Goal: Task Accomplishment & Management: Manage account settings

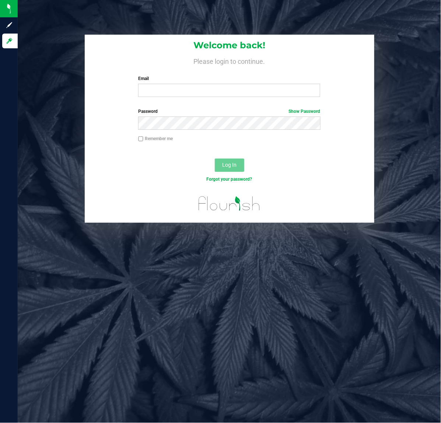
click at [183, 82] on label "Email" at bounding box center [229, 78] width 182 height 7
click at [183, 84] on input "Email" at bounding box center [229, 90] width 182 height 13
click at [184, 91] on input "Email" at bounding box center [229, 90] width 182 height 13
type input "[EMAIL_ADDRESS][DOMAIN_NAME]"
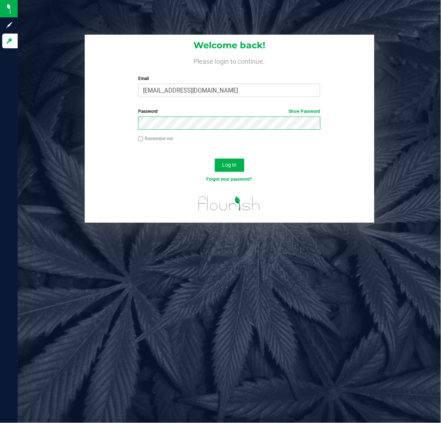
click at [215, 159] on button "Log In" at bounding box center [230, 165] width 30 height 13
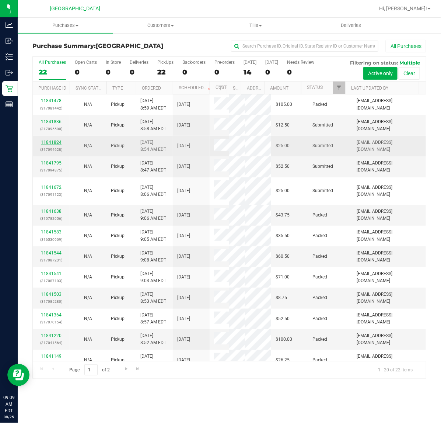
click at [55, 141] on link "11841824" at bounding box center [51, 142] width 21 height 5
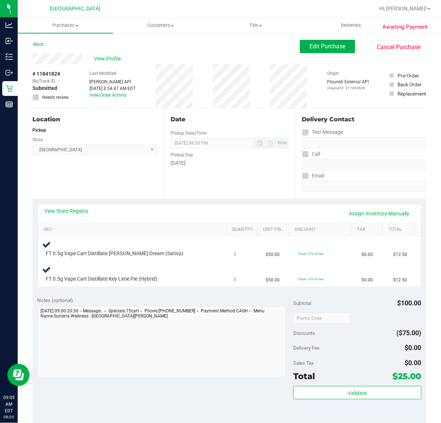
click at [187, 170] on div "Date Pickup Date/Time 08/25/2025 Now 08/25/2025 08:30 PM Now Pickup Day Monday" at bounding box center [229, 153] width 131 height 90
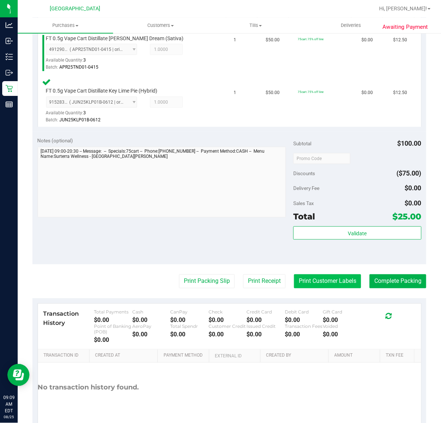
scroll to position [231, 0]
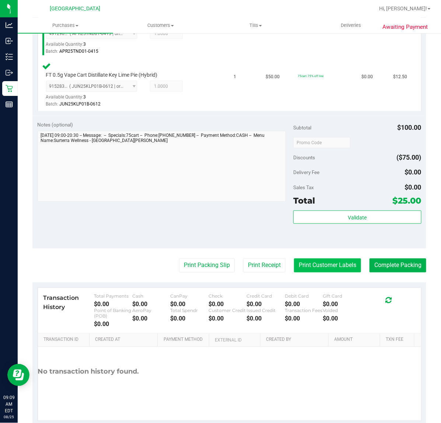
click at [336, 263] on button "Print Customer Labels" at bounding box center [327, 266] width 67 height 14
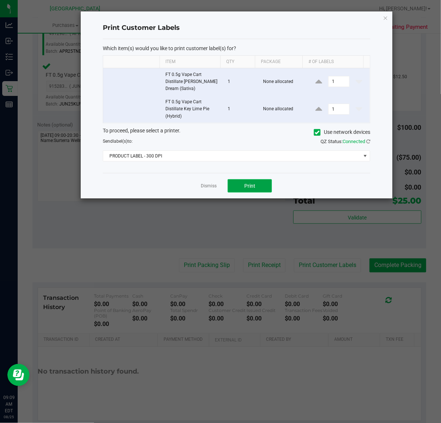
click at [249, 188] on span "Print" at bounding box center [250, 186] width 11 height 6
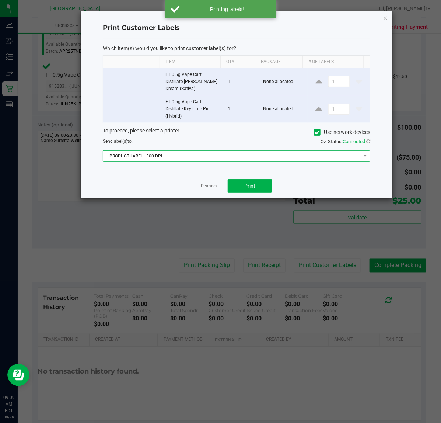
click at [207, 157] on span "PRODUCT LABEL - 300 DPI" at bounding box center [232, 156] width 258 height 10
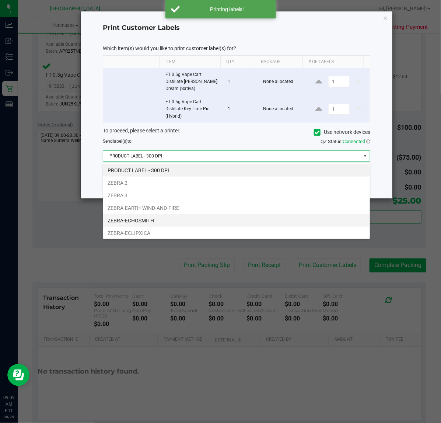
scroll to position [28, 0]
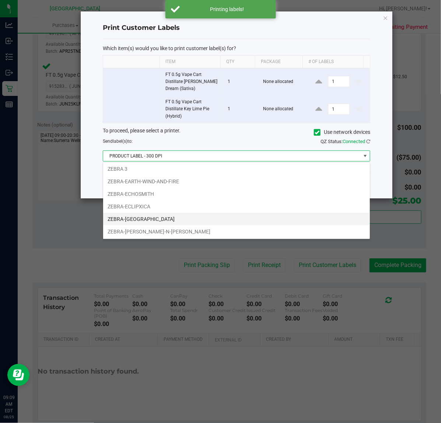
click at [178, 216] on li "ZEBRA-[GEOGRAPHIC_DATA]" at bounding box center [236, 219] width 267 height 13
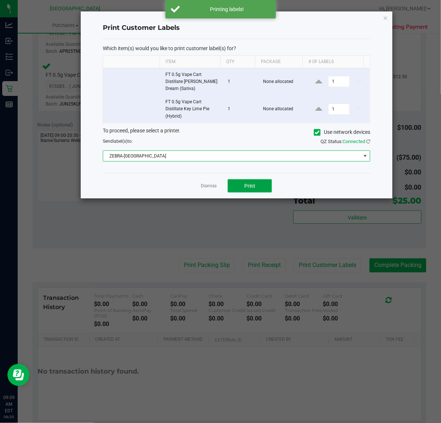
click at [259, 187] on button "Print" at bounding box center [250, 185] width 44 height 13
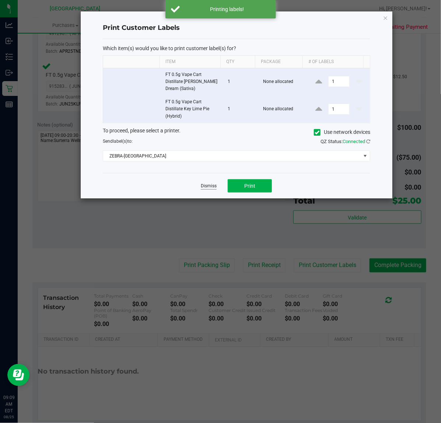
click at [210, 187] on link "Dismiss" at bounding box center [209, 186] width 16 height 6
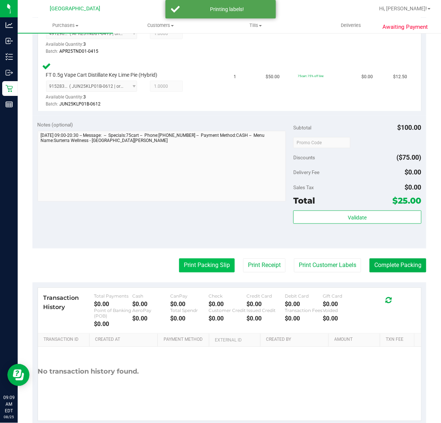
click at [205, 264] on button "Print Packing Slip" at bounding box center [207, 266] width 56 height 14
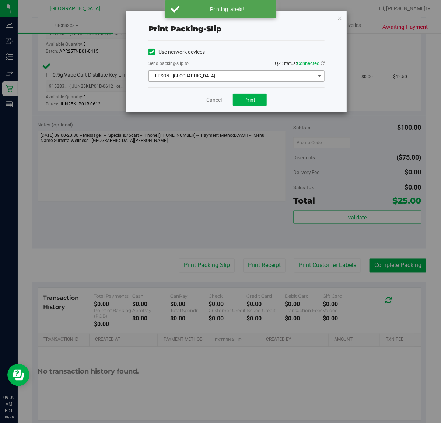
click at [213, 80] on span "EPSON - [GEOGRAPHIC_DATA]" at bounding box center [232, 76] width 166 height 10
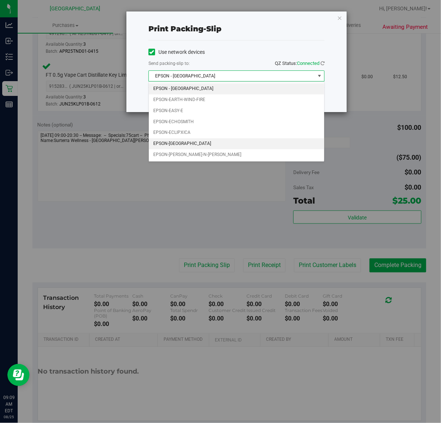
click at [212, 141] on li "EPSON-[GEOGRAPHIC_DATA]" at bounding box center [237, 143] width 176 height 11
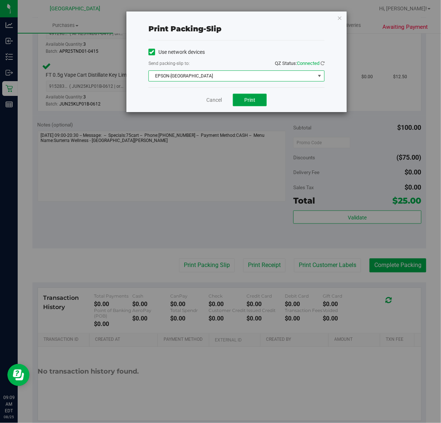
click at [250, 98] on span "Print" at bounding box center [250, 100] width 11 height 6
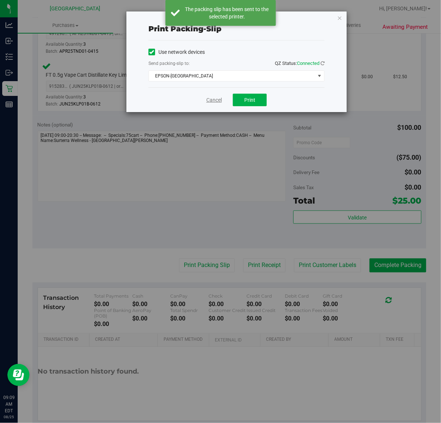
click at [212, 99] on link "Cancel" at bounding box center [214, 100] width 15 height 8
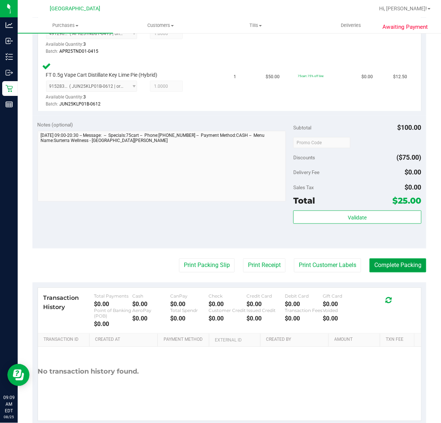
click at [400, 261] on button "Complete Packing" at bounding box center [398, 266] width 57 height 14
click at [395, 246] on div "Notes (optional) Subtotal $100.00 Discounts ($75.00) Delivery Fee $0.00 Sales T…" at bounding box center [229, 182] width 394 height 133
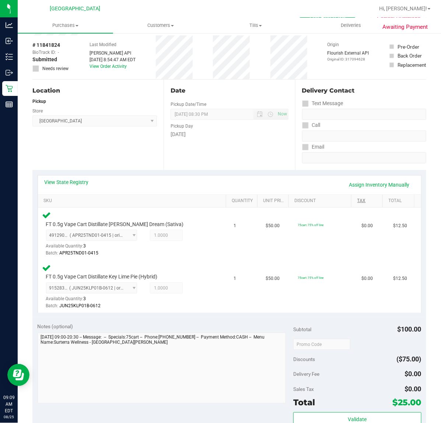
scroll to position [0, 0]
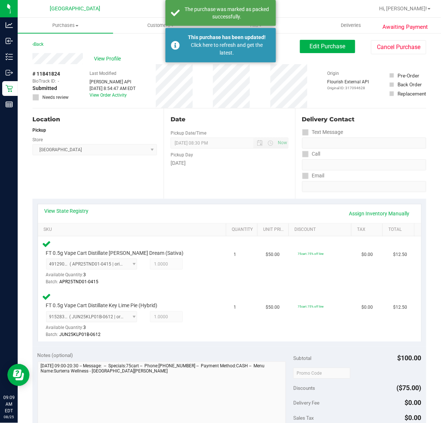
click at [255, 184] on div "Date Pickup Date/Time 08/25/2025 Now 08/25/2025 08:30 PM Now Pickup Day Monday" at bounding box center [229, 153] width 131 height 90
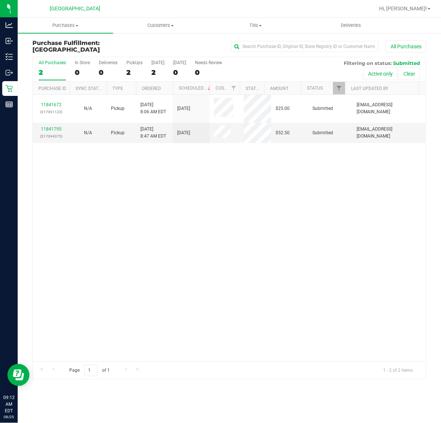
drag, startPoint x: 306, startPoint y: 233, endPoint x: 262, endPoint y: 170, distance: 76.7
click at [306, 233] on div "11841672 (317091123) N/A Pickup 8/25/2025 8:06 AM EDT 8/25/2025 $25.00 Submitte…" at bounding box center [230, 228] width 394 height 267
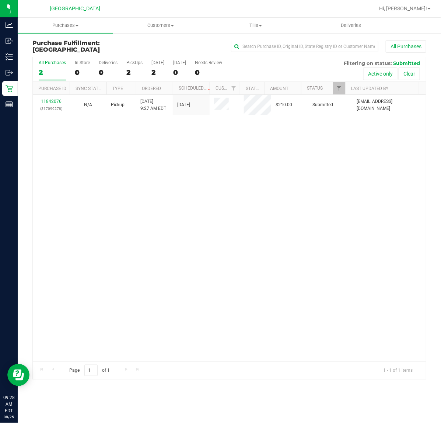
click at [170, 130] on div "11842076 (317099278) N/A Pickup 8/25/2025 9:27 AM EDT 8/25/2025 $210.00 Submitt…" at bounding box center [230, 228] width 394 height 267
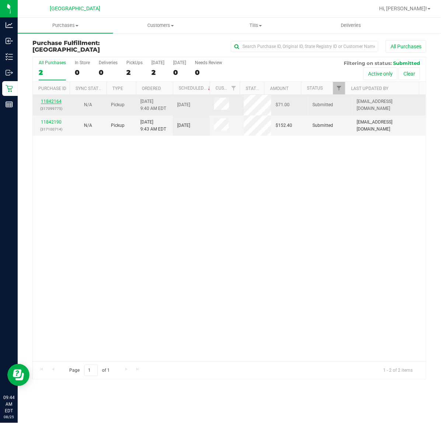
click at [53, 101] on link "11842164" at bounding box center [51, 101] width 21 height 5
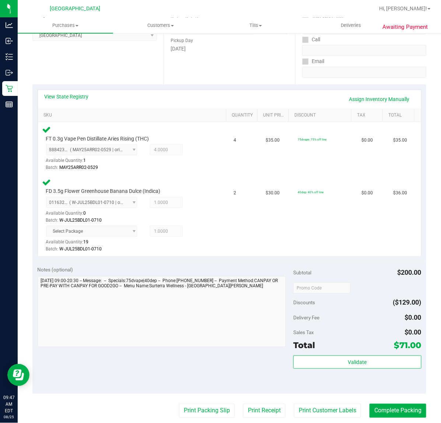
scroll to position [184, 0]
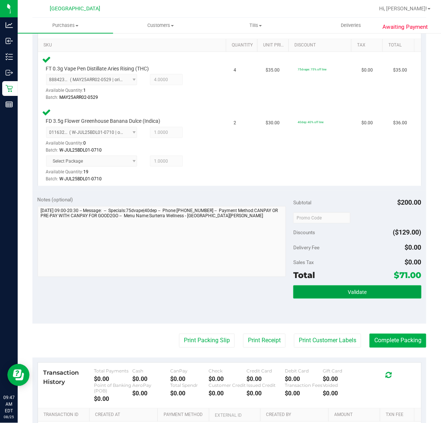
click at [355, 291] on span "Validate" at bounding box center [357, 293] width 19 height 6
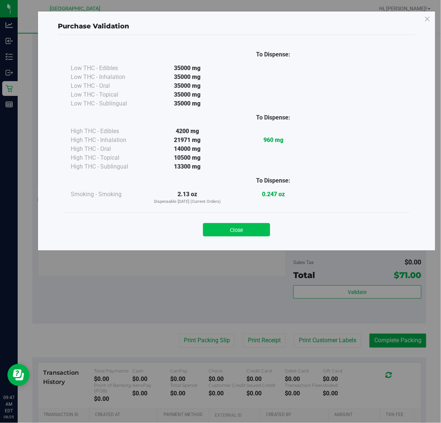
click at [232, 230] on button "Close" at bounding box center [236, 229] width 67 height 13
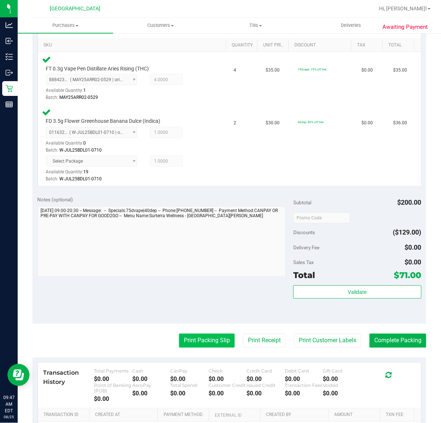
click at [209, 336] on button "Print Packing Slip" at bounding box center [207, 341] width 56 height 14
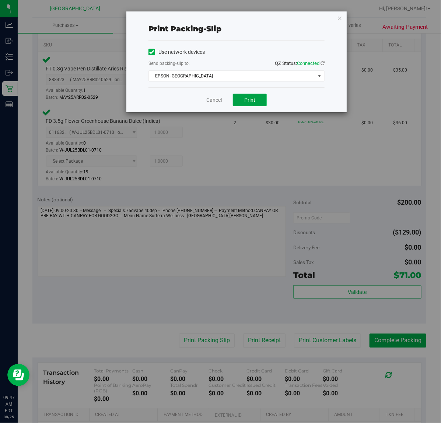
click at [250, 100] on span "Print" at bounding box center [250, 100] width 11 height 6
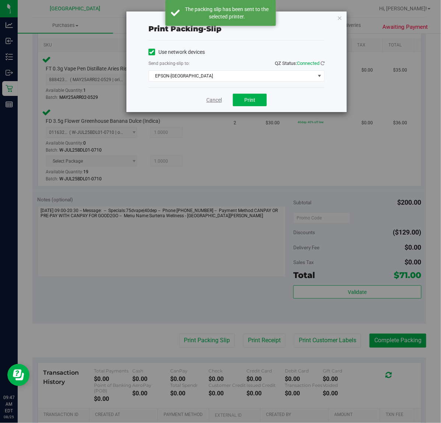
click at [220, 101] on link "Cancel" at bounding box center [214, 100] width 15 height 8
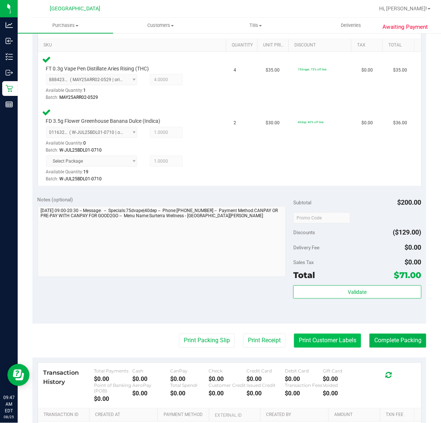
click at [320, 346] on button "Print Customer Labels" at bounding box center [327, 341] width 67 height 14
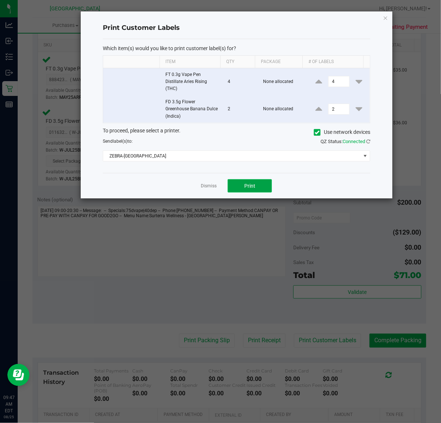
click at [230, 183] on button "Print" at bounding box center [250, 185] width 44 height 13
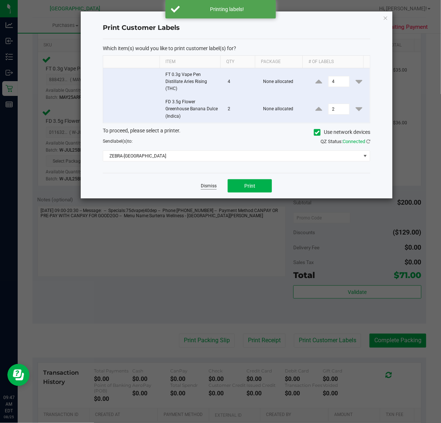
click at [207, 185] on link "Dismiss" at bounding box center [209, 186] width 16 height 6
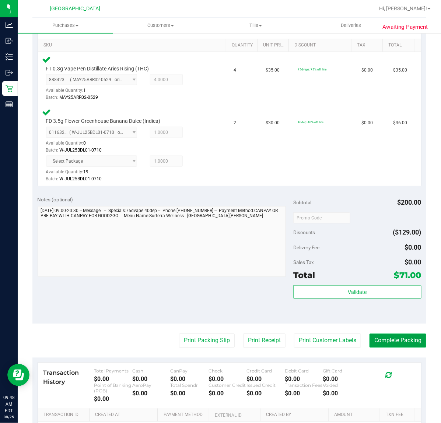
click at [377, 340] on button "Complete Packing" at bounding box center [398, 341] width 57 height 14
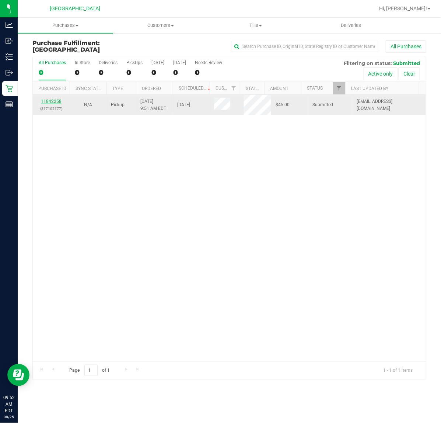
click at [54, 101] on link "11842258" at bounding box center [51, 101] width 21 height 5
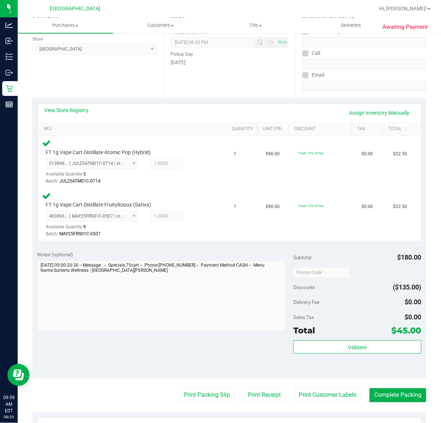
scroll to position [184, 0]
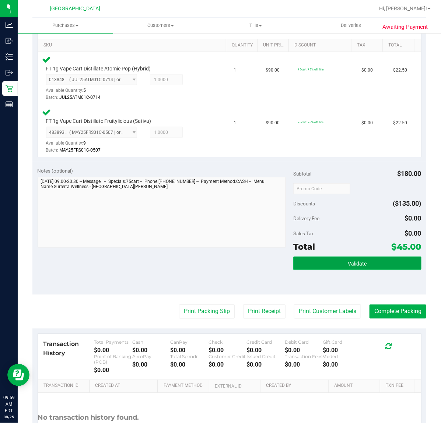
click at [320, 260] on button "Validate" at bounding box center [358, 263] width 128 height 13
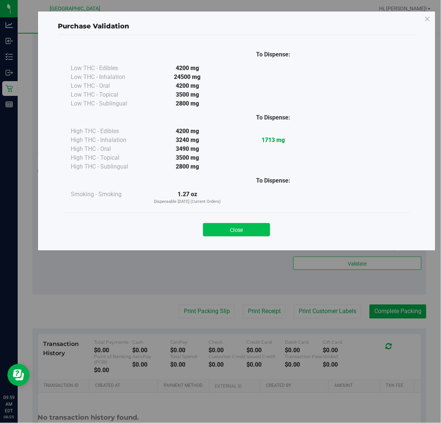
click at [233, 231] on button "Close" at bounding box center [236, 229] width 67 height 13
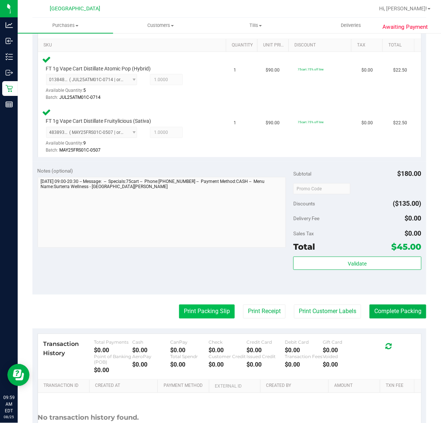
click at [194, 314] on button "Print Packing Slip" at bounding box center [207, 312] width 56 height 14
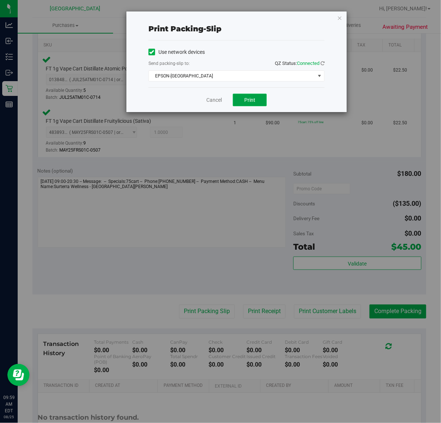
click at [252, 99] on span "Print" at bounding box center [250, 100] width 11 height 6
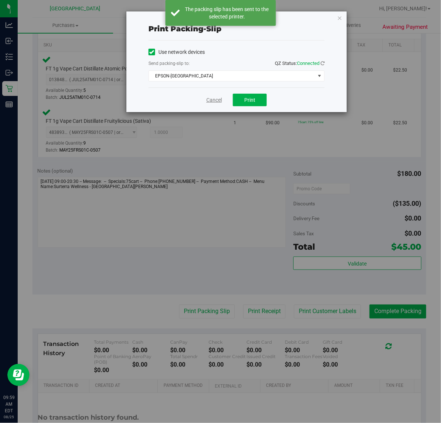
click at [214, 102] on link "Cancel" at bounding box center [214, 100] width 15 height 8
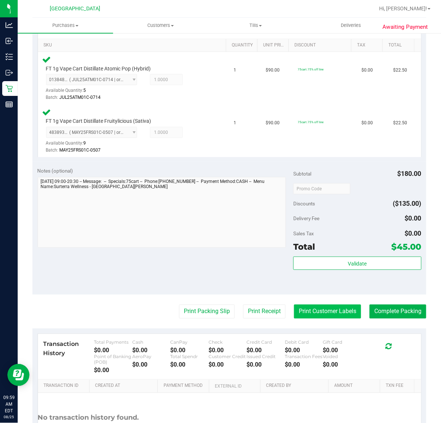
click at [312, 312] on button "Print Customer Labels" at bounding box center [327, 312] width 67 height 14
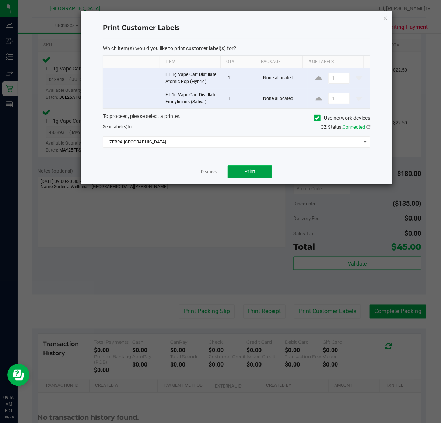
click at [253, 172] on span "Print" at bounding box center [250, 172] width 11 height 6
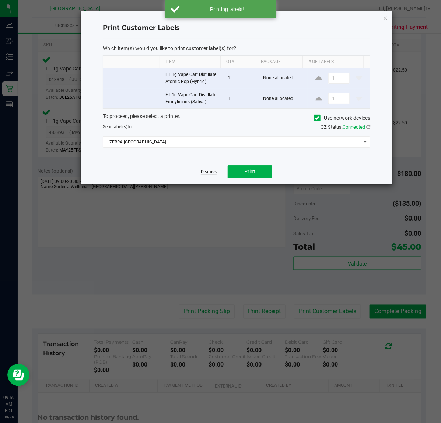
click at [212, 170] on link "Dismiss" at bounding box center [209, 172] width 16 height 6
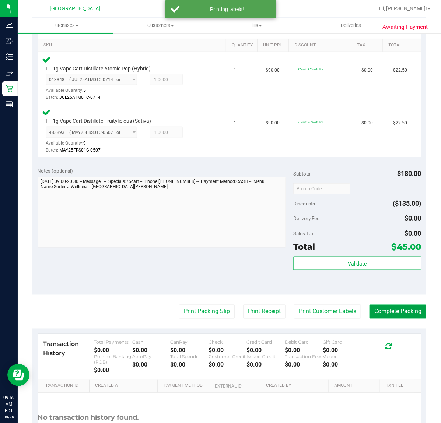
click at [382, 312] on button "Complete Packing" at bounding box center [398, 312] width 57 height 14
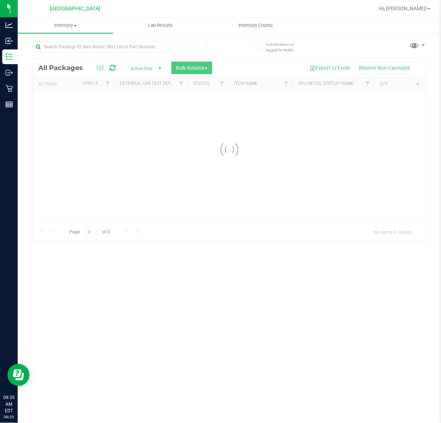
click at [120, 56] on div at bounding box center [119, 49] width 175 height 17
click at [119, 48] on input "text" at bounding box center [119, 46] width 175 height 11
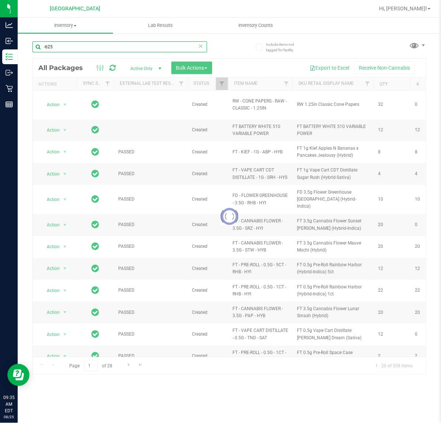
type input "-625"
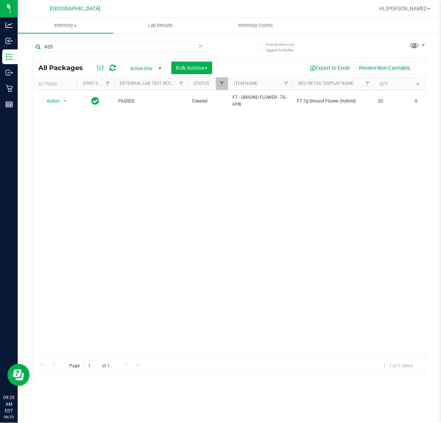
click at [137, 148] on div "Action Action Edit attributes Global inventory Locate package Package audit log…" at bounding box center [230, 223] width 394 height 267
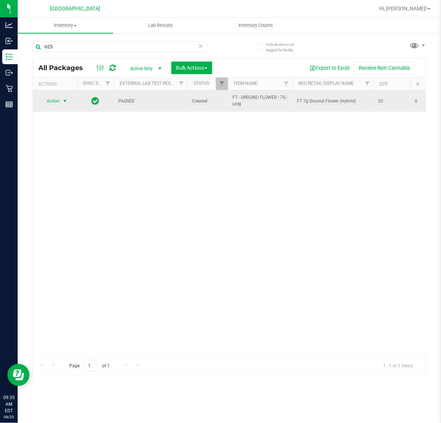
click at [52, 101] on span "Action" at bounding box center [50, 101] width 20 height 10
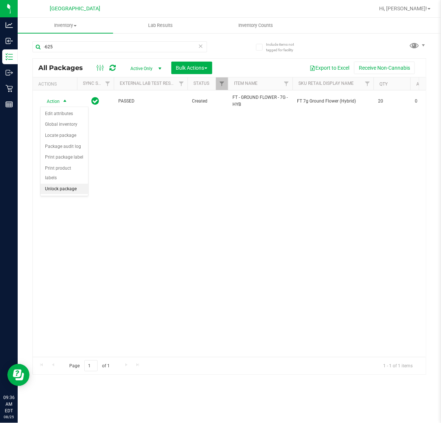
click at [72, 184] on li "Unlock package" at bounding box center [65, 189] width 48 height 11
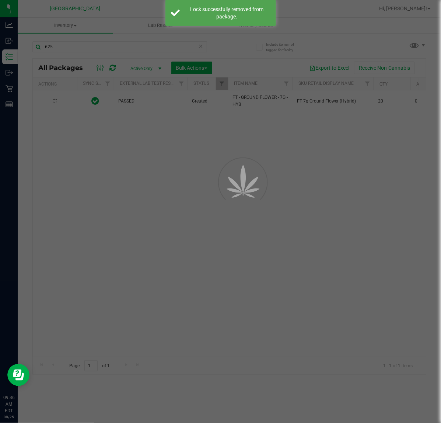
click at [167, 164] on div at bounding box center [220, 211] width 441 height 423
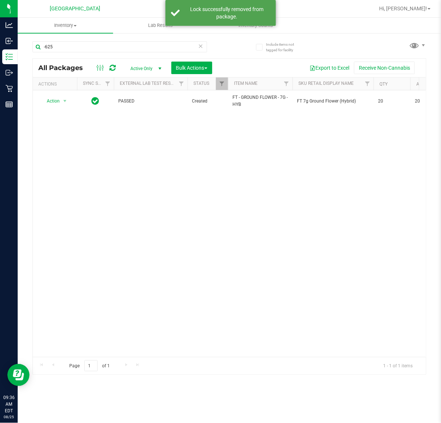
click at [148, 167] on div "Action Action Adjust qty Create package Edit attributes Global inventory Locate…" at bounding box center [230, 223] width 394 height 267
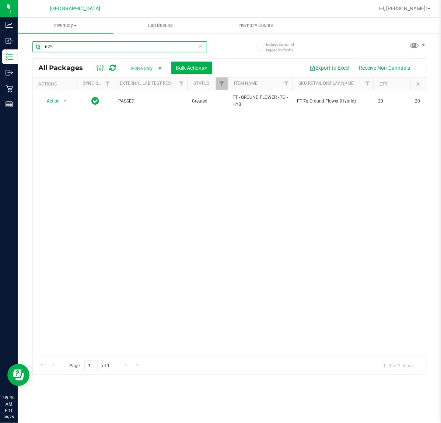
click at [80, 45] on input "-625" at bounding box center [119, 46] width 175 height 11
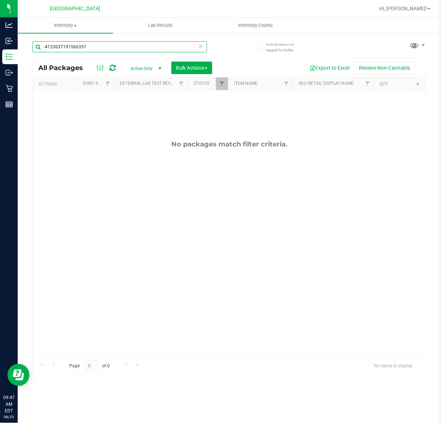
click at [97, 48] on input "-4133637191566357" at bounding box center [119, 46] width 175 height 11
type input "-"
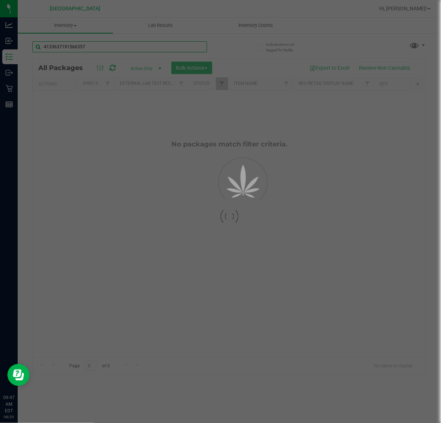
type input "4133637191566357"
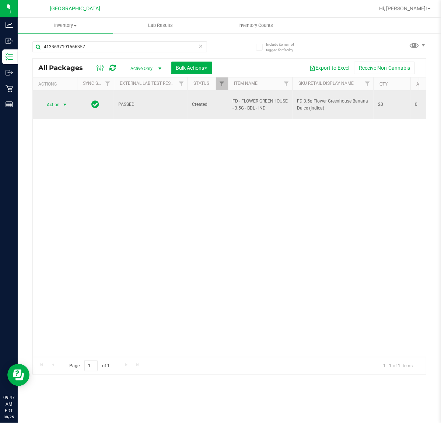
click at [55, 103] on span "Action" at bounding box center [50, 105] width 20 height 10
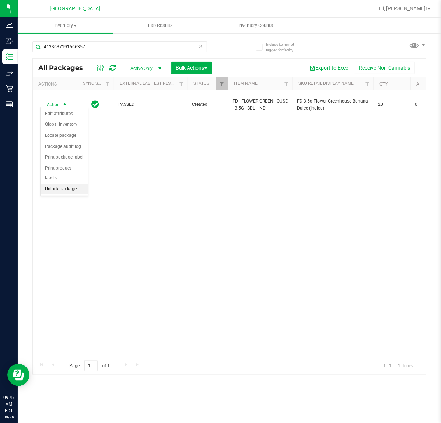
click at [64, 184] on li "Unlock package" at bounding box center [65, 189] width 48 height 11
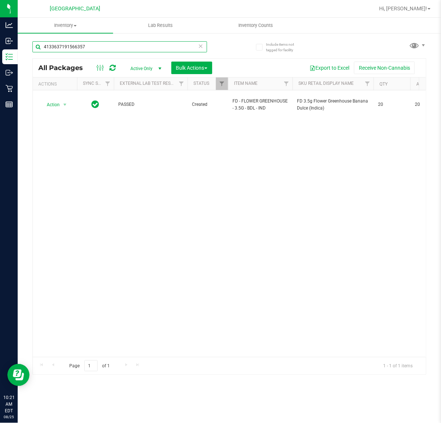
click at [110, 47] on input "4133637191566357" at bounding box center [119, 46] width 175 height 11
type input "5186670640958595"
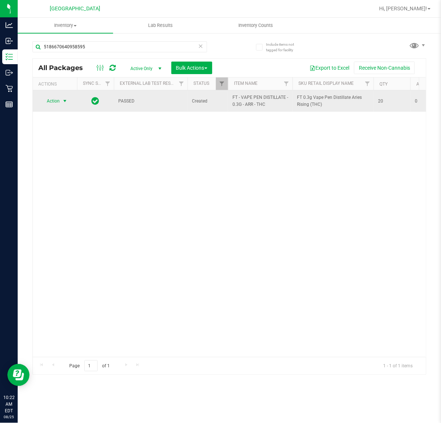
click at [60, 100] on span "select" at bounding box center [64, 101] width 9 height 10
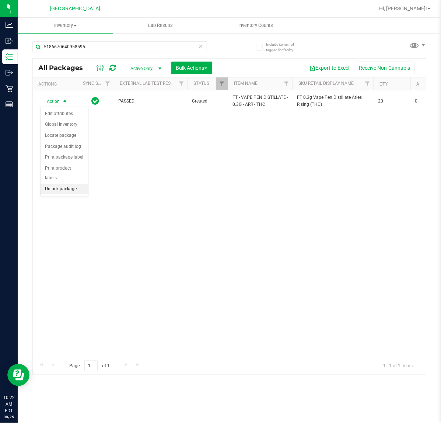
click at [60, 184] on li "Unlock package" at bounding box center [65, 189] width 48 height 11
click at [354, 213] on div "Action Action Adjust qty Create package Edit attributes Global inventory Locate…" at bounding box center [230, 223] width 394 height 267
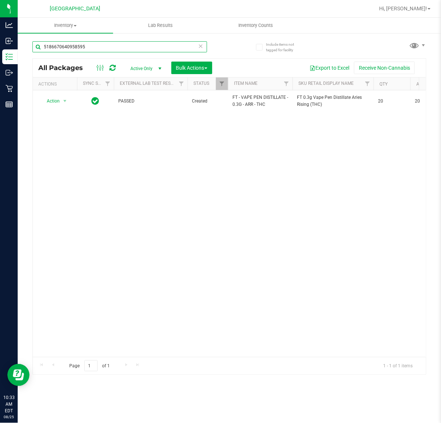
drag, startPoint x: 99, startPoint y: 49, endPoint x: -221, endPoint y: 122, distance: 327.6
click at [0, 122] on html "Analytics Inbound Inventory Outbound Retail Reports 10:33 AM EDT 08/25/2025 08/…" at bounding box center [220, 211] width 441 height 423
type input "LSN"
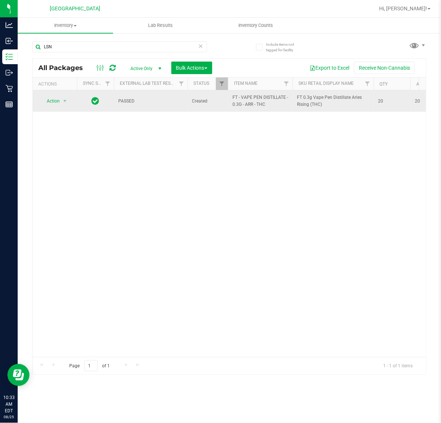
click at [258, 110] on td "FT - VAPE PEN DISTILLATE - 0.3G - ARR - THC" at bounding box center [260, 100] width 65 height 21
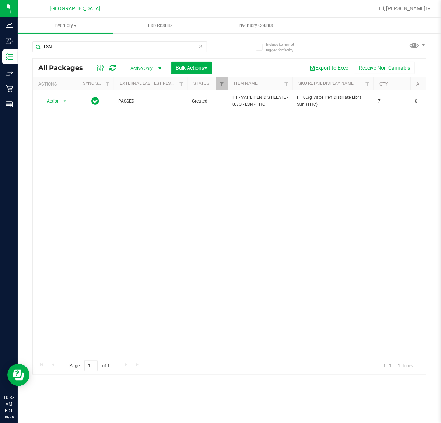
click at [314, 137] on div "Action Action Adjust qty Create package Edit attributes Global inventory Locate…" at bounding box center [230, 223] width 394 height 267
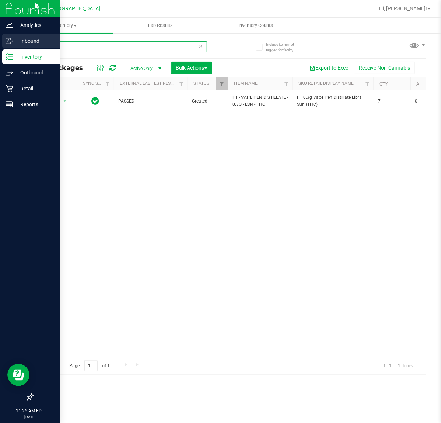
drag, startPoint x: 68, startPoint y: 48, endPoint x: 16, endPoint y: 47, distance: 52.4
click at [18, 47] on div "Include items not tagged for facility LSN All Packages Active Only Active Only …" at bounding box center [230, 144] width 424 height 225
type input "h"
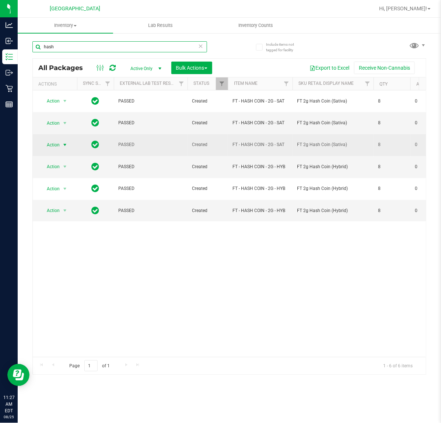
type input "hash"
click at [50, 145] on span "Action" at bounding box center [50, 145] width 20 height 10
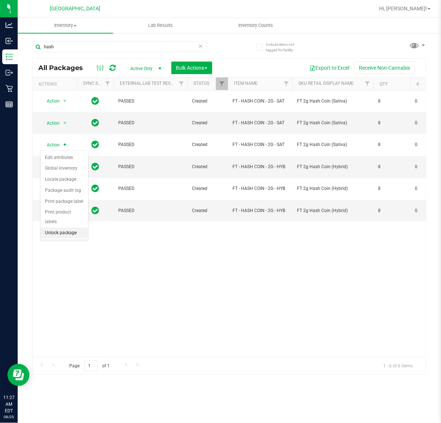
click at [67, 228] on li "Unlock package" at bounding box center [65, 233] width 48 height 11
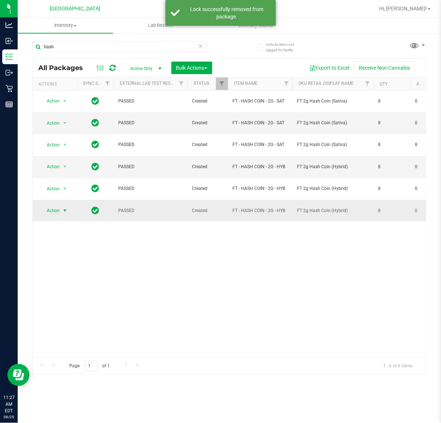
click at [64, 210] on span "select" at bounding box center [65, 211] width 6 height 6
click at [76, 294] on li "Unlock package" at bounding box center [65, 299] width 48 height 11
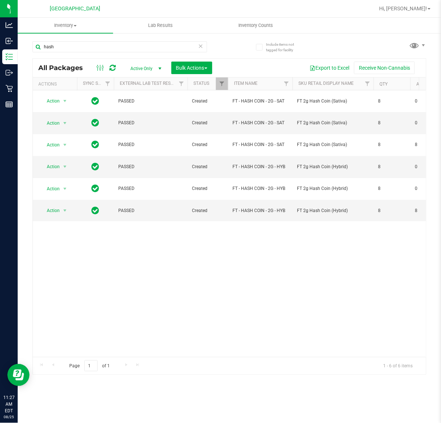
click at [182, 240] on div "Action Action Edit attributes Global inventory Locate package Package audit log…" at bounding box center [230, 223] width 394 height 267
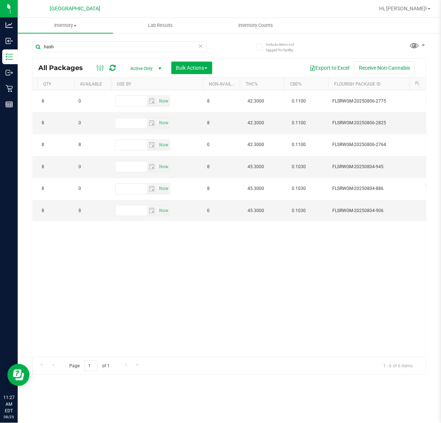
scroll to position [0, 335]
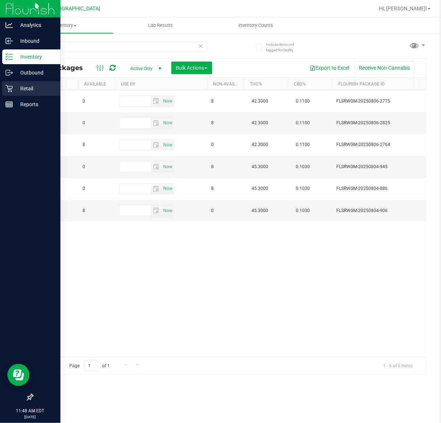
click at [22, 86] on p "Retail" at bounding box center [35, 88] width 44 height 9
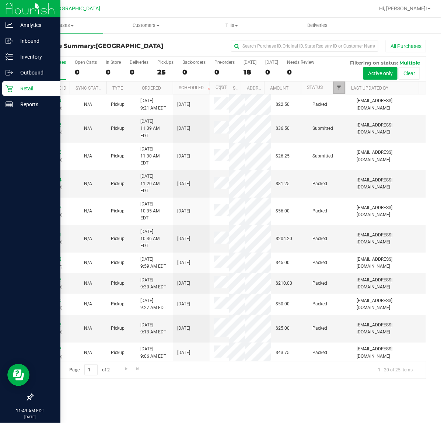
click at [337, 89] on span "Filter" at bounding box center [339, 88] width 6 height 6
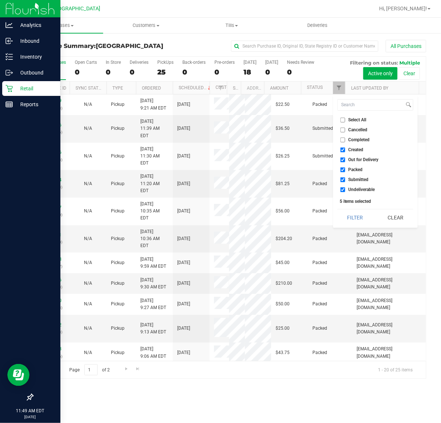
click at [343, 149] on input "Created" at bounding box center [343, 150] width 5 height 5
checkbox input "false"
click at [344, 160] on input "Out for Delivery" at bounding box center [343, 159] width 5 height 5
checkbox input "false"
click at [344, 172] on input "Packed" at bounding box center [343, 169] width 5 height 5
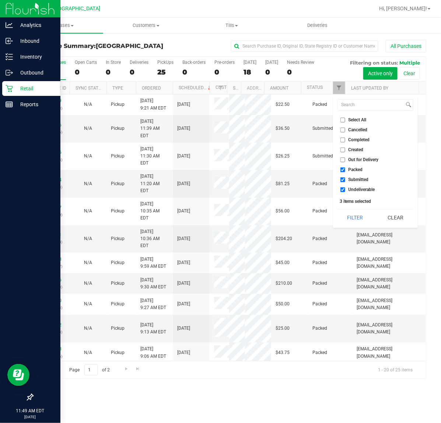
checkbox input "false"
click at [344, 188] on input "Undeliverable" at bounding box center [343, 189] width 5 height 5
checkbox input "false"
click at [352, 215] on button "Filter" at bounding box center [355, 217] width 35 height 16
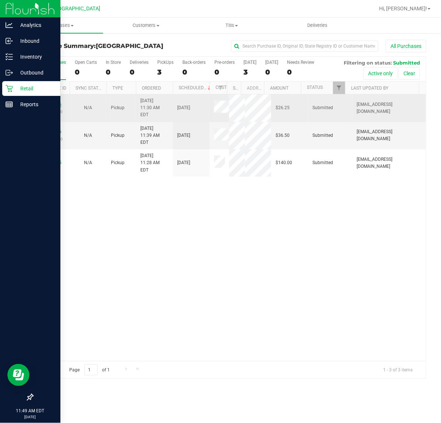
click at [51, 102] on link "11843066" at bounding box center [51, 104] width 21 height 5
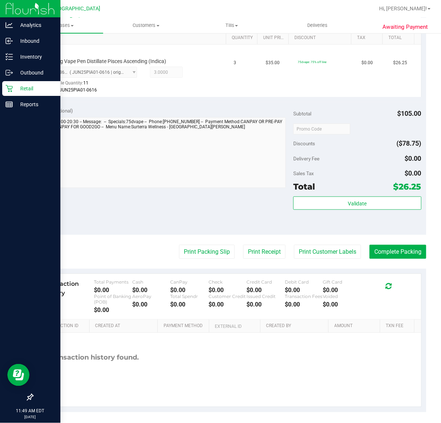
scroll to position [194, 0]
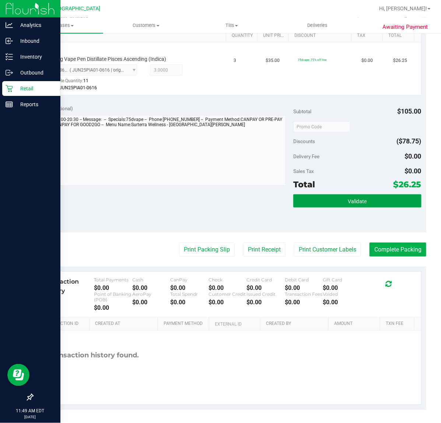
click at [354, 200] on span "Validate" at bounding box center [357, 201] width 19 height 6
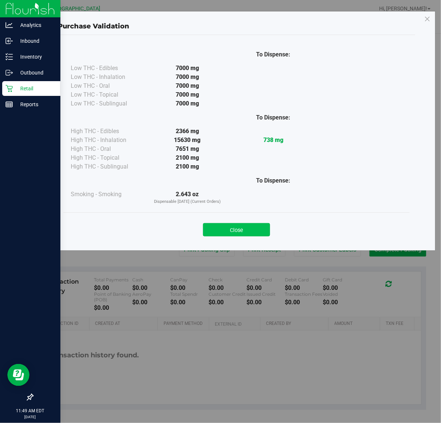
click at [258, 226] on button "Close" at bounding box center [236, 229] width 67 height 13
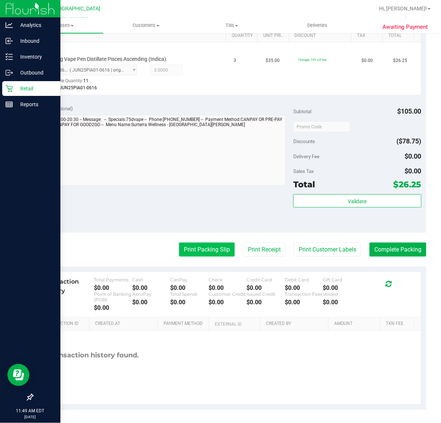
click at [221, 251] on button "Print Packing Slip" at bounding box center [207, 250] width 56 height 14
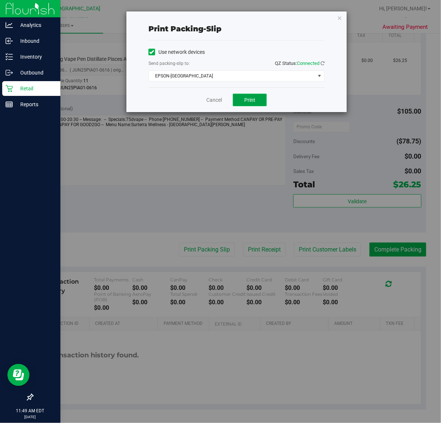
click at [248, 104] on button "Print" at bounding box center [250, 100] width 34 height 13
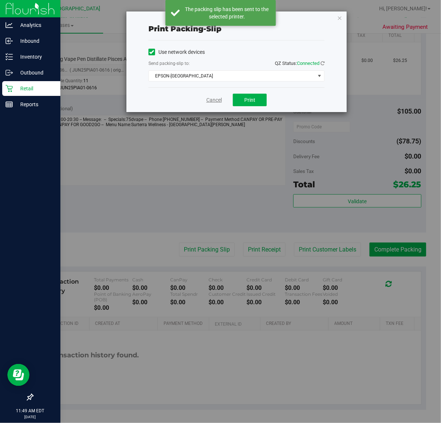
click at [217, 100] on link "Cancel" at bounding box center [214, 100] width 15 height 8
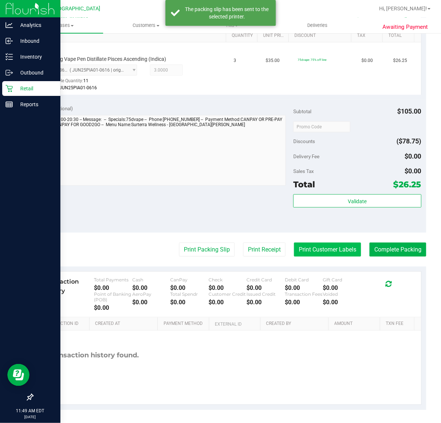
click at [318, 248] on button "Print Customer Labels" at bounding box center [327, 250] width 67 height 14
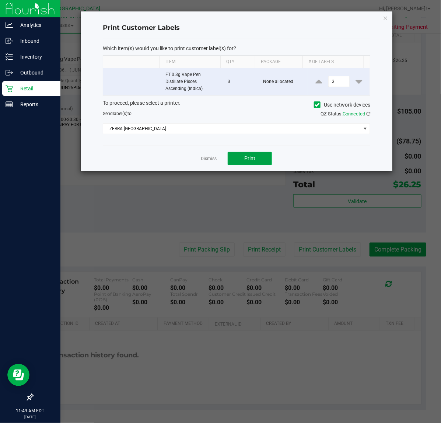
click at [243, 156] on button "Print" at bounding box center [250, 158] width 44 height 13
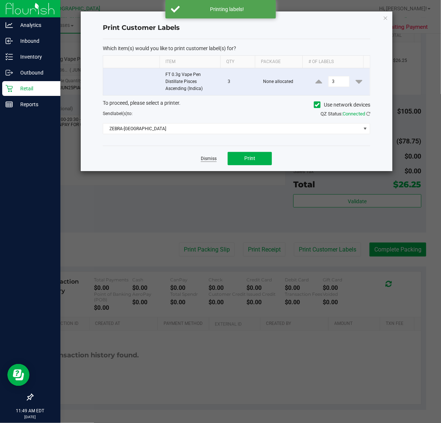
click at [213, 161] on link "Dismiss" at bounding box center [209, 159] width 16 height 6
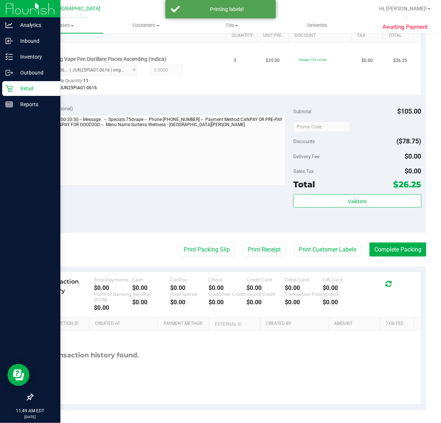
click at [388, 257] on purchase-details "Back Edit Purchase Cancel Purchase View Profile # 11843066 BioTrack ID: - Submi…" at bounding box center [229, 128] width 394 height 564
click at [388, 254] on button "Complete Packing" at bounding box center [398, 250] width 57 height 14
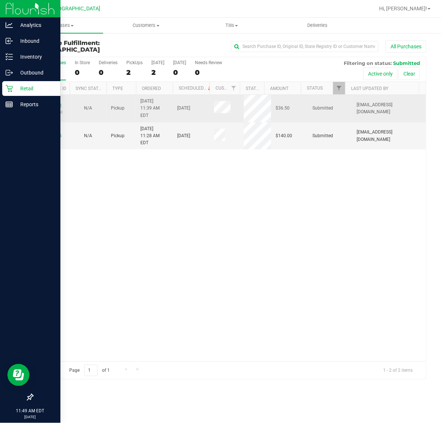
click at [50, 102] on link "11843146" at bounding box center [51, 104] width 21 height 5
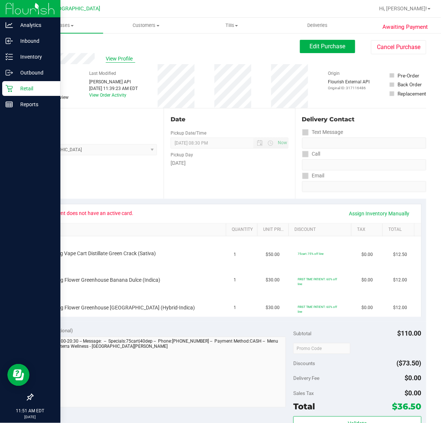
click at [112, 58] on span "View Profile" at bounding box center [121, 59] width 30 height 8
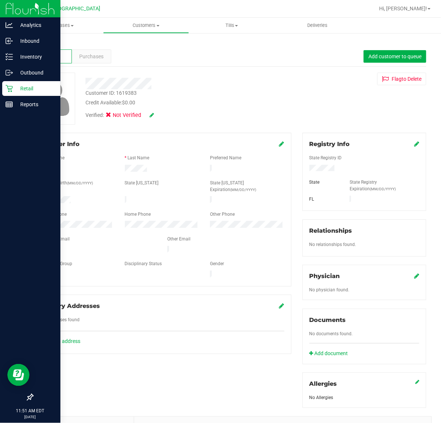
click at [150, 114] on icon at bounding box center [152, 114] width 4 height 5
click at [109, 116] on icon at bounding box center [110, 116] width 5 height 0
click at [0, 0] on input "Medical" at bounding box center [0, 0] width 0 height 0
click at [163, 116] on icon at bounding box center [162, 115] width 6 height 5
click at [40, 45] on link "Back" at bounding box center [38, 43] width 13 height 5
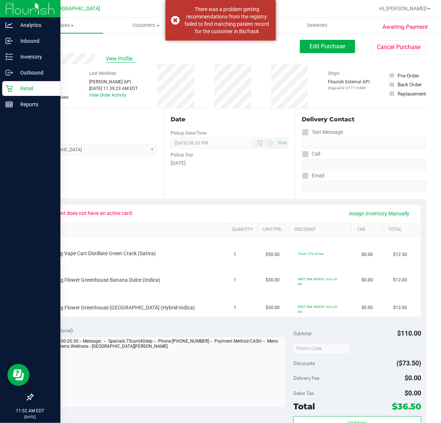
click at [127, 58] on span "View Profile" at bounding box center [121, 59] width 30 height 8
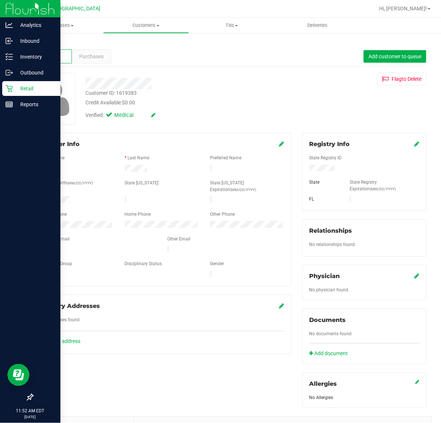
click at [406, 147] on div "Registry Info" at bounding box center [365, 144] width 110 height 9
click at [415, 142] on icon at bounding box center [417, 144] width 5 height 6
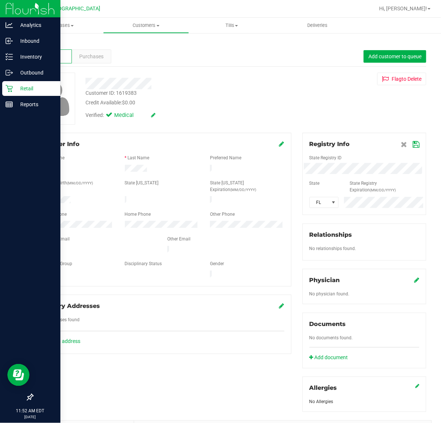
click at [329, 162] on div "State Registry ID" at bounding box center [364, 159] width 121 height 8
click at [413, 146] on icon at bounding box center [416, 145] width 7 height 6
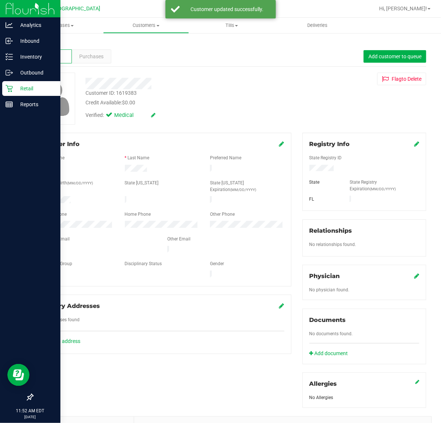
click at [41, 43] on link "Back" at bounding box center [38, 43] width 13 height 5
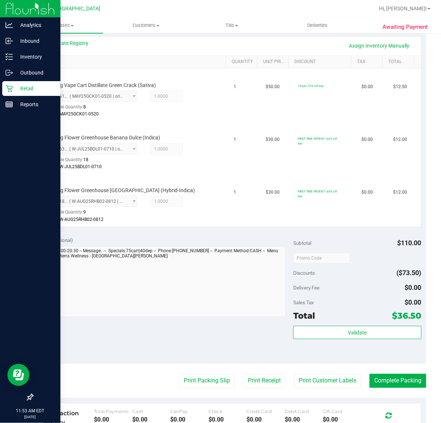
scroll to position [231, 0]
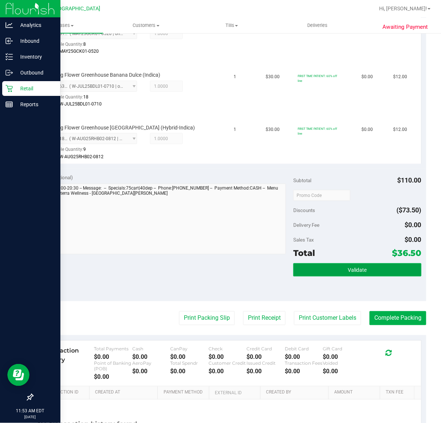
click at [351, 267] on span "Validate" at bounding box center [357, 270] width 19 height 6
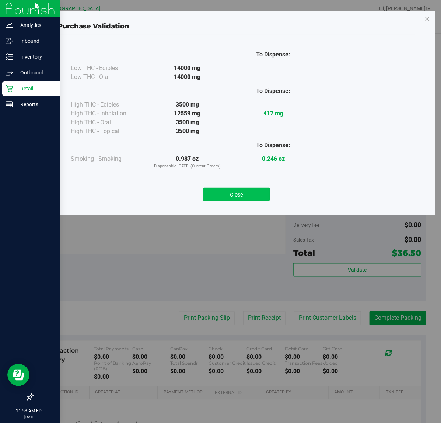
click at [228, 193] on button "Close" at bounding box center [236, 194] width 67 height 13
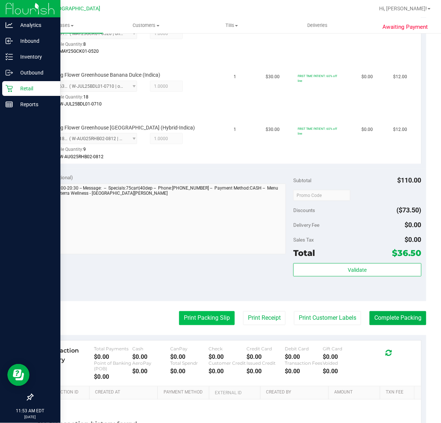
click at [209, 320] on button "Print Packing Slip" at bounding box center [207, 318] width 56 height 14
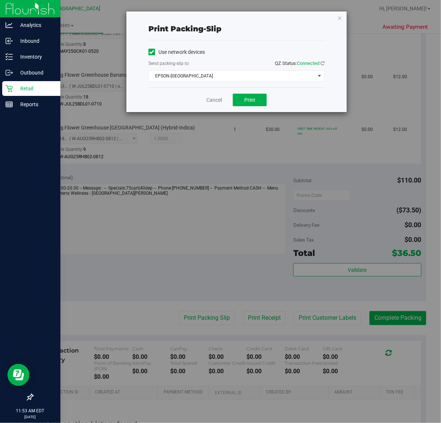
click at [244, 93] on div "Cancel Print" at bounding box center [237, 99] width 176 height 25
click at [246, 96] on button "Print" at bounding box center [250, 100] width 34 height 13
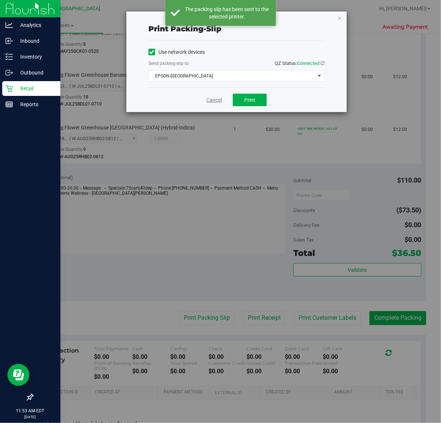
click at [211, 100] on link "Cancel" at bounding box center [214, 100] width 15 height 8
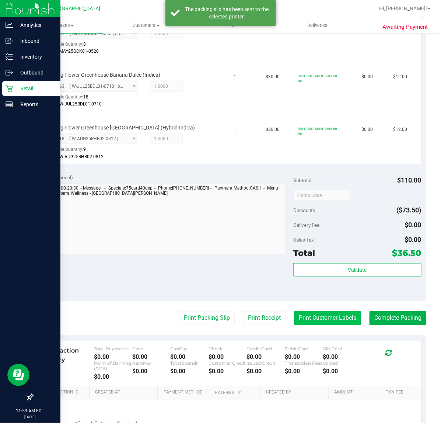
click at [320, 316] on button "Print Customer Labels" at bounding box center [327, 318] width 67 height 14
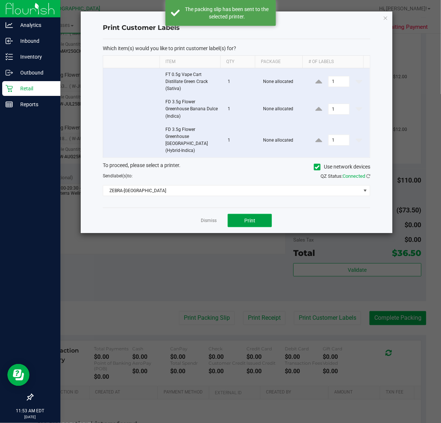
click at [251, 218] on span "Print" at bounding box center [250, 221] width 11 height 6
click at [205, 218] on link "Dismiss" at bounding box center [209, 221] width 16 height 6
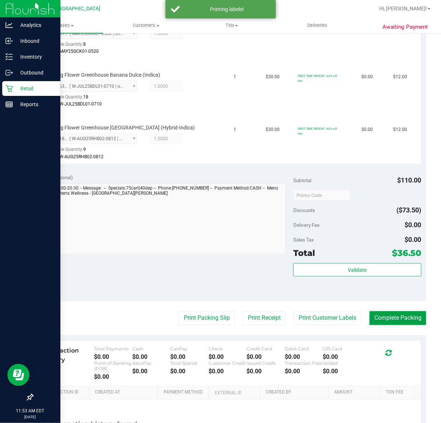
click at [401, 318] on button "Complete Packing" at bounding box center [398, 318] width 57 height 14
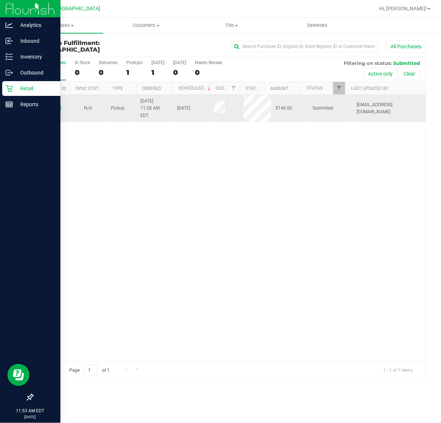
click at [53, 107] on link "11843035" at bounding box center [51, 107] width 21 height 5
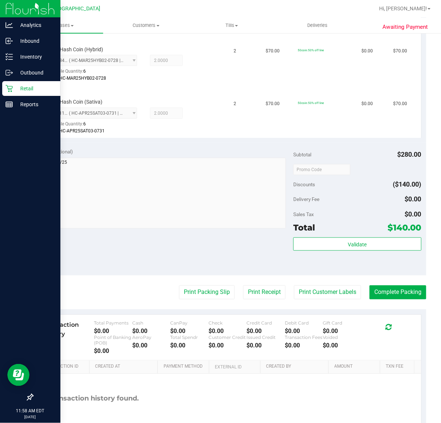
scroll to position [231, 0]
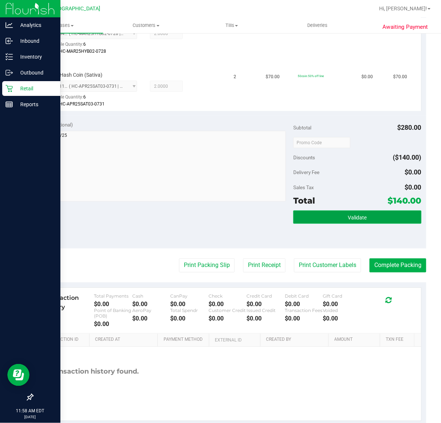
click at [381, 216] on button "Validate" at bounding box center [358, 217] width 128 height 13
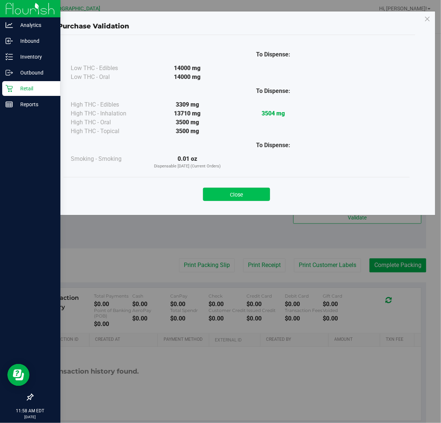
click at [253, 196] on button "Close" at bounding box center [236, 194] width 67 height 13
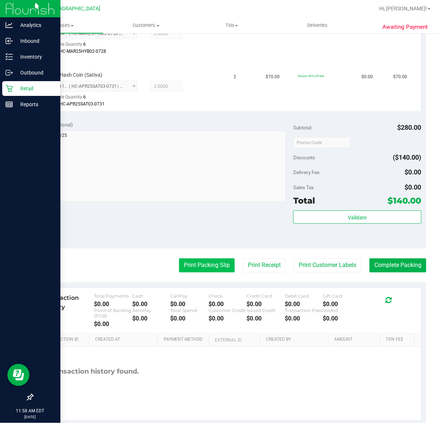
click at [185, 264] on button "Print Packing Slip" at bounding box center [207, 266] width 56 height 14
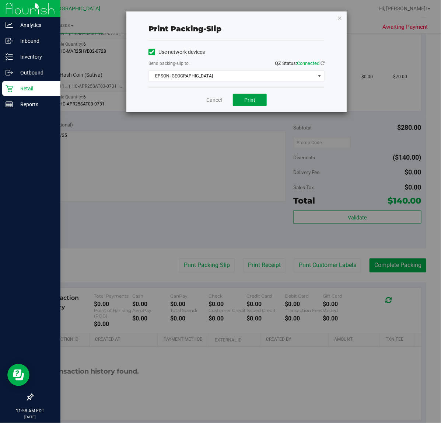
click at [253, 97] on button "Print" at bounding box center [250, 100] width 34 height 13
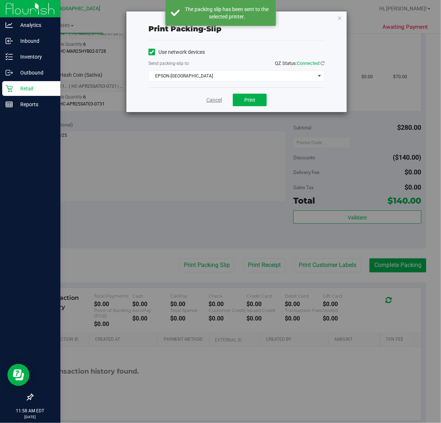
click at [211, 100] on link "Cancel" at bounding box center [214, 100] width 15 height 8
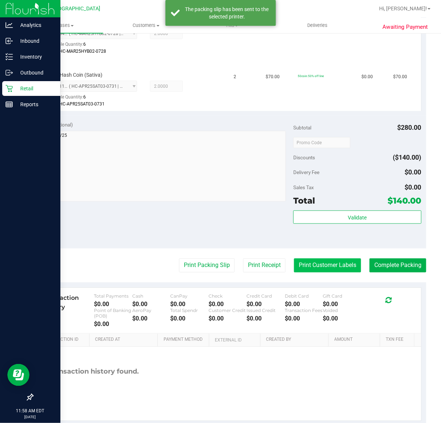
click at [331, 265] on button "Print Customer Labels" at bounding box center [327, 266] width 67 height 14
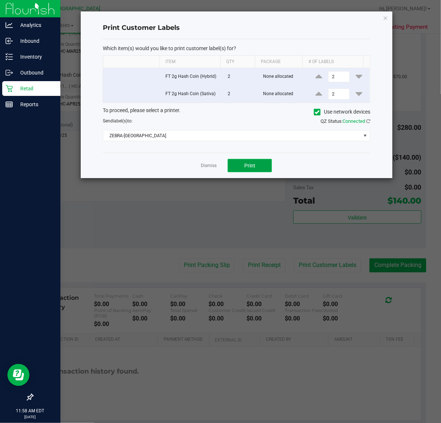
click at [256, 167] on button "Print" at bounding box center [250, 165] width 44 height 13
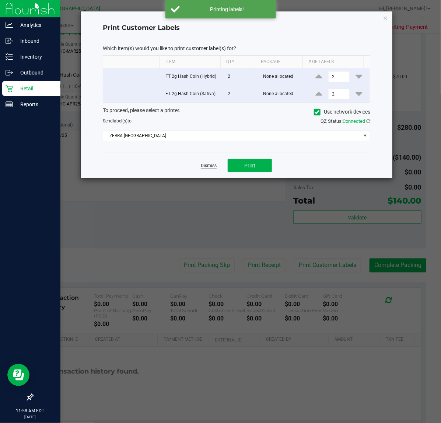
click at [213, 166] on link "Dismiss" at bounding box center [209, 166] width 16 height 6
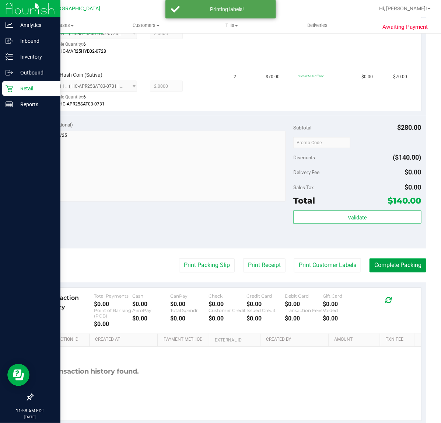
click at [378, 268] on button "Complete Packing" at bounding box center [398, 266] width 57 height 14
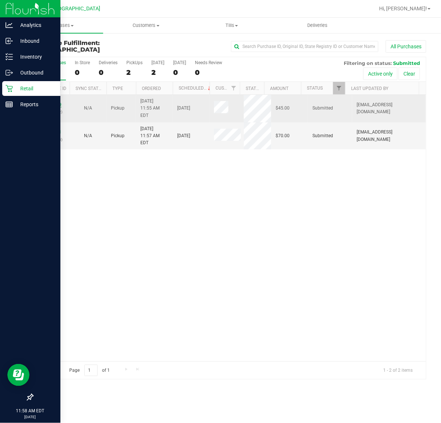
click at [50, 102] on link "11843289" at bounding box center [51, 104] width 21 height 5
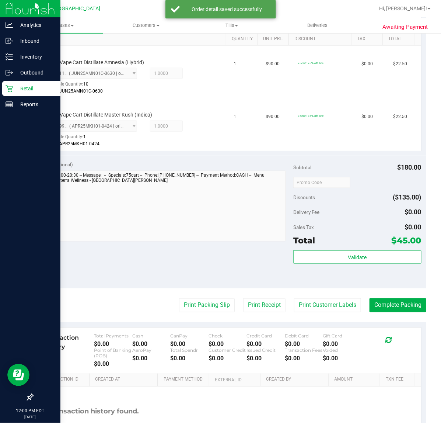
scroll to position [231, 0]
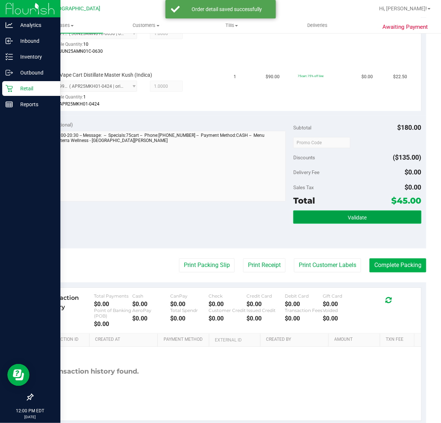
click at [304, 219] on button "Validate" at bounding box center [358, 217] width 128 height 13
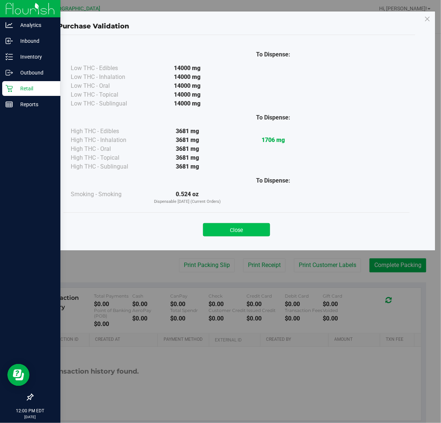
click at [253, 232] on button "Close" at bounding box center [236, 229] width 67 height 13
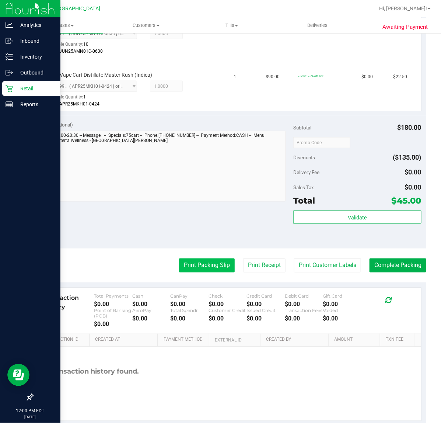
click at [208, 262] on button "Print Packing Slip" at bounding box center [207, 266] width 56 height 14
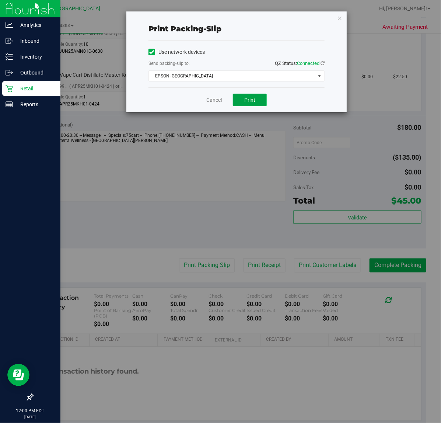
click at [246, 103] on span "Print" at bounding box center [250, 100] width 11 height 6
click at [215, 102] on link "Cancel" at bounding box center [214, 100] width 15 height 8
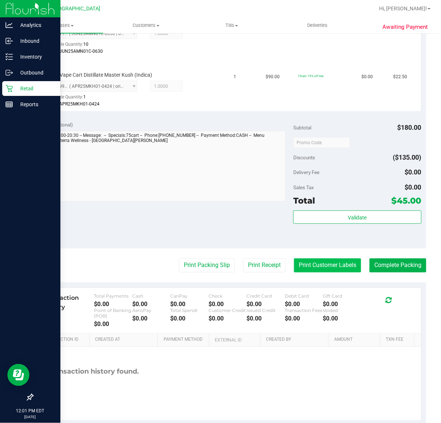
click at [328, 266] on button "Print Customer Labels" at bounding box center [327, 266] width 67 height 14
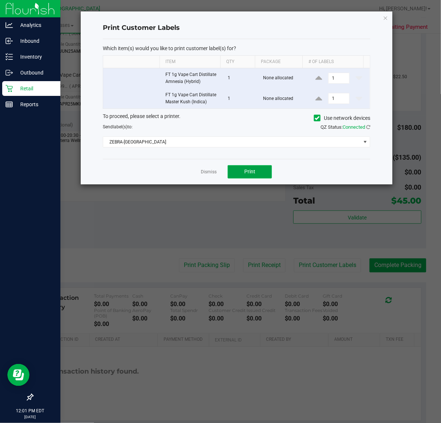
click at [254, 174] on span "Print" at bounding box center [250, 172] width 11 height 6
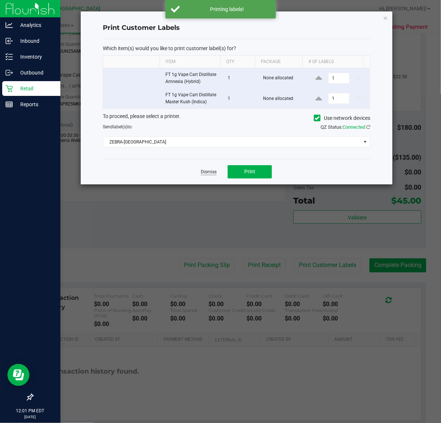
click at [209, 172] on link "Dismiss" at bounding box center [209, 172] width 16 height 6
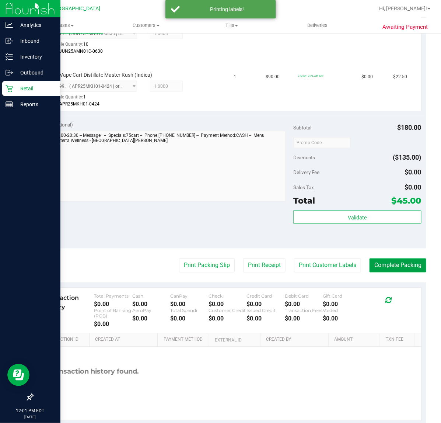
click at [402, 264] on button "Complete Packing" at bounding box center [398, 266] width 57 height 14
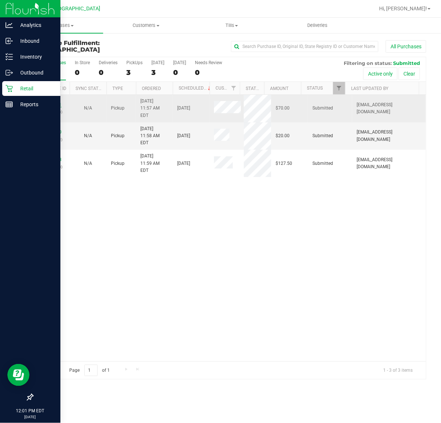
click at [56, 102] on link "11843301" at bounding box center [51, 104] width 21 height 5
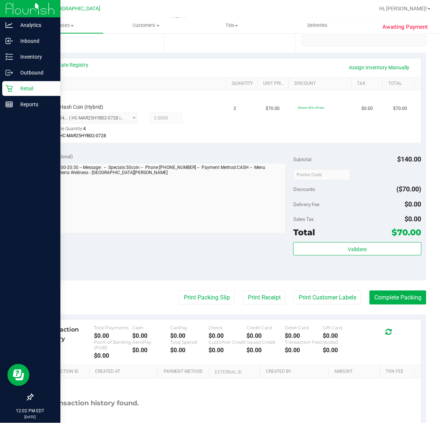
scroll to position [184, 0]
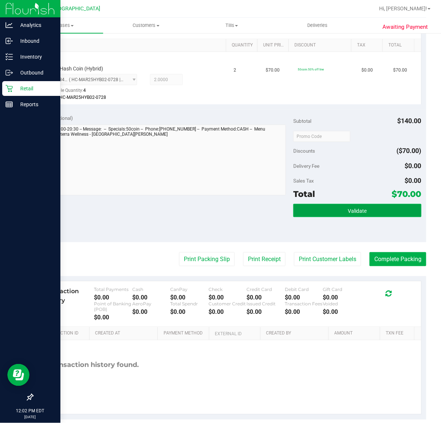
click at [364, 214] on button "Validate" at bounding box center [358, 210] width 128 height 13
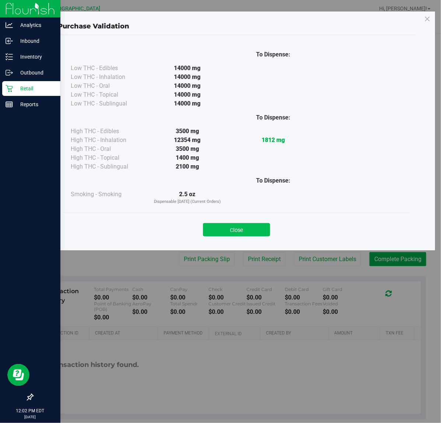
click at [245, 232] on button "Close" at bounding box center [236, 229] width 67 height 13
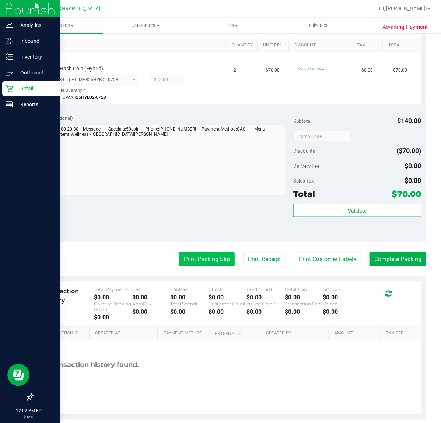
click at [199, 263] on button "Print Packing Slip" at bounding box center [207, 259] width 56 height 14
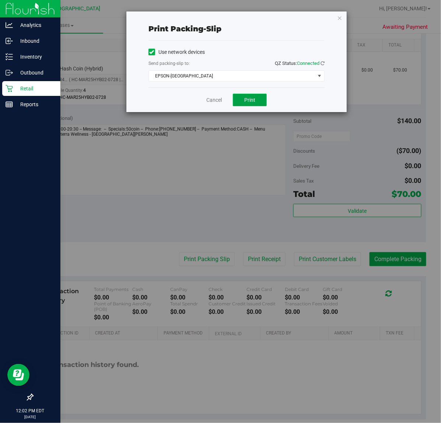
click at [244, 97] on button "Print" at bounding box center [250, 100] width 34 height 13
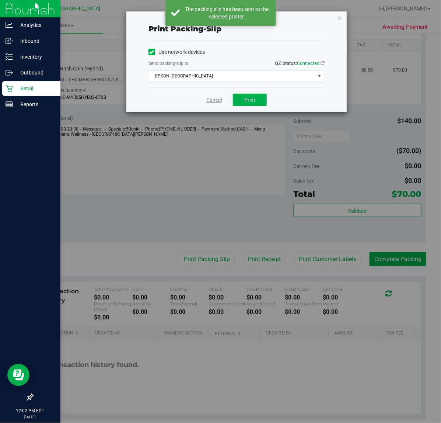
click at [215, 98] on link "Cancel" at bounding box center [214, 100] width 15 height 8
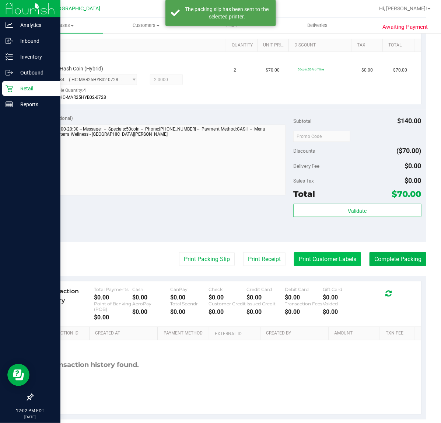
click at [346, 259] on button "Print Customer Labels" at bounding box center [327, 259] width 67 height 14
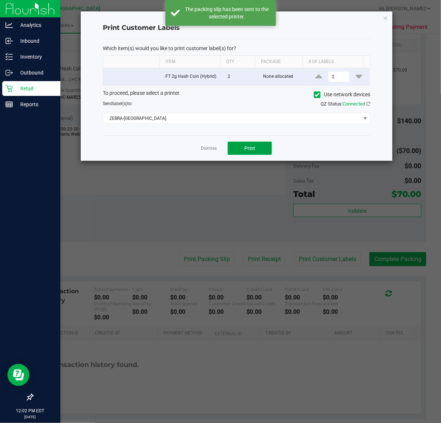
click at [246, 151] on span "Print" at bounding box center [250, 148] width 11 height 6
click at [209, 148] on link "Dismiss" at bounding box center [209, 148] width 16 height 6
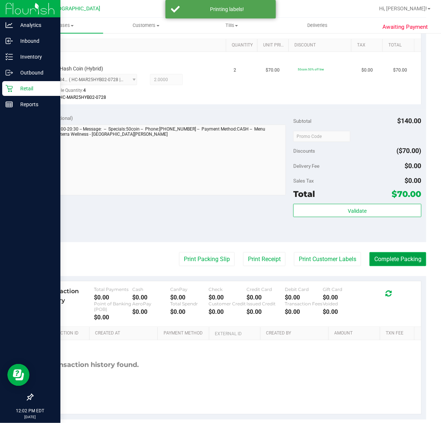
click at [400, 259] on button "Complete Packing" at bounding box center [398, 259] width 57 height 14
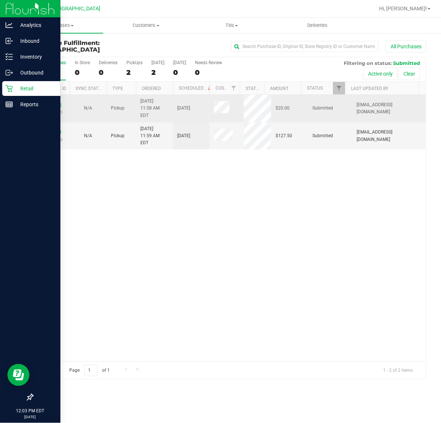
click at [48, 102] on link "11843320" at bounding box center [51, 104] width 21 height 5
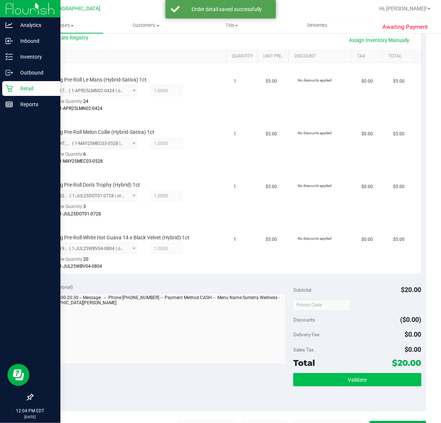
scroll to position [231, 0]
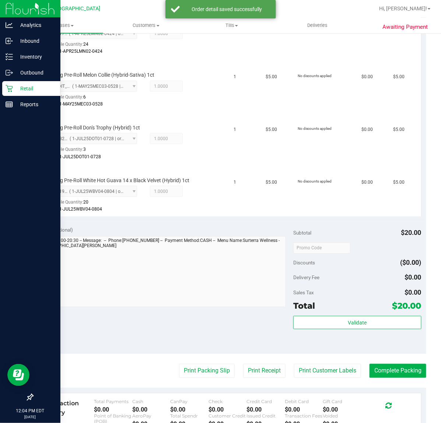
click at [343, 313] on div "Subtotal $20.00 Discounts ($0.00) Delivery Fee $0.00 Sales Tax $0.00 Total $20.…" at bounding box center [358, 287] width 128 height 123
click at [341, 321] on button "Validate" at bounding box center [358, 322] width 128 height 13
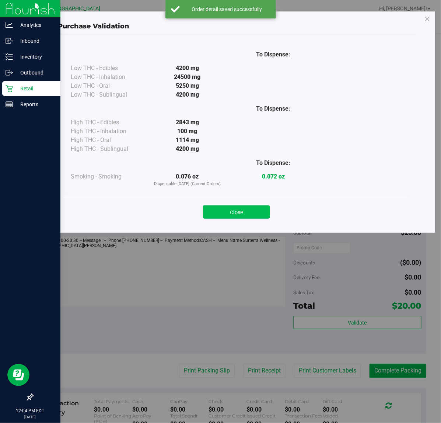
click at [224, 207] on button "Close" at bounding box center [236, 211] width 67 height 13
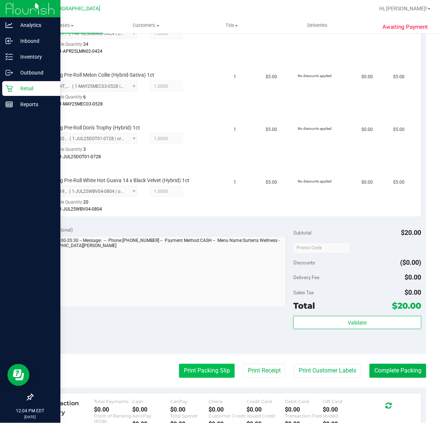
click at [203, 374] on button "Print Packing Slip" at bounding box center [207, 371] width 56 height 14
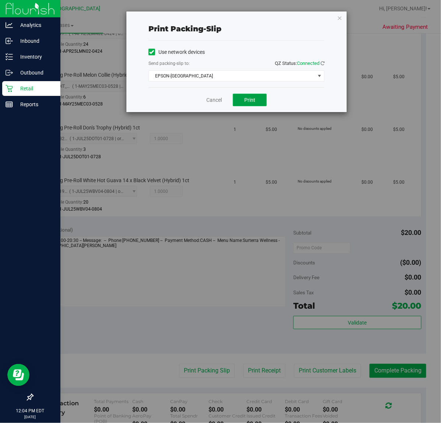
click at [253, 103] on span "Print" at bounding box center [250, 100] width 11 height 6
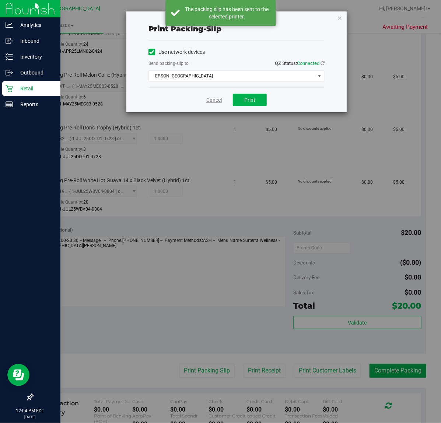
click at [212, 101] on link "Cancel" at bounding box center [214, 100] width 15 height 8
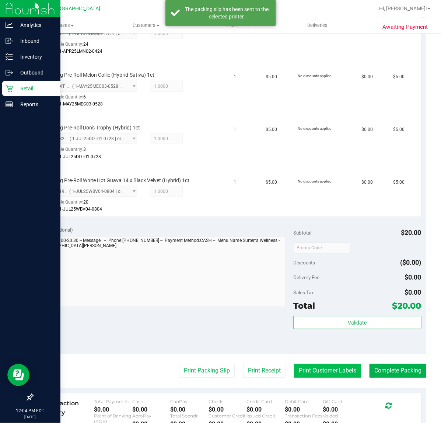
click at [323, 366] on button "Print Customer Labels" at bounding box center [327, 371] width 67 height 14
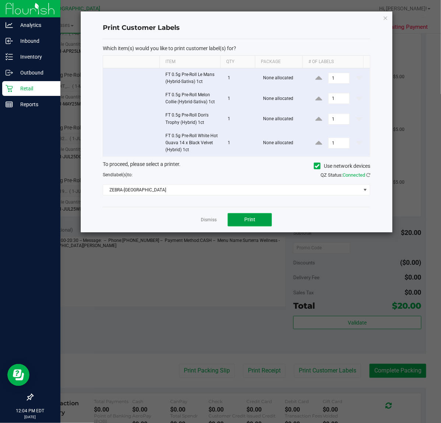
click at [264, 218] on button "Print" at bounding box center [250, 219] width 44 height 13
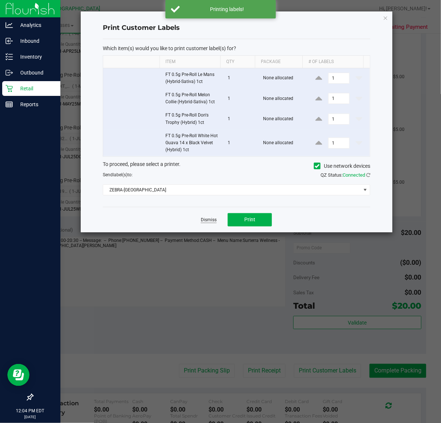
click at [205, 222] on link "Dismiss" at bounding box center [209, 220] width 16 height 6
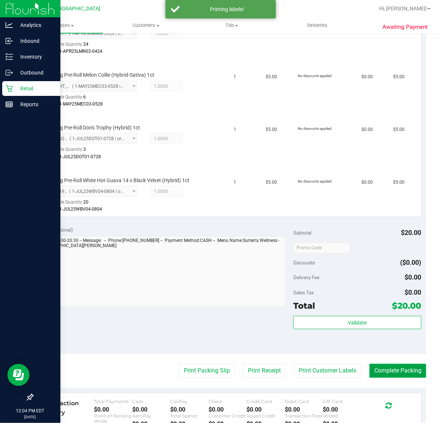
click at [391, 368] on button "Complete Packing" at bounding box center [398, 371] width 57 height 14
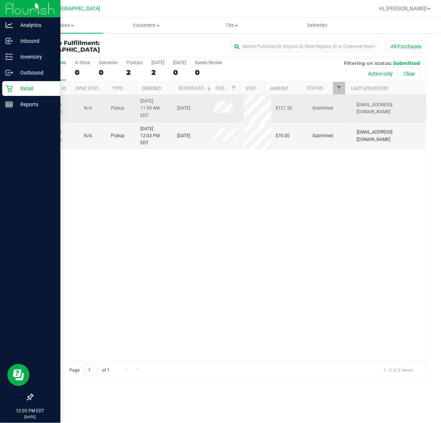
click at [58, 102] on link "11843323" at bounding box center [51, 104] width 21 height 5
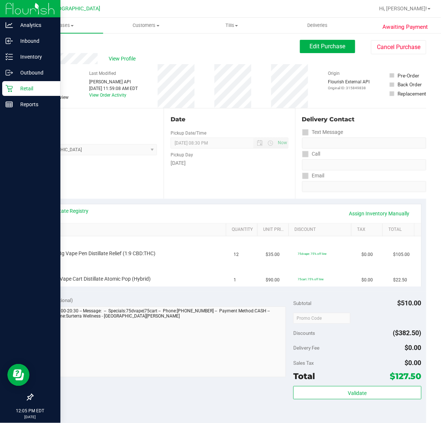
click at [39, 42] on link "Back" at bounding box center [37, 44] width 11 height 5
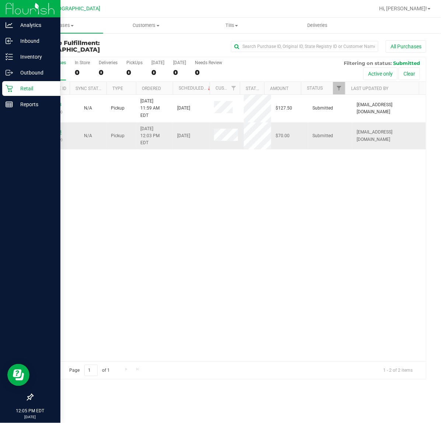
click at [42, 129] on link "11843358" at bounding box center [51, 131] width 21 height 5
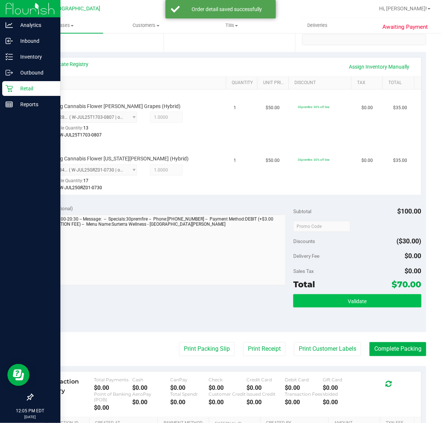
scroll to position [184, 0]
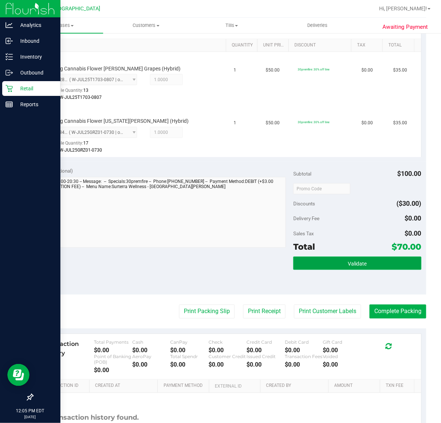
click at [300, 260] on button "Validate" at bounding box center [358, 263] width 128 height 13
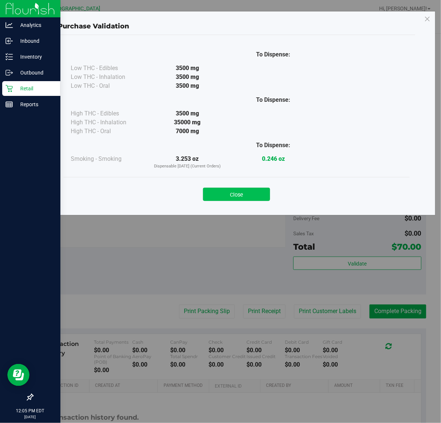
click at [235, 191] on button "Close" at bounding box center [236, 194] width 67 height 13
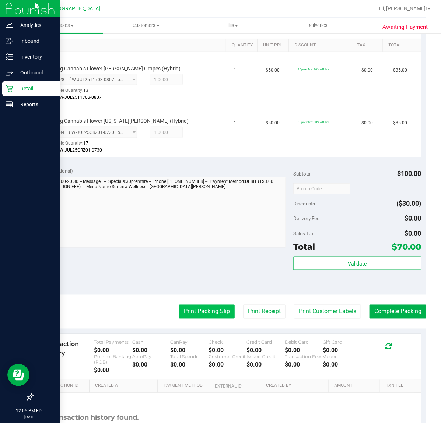
click at [207, 310] on button "Print Packing Slip" at bounding box center [207, 312] width 56 height 14
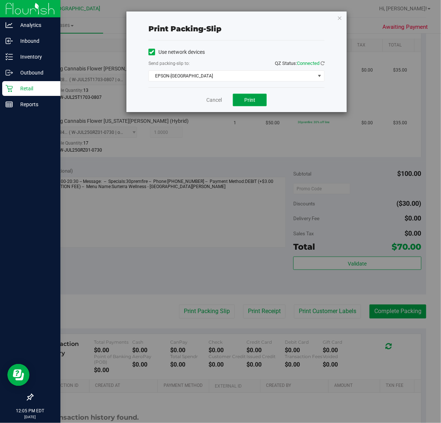
click at [253, 103] on span "Print" at bounding box center [250, 100] width 11 height 6
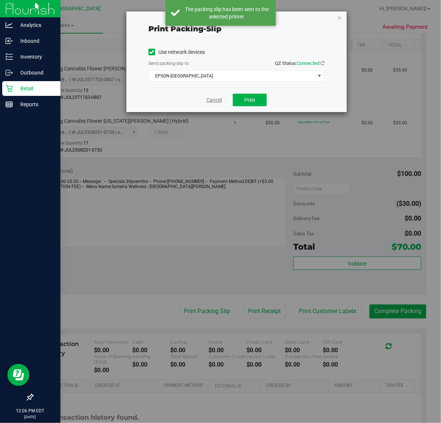
click at [220, 101] on link "Cancel" at bounding box center [214, 100] width 15 height 8
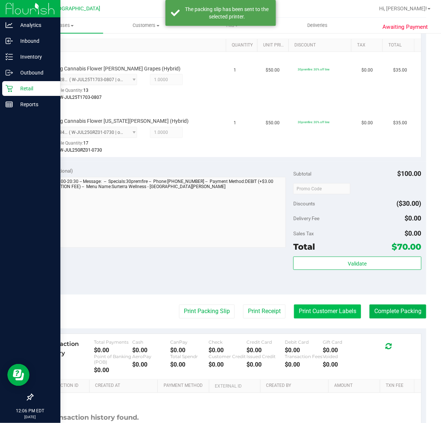
click at [337, 309] on button "Print Customer Labels" at bounding box center [327, 312] width 67 height 14
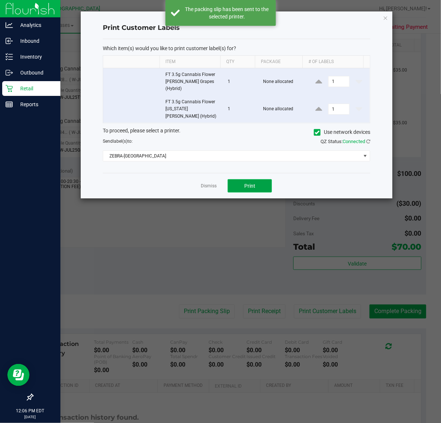
click at [260, 179] on button "Print" at bounding box center [250, 185] width 44 height 13
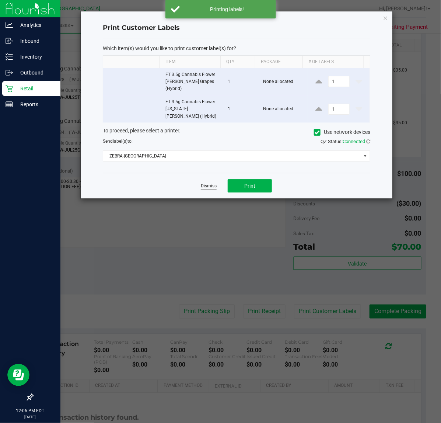
click at [211, 183] on link "Dismiss" at bounding box center [209, 186] width 16 height 6
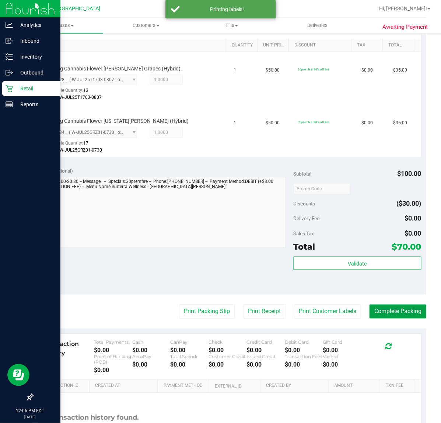
click at [391, 311] on button "Complete Packing" at bounding box center [398, 312] width 57 height 14
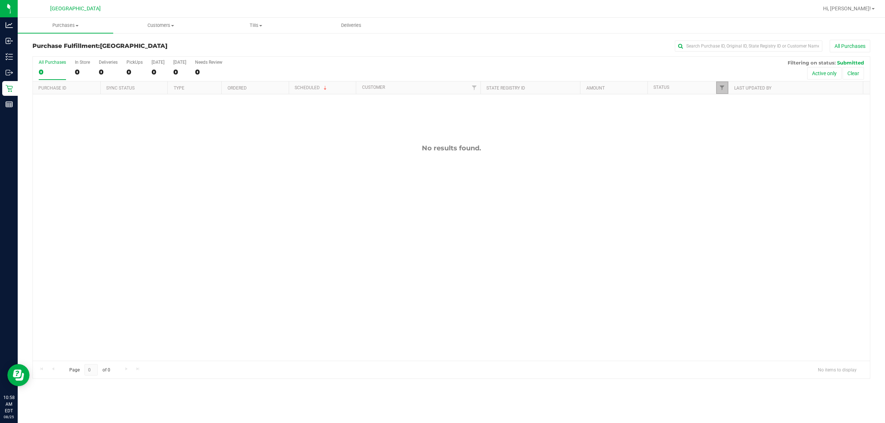
click at [717, 87] on link "Filter" at bounding box center [722, 88] width 12 height 13
click at [736, 218] on button "Filter" at bounding box center [737, 217] width 35 height 16
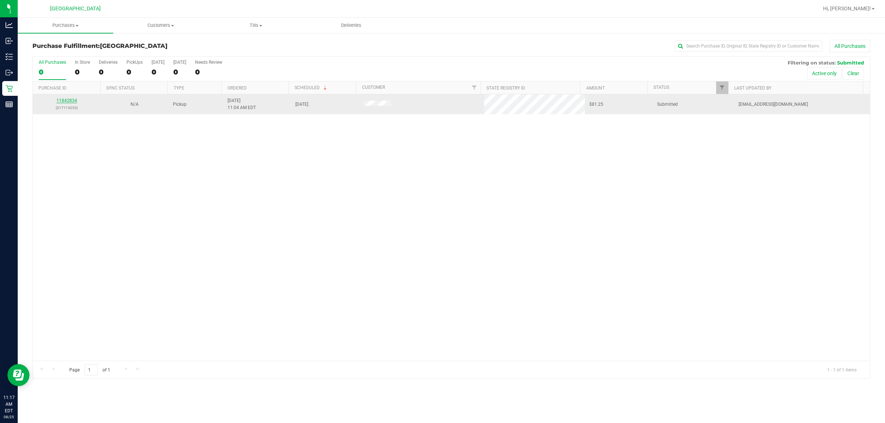
click at [69, 103] on link "11842834" at bounding box center [66, 100] width 21 height 5
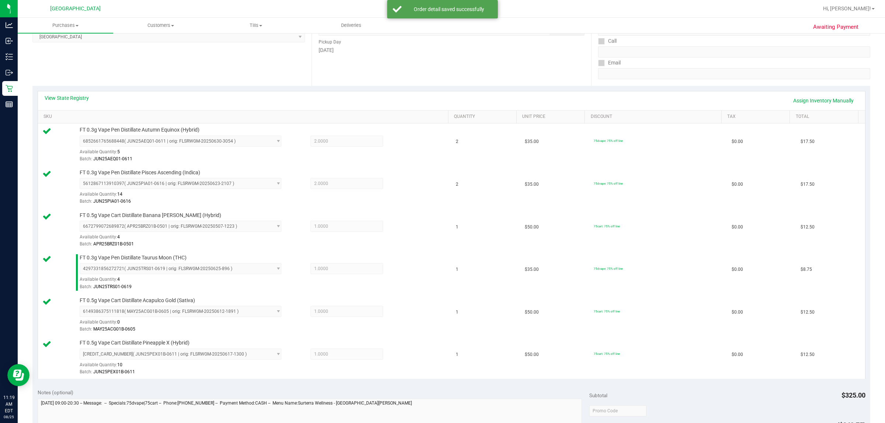
scroll to position [277, 0]
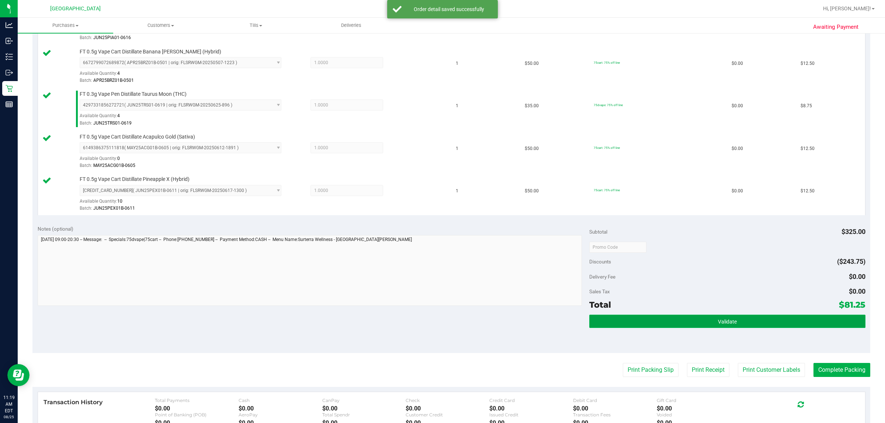
click at [707, 325] on button "Validate" at bounding box center [727, 321] width 276 height 13
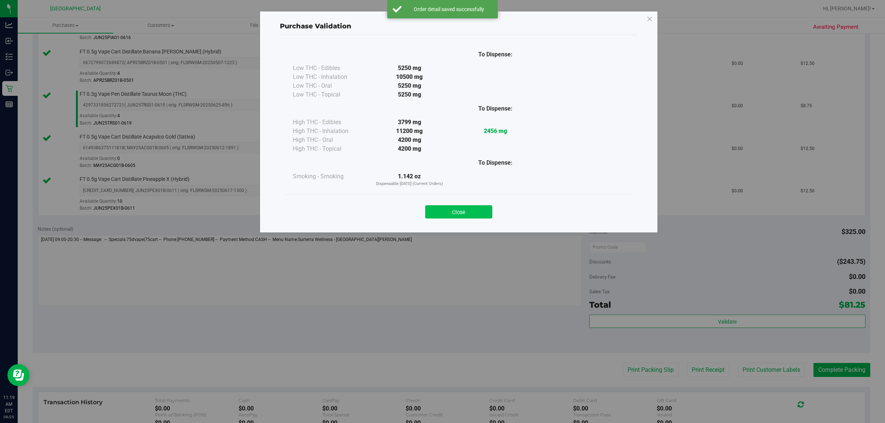
click at [434, 210] on button "Close" at bounding box center [458, 211] width 67 height 13
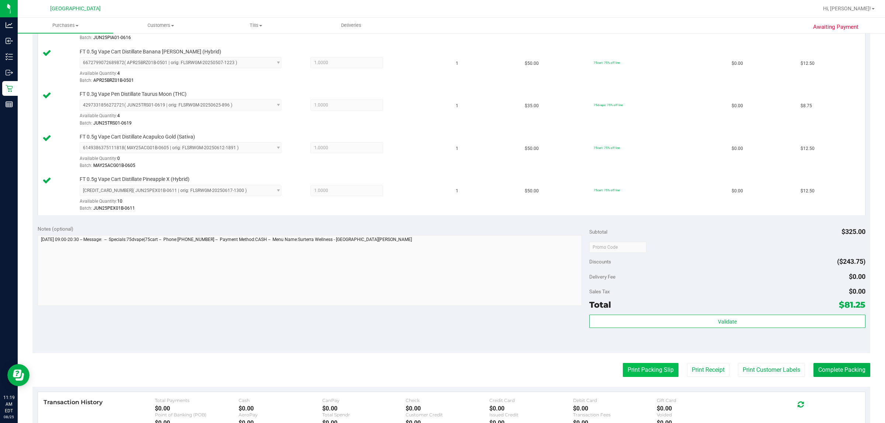
click at [642, 366] on button "Print Packing Slip" at bounding box center [651, 370] width 56 height 14
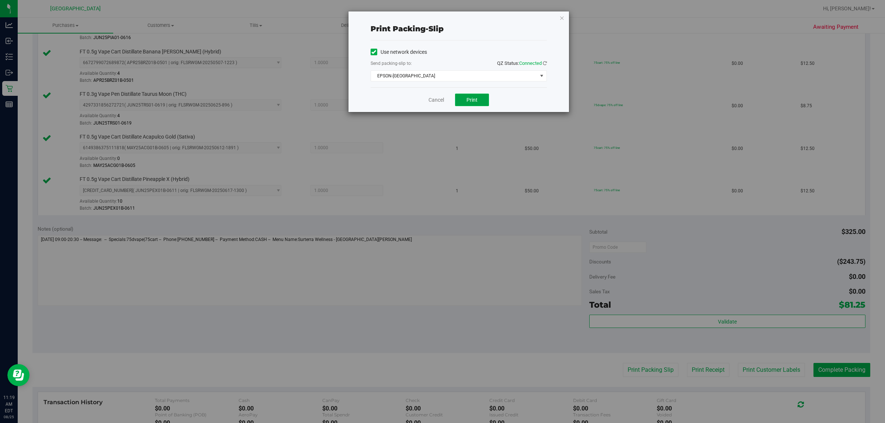
click at [474, 98] on span "Print" at bounding box center [472, 100] width 11 height 6
click at [430, 101] on link "Cancel" at bounding box center [436, 100] width 15 height 8
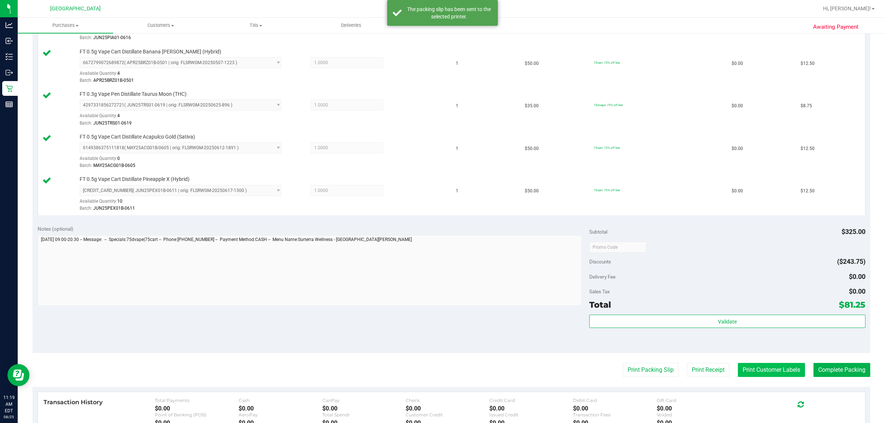
click at [760, 366] on button "Print Customer Labels" at bounding box center [771, 370] width 67 height 14
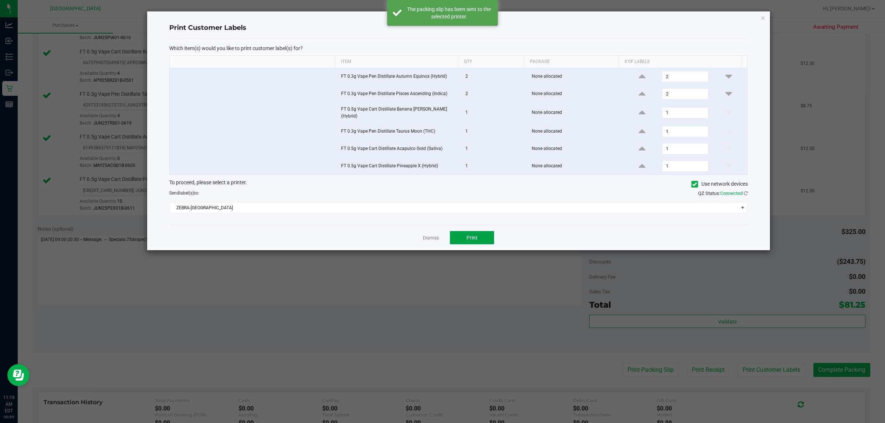
click at [481, 242] on button "Print" at bounding box center [472, 237] width 44 height 13
click at [432, 239] on link "Dismiss" at bounding box center [431, 238] width 16 height 6
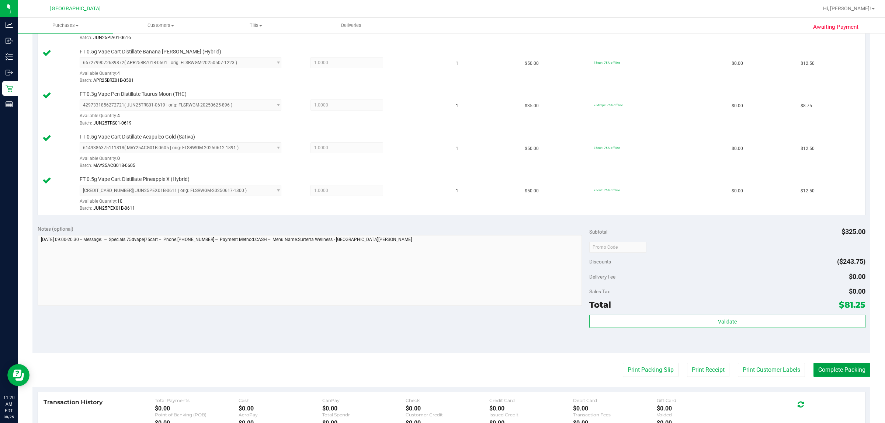
click at [852, 369] on button "Complete Packing" at bounding box center [842, 370] width 57 height 14
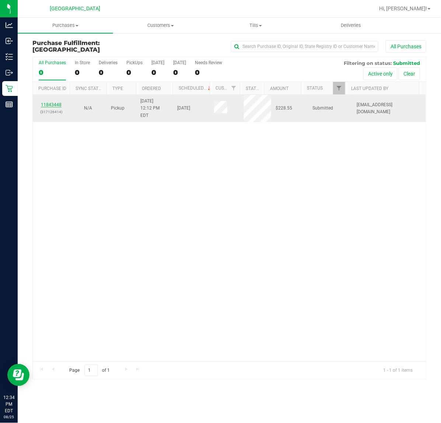
click at [56, 102] on link "11843448" at bounding box center [51, 104] width 21 height 5
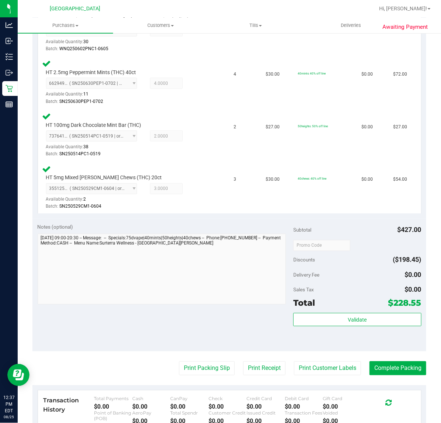
scroll to position [369, 0]
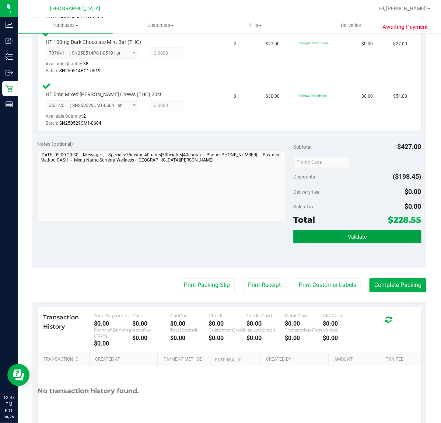
click at [344, 240] on button "Validate" at bounding box center [358, 236] width 128 height 13
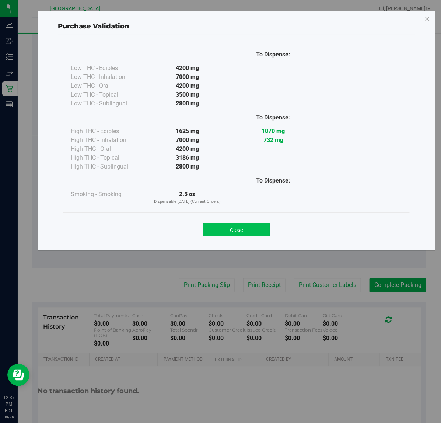
click at [244, 231] on button "Close" at bounding box center [236, 229] width 67 height 13
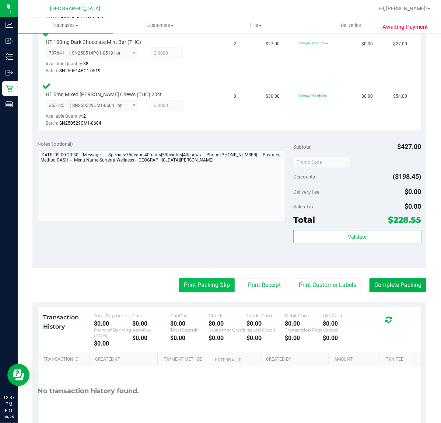
click at [181, 283] on button "Print Packing Slip" at bounding box center [207, 285] width 56 height 14
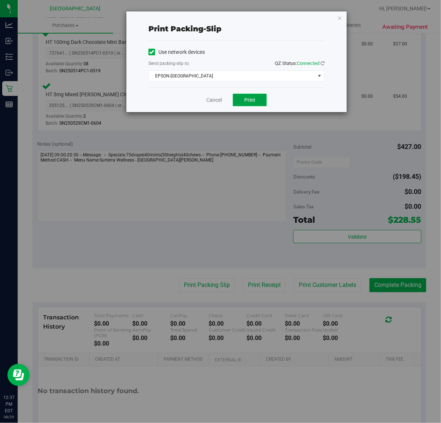
click at [257, 98] on button "Print" at bounding box center [250, 100] width 34 height 13
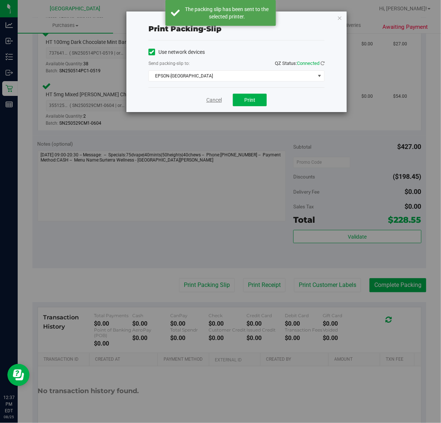
click at [211, 102] on link "Cancel" at bounding box center [214, 100] width 15 height 8
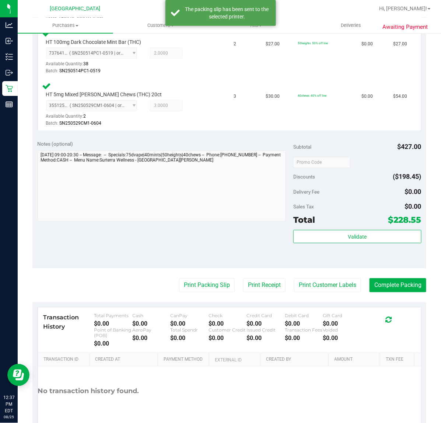
click at [320, 271] on purchase-details "Back Edit Purchase Cancel Purchase View Profile # 11843448 BioTrack ID: - Submi…" at bounding box center [229, 58] width 394 height 775
click at [318, 280] on button "Print Customer Labels" at bounding box center [327, 285] width 67 height 14
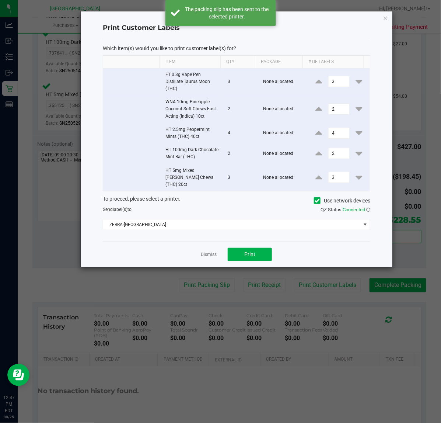
click at [242, 242] on div "Dismiss Print" at bounding box center [237, 254] width 268 height 25
click at [241, 248] on button "Print" at bounding box center [250, 254] width 44 height 13
click at [209, 252] on link "Dismiss" at bounding box center [209, 255] width 16 height 6
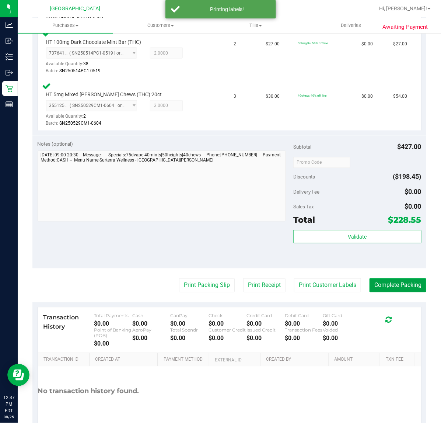
click at [398, 286] on button "Complete Packing" at bounding box center [398, 285] width 57 height 14
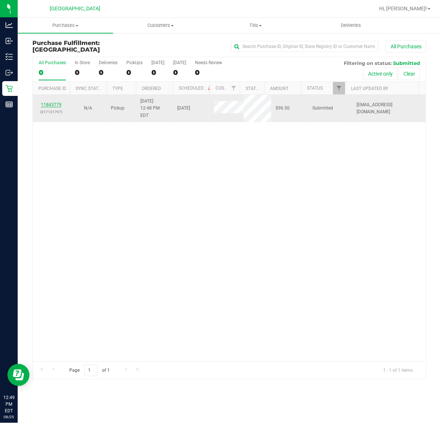
click at [51, 102] on link "11843779" at bounding box center [51, 104] width 21 height 5
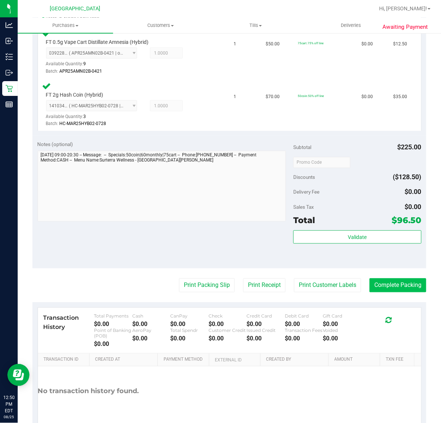
scroll to position [323, 0]
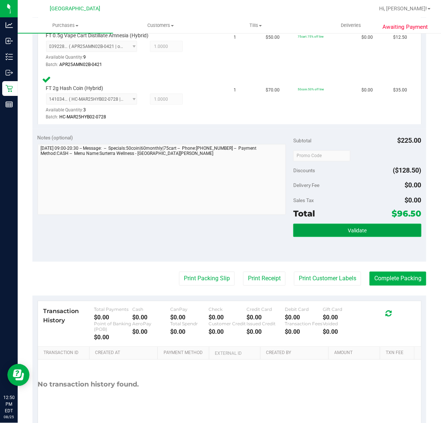
click at [348, 229] on span "Validate" at bounding box center [357, 231] width 19 height 6
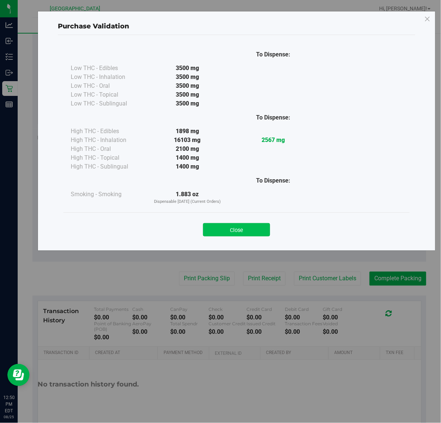
click at [247, 231] on button "Close" at bounding box center [236, 229] width 67 height 13
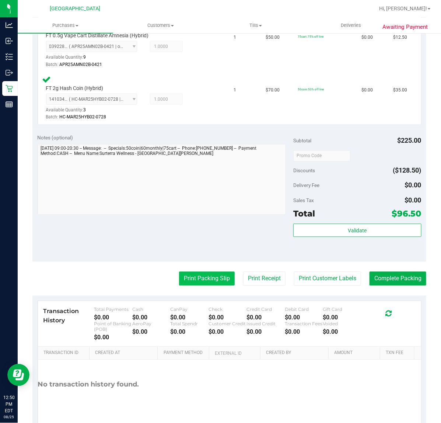
click at [205, 279] on button "Print Packing Slip" at bounding box center [207, 279] width 56 height 14
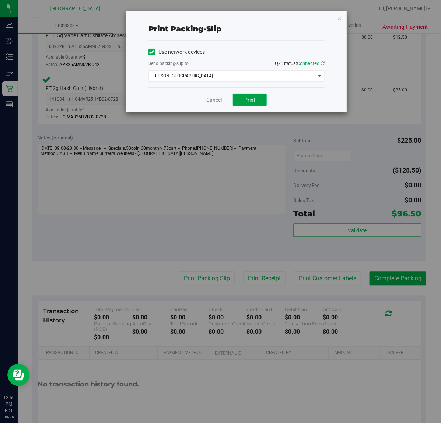
click at [249, 104] on button "Print" at bounding box center [250, 100] width 34 height 13
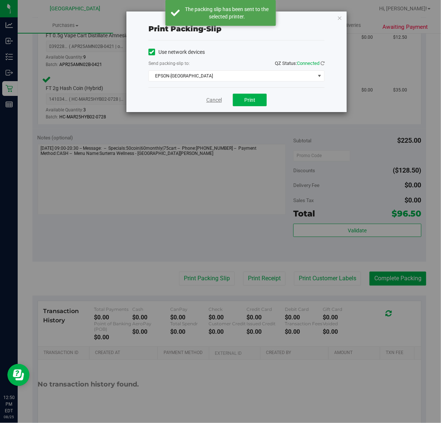
click at [215, 100] on link "Cancel" at bounding box center [214, 100] width 15 height 8
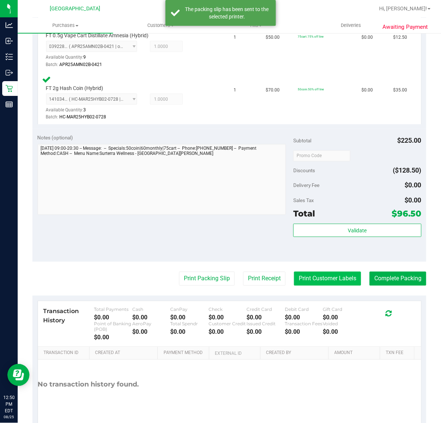
click at [328, 277] on button "Print Customer Labels" at bounding box center [327, 279] width 67 height 14
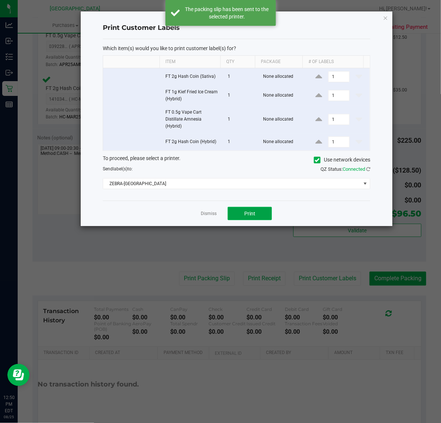
click at [258, 212] on button "Print" at bounding box center [250, 213] width 44 height 13
click at [208, 217] on link "Dismiss" at bounding box center [209, 214] width 16 height 6
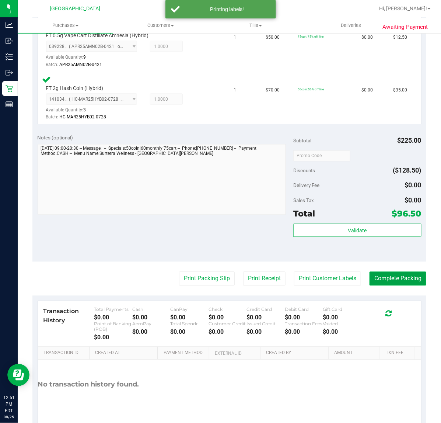
click at [390, 277] on button "Complete Packing" at bounding box center [398, 279] width 57 height 14
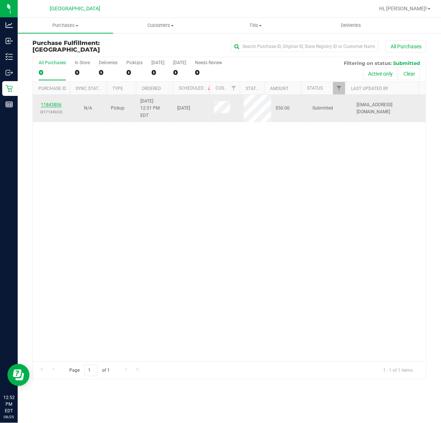
click at [53, 102] on link "11843806" at bounding box center [51, 104] width 21 height 5
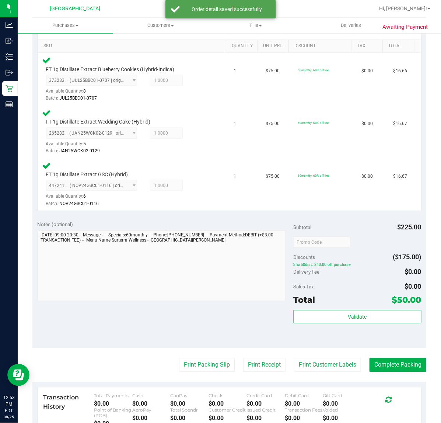
scroll to position [184, 0]
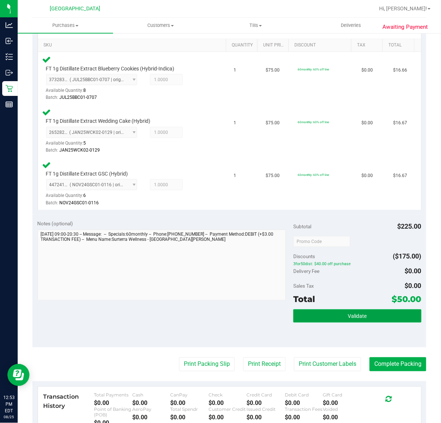
click at [343, 319] on button "Validate" at bounding box center [358, 315] width 128 height 13
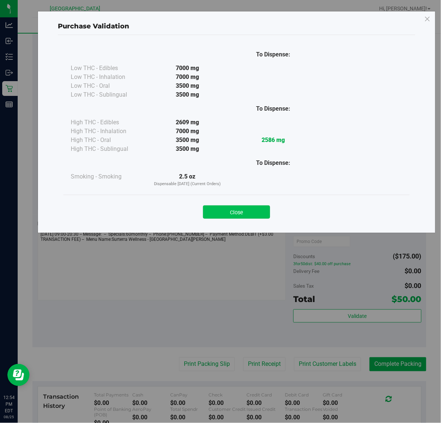
click at [245, 213] on button "Close" at bounding box center [236, 211] width 67 height 13
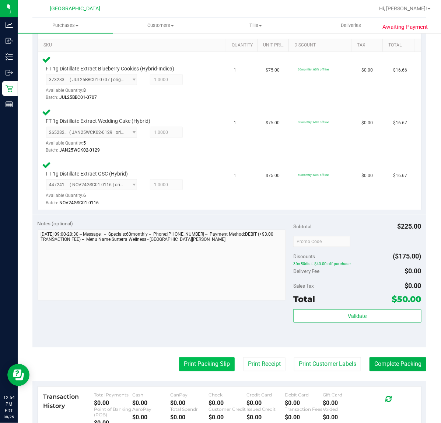
click at [192, 370] on button "Print Packing Slip" at bounding box center [207, 364] width 56 height 14
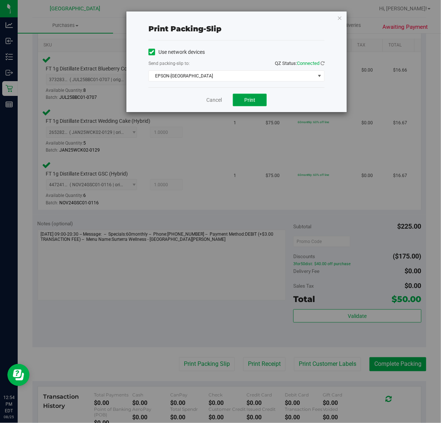
click at [263, 103] on button "Print" at bounding box center [250, 100] width 34 height 13
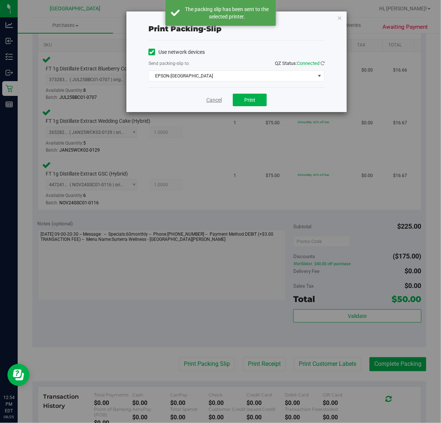
click at [212, 98] on link "Cancel" at bounding box center [214, 100] width 15 height 8
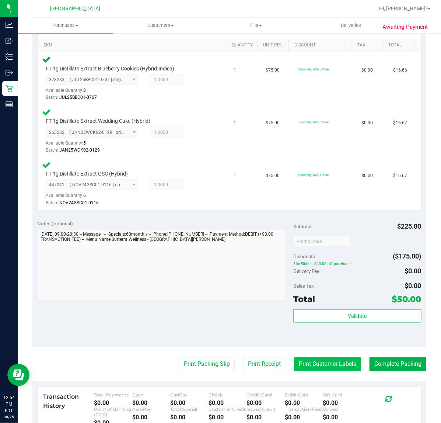
click at [340, 363] on button "Print Customer Labels" at bounding box center [327, 364] width 67 height 14
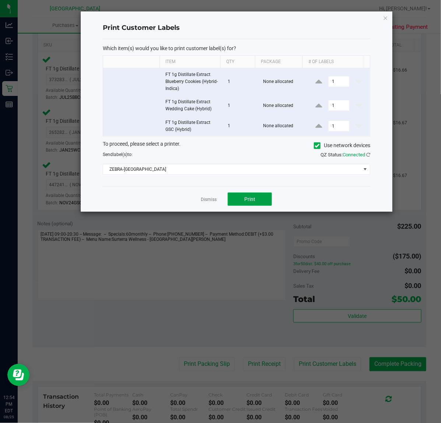
click at [253, 198] on span "Print" at bounding box center [250, 199] width 11 height 6
click at [207, 198] on link "Dismiss" at bounding box center [209, 200] width 16 height 6
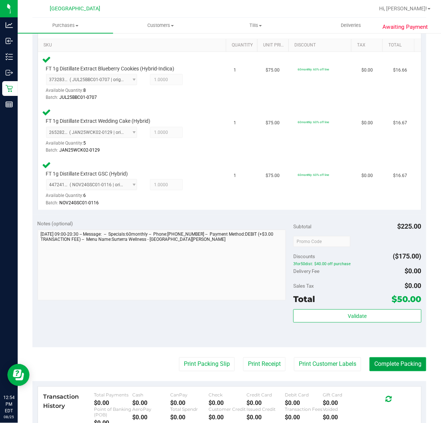
click at [408, 362] on button "Complete Packing" at bounding box center [398, 364] width 57 height 14
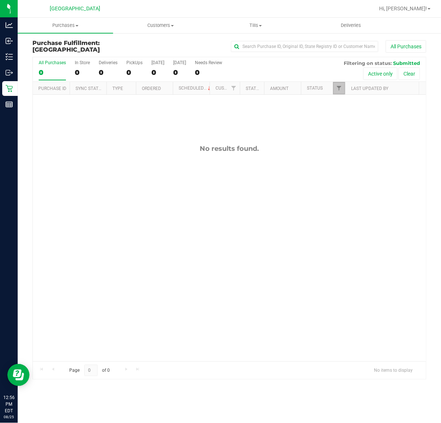
click at [335, 89] on link "Filter" at bounding box center [339, 88] width 12 height 13
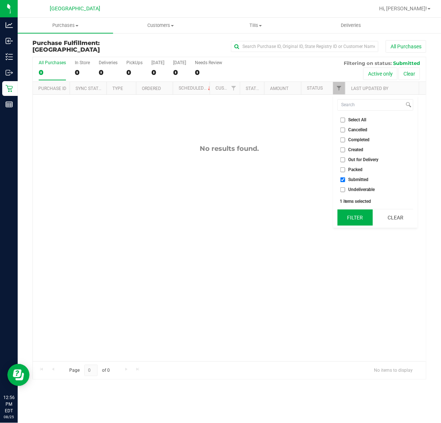
click at [350, 218] on button "Filter" at bounding box center [355, 217] width 35 height 16
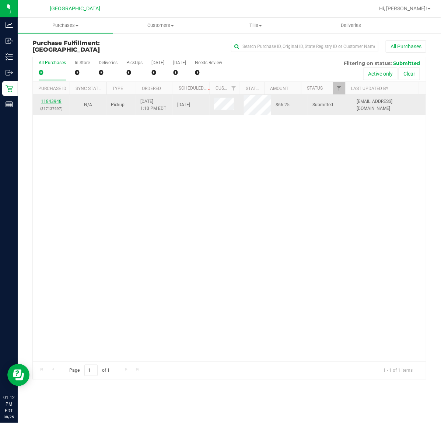
click at [58, 104] on link "11843948" at bounding box center [51, 101] width 21 height 5
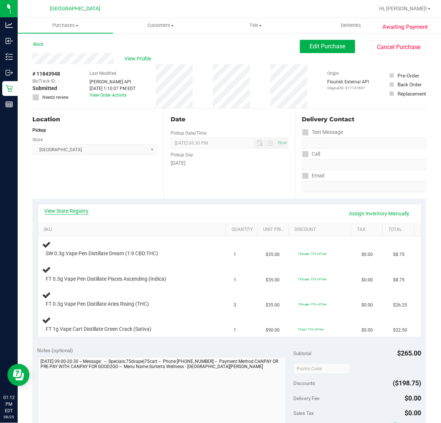
click at [65, 211] on link "View State Registry" at bounding box center [67, 210] width 44 height 7
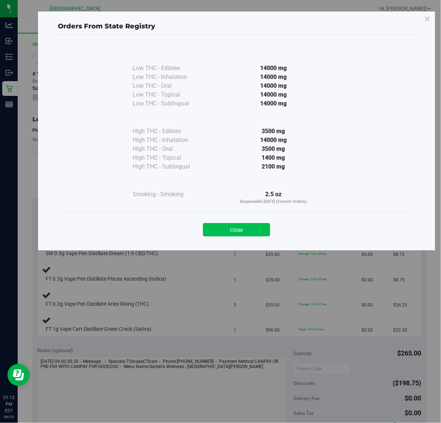
click at [238, 224] on button "Close" at bounding box center [236, 229] width 67 height 13
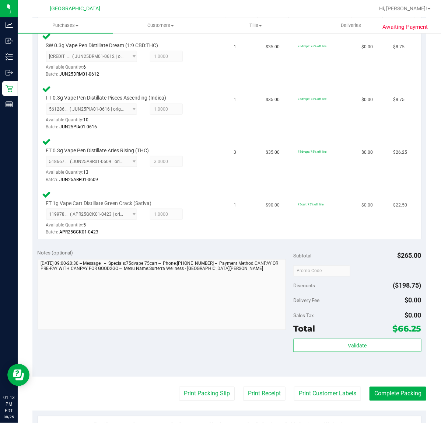
scroll to position [231, 0]
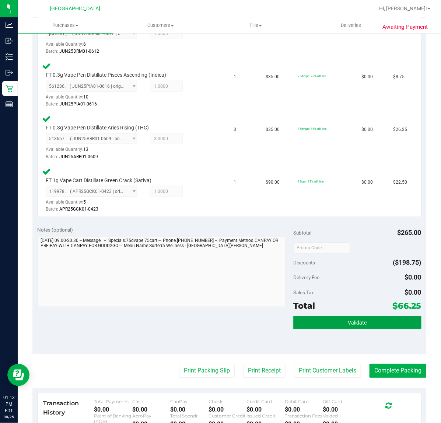
click at [350, 320] on span "Validate" at bounding box center [357, 323] width 19 height 6
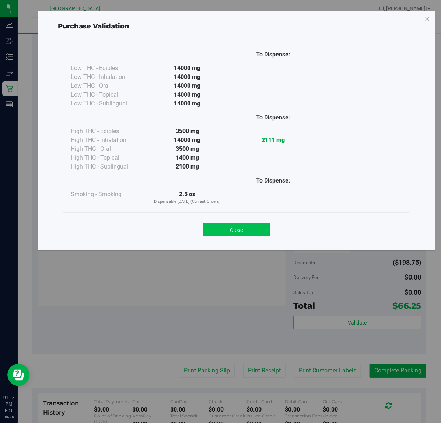
click at [246, 229] on button "Close" at bounding box center [236, 229] width 67 height 13
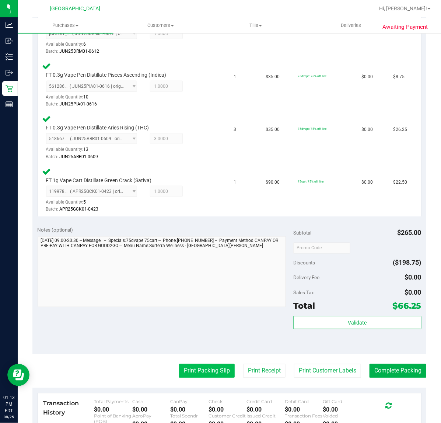
click at [200, 373] on button "Print Packing Slip" at bounding box center [207, 371] width 56 height 14
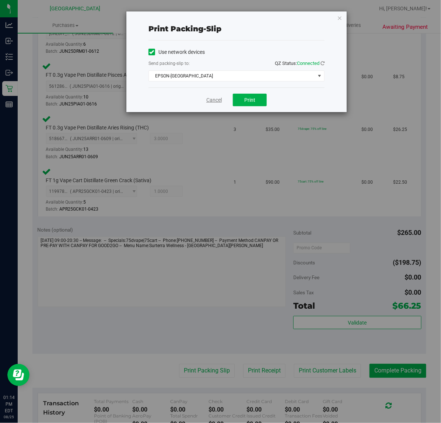
click at [211, 100] on link "Cancel" at bounding box center [214, 100] width 15 height 8
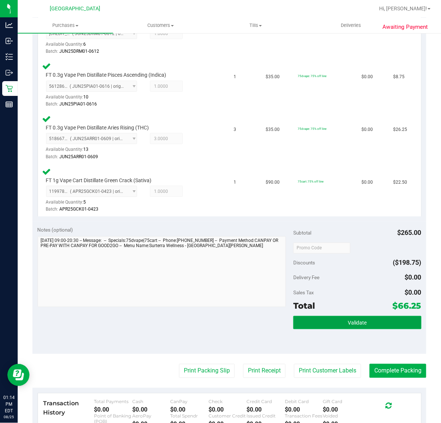
click at [378, 325] on button "Validate" at bounding box center [358, 322] width 128 height 13
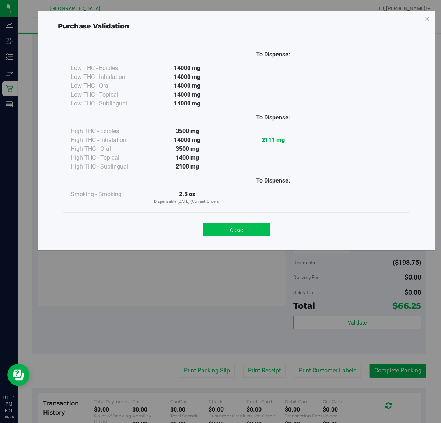
click at [234, 231] on button "Close" at bounding box center [236, 229] width 67 height 13
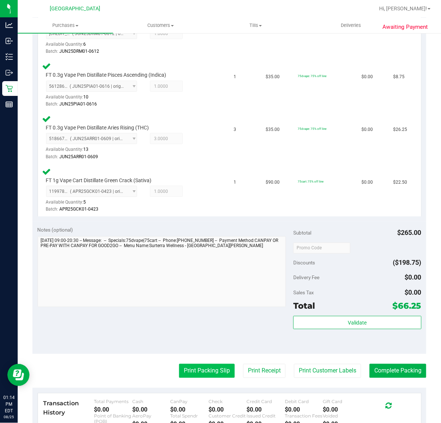
click at [214, 369] on button "Print Packing Slip" at bounding box center [207, 371] width 56 height 14
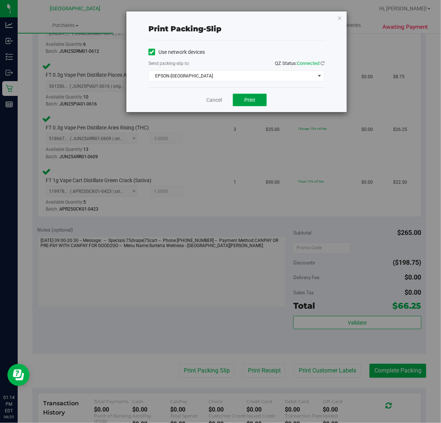
click at [253, 100] on span "Print" at bounding box center [250, 100] width 11 height 6
click at [211, 99] on link "Cancel" at bounding box center [214, 100] width 15 height 8
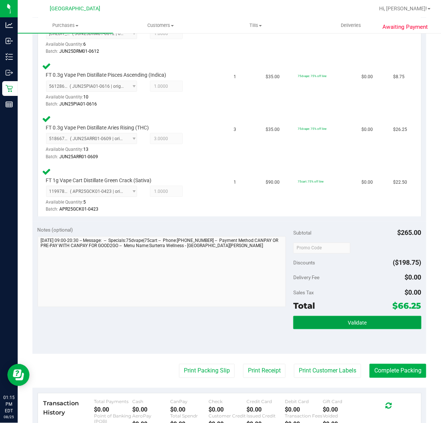
click at [340, 320] on button "Validate" at bounding box center [358, 322] width 128 height 13
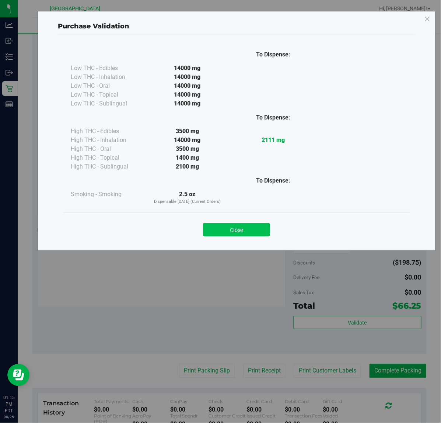
click at [254, 229] on button "Close" at bounding box center [236, 229] width 67 height 13
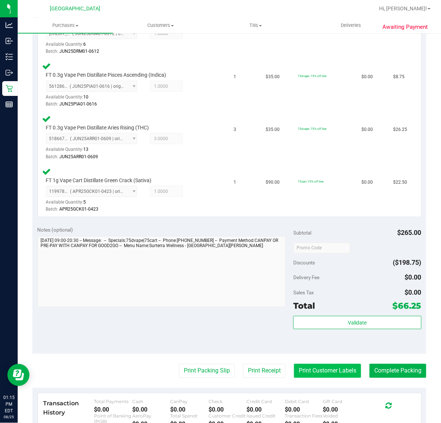
click at [319, 367] on button "Print Customer Labels" at bounding box center [327, 371] width 67 height 14
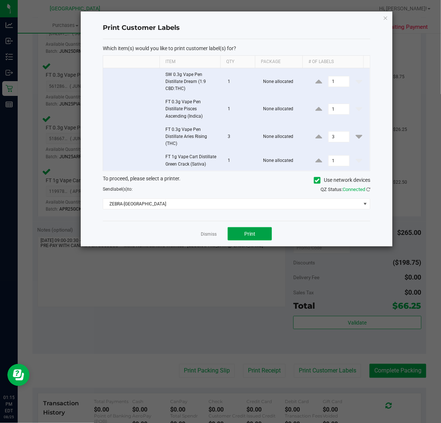
click at [245, 233] on span "Print" at bounding box center [250, 234] width 11 height 6
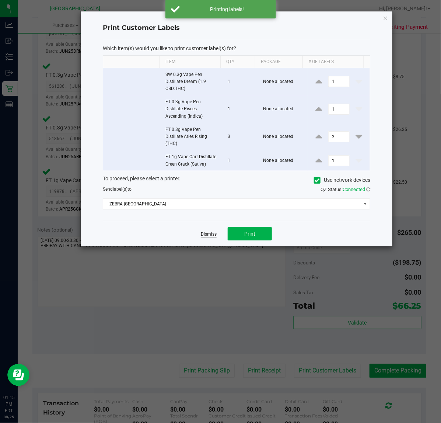
click at [209, 233] on link "Dismiss" at bounding box center [209, 234] width 16 height 6
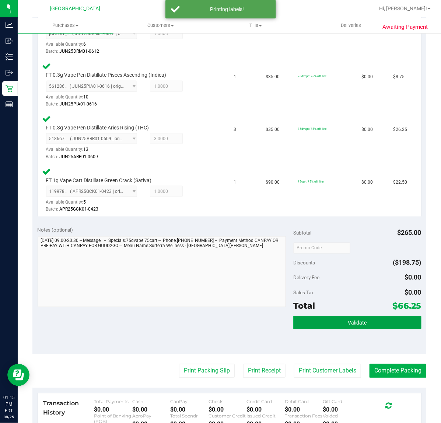
click at [348, 323] on span "Validate" at bounding box center [357, 323] width 19 height 6
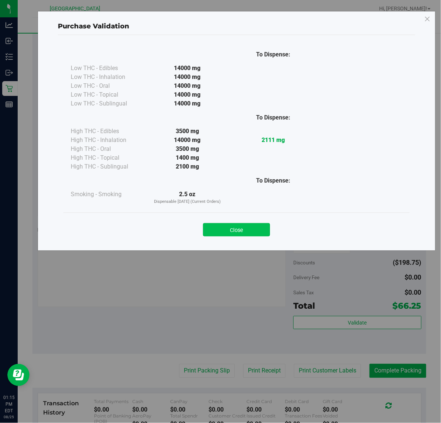
click at [235, 229] on button "Close" at bounding box center [236, 229] width 67 height 13
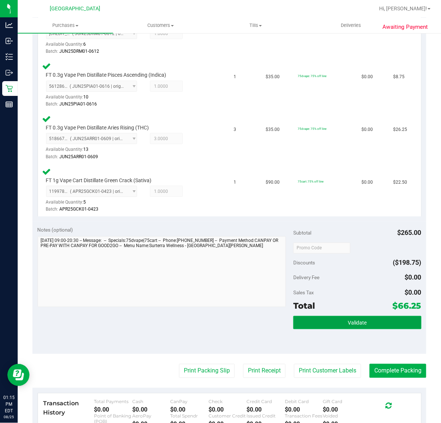
click at [346, 316] on button "Validate" at bounding box center [358, 322] width 128 height 13
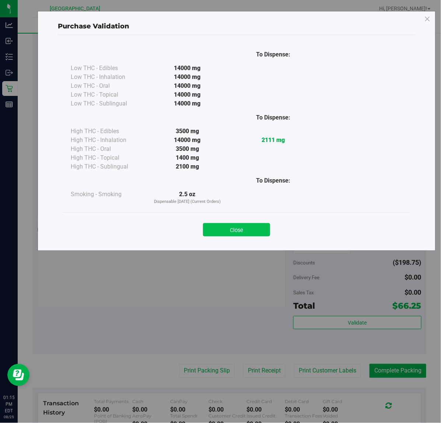
click at [229, 232] on button "Close" at bounding box center [236, 229] width 67 height 13
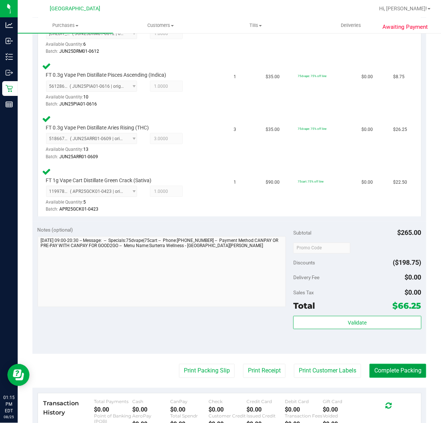
click at [398, 368] on button "Complete Packing" at bounding box center [398, 371] width 57 height 14
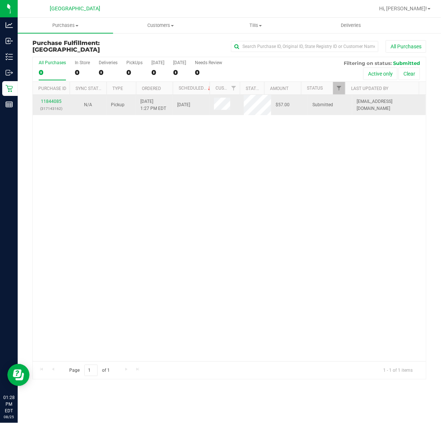
click at [53, 111] on p "(317143162)" at bounding box center [51, 108] width 28 height 7
click at [54, 102] on link "11844085" at bounding box center [51, 101] width 21 height 5
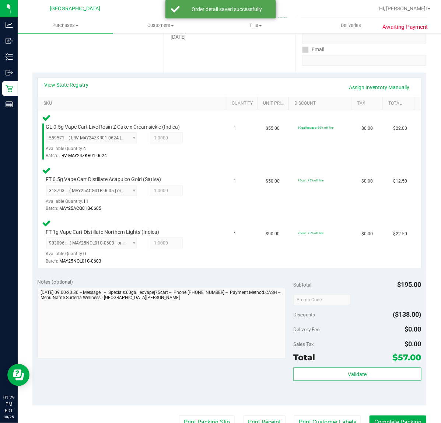
scroll to position [137, 0]
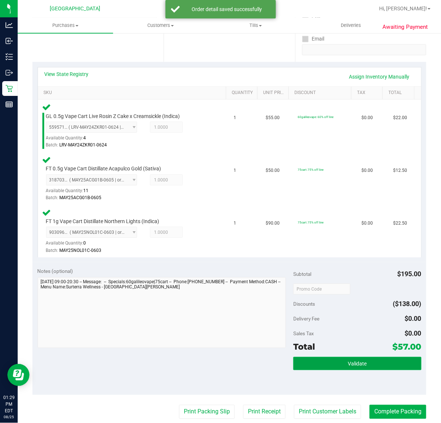
click at [304, 360] on button "Validate" at bounding box center [358, 363] width 128 height 13
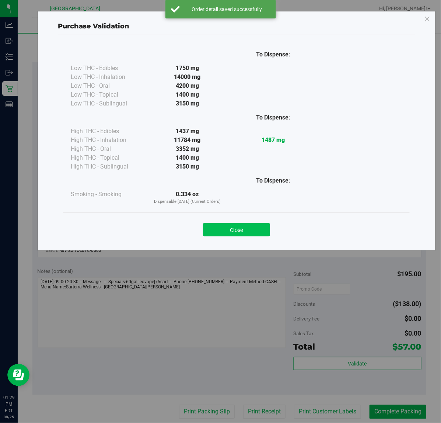
click at [243, 231] on button "Close" at bounding box center [236, 229] width 67 height 13
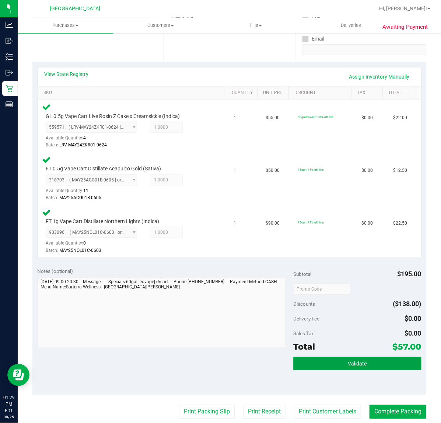
click at [316, 361] on button "Validate" at bounding box center [358, 363] width 128 height 13
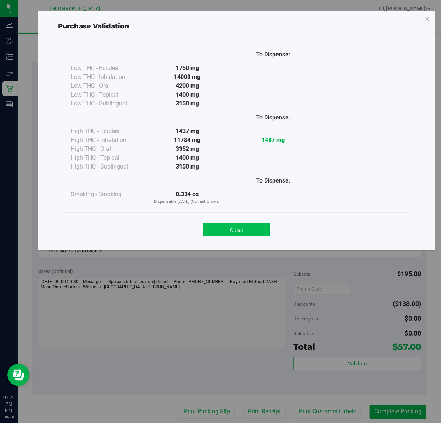
click at [238, 233] on button "Close" at bounding box center [236, 229] width 67 height 13
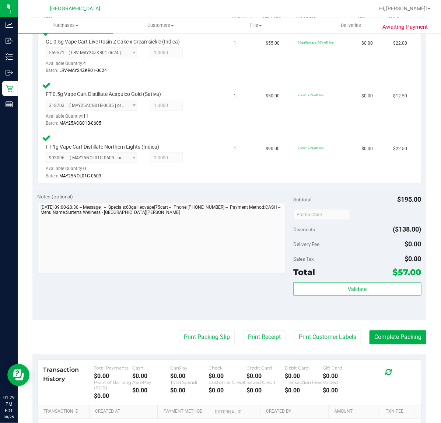
scroll to position [217, 0]
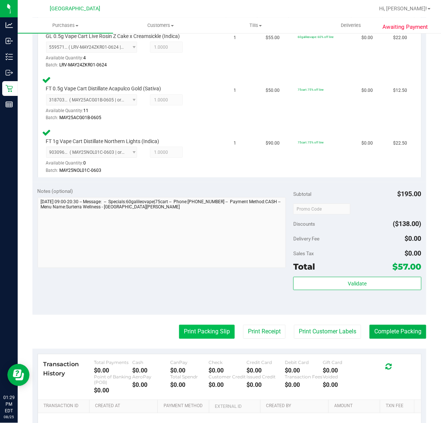
click at [193, 331] on button "Print Packing Slip" at bounding box center [207, 332] width 56 height 14
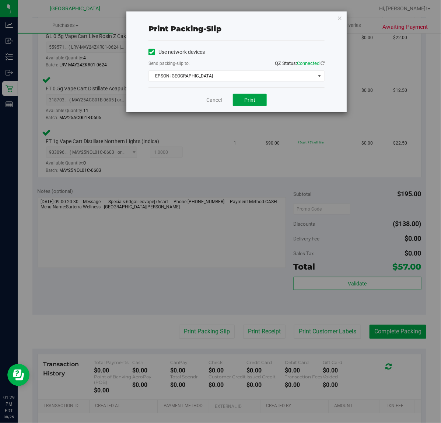
click at [254, 102] on span "Print" at bounding box center [250, 100] width 11 height 6
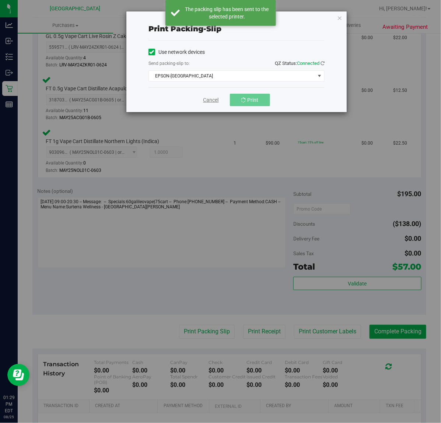
click at [215, 100] on link "Cancel" at bounding box center [211, 100] width 15 height 8
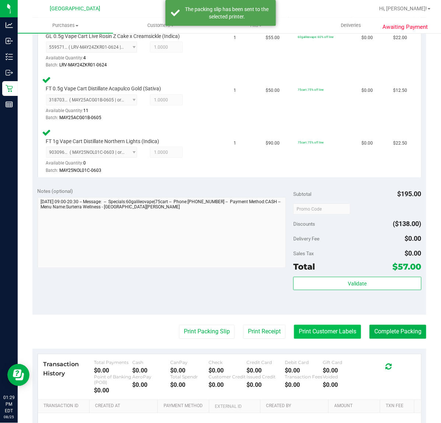
click at [330, 336] on button "Print Customer Labels" at bounding box center [327, 332] width 67 height 14
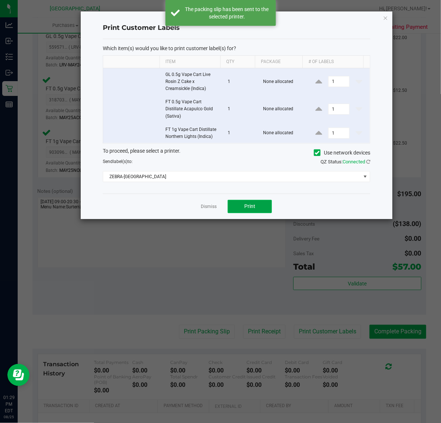
click at [259, 213] on button "Print" at bounding box center [250, 206] width 44 height 13
click at [211, 207] on link "Dismiss" at bounding box center [209, 207] width 16 height 6
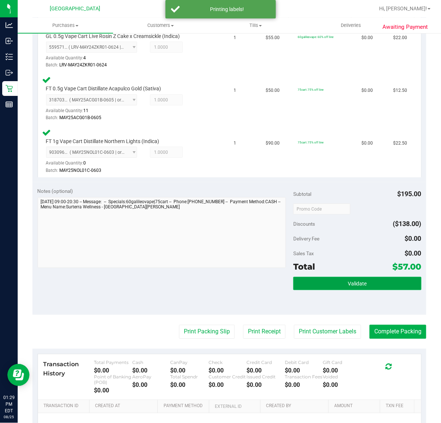
click at [334, 287] on button "Validate" at bounding box center [358, 283] width 128 height 13
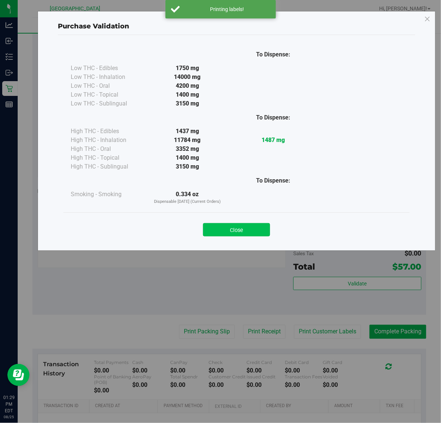
click at [255, 227] on button "Close" at bounding box center [236, 229] width 67 height 13
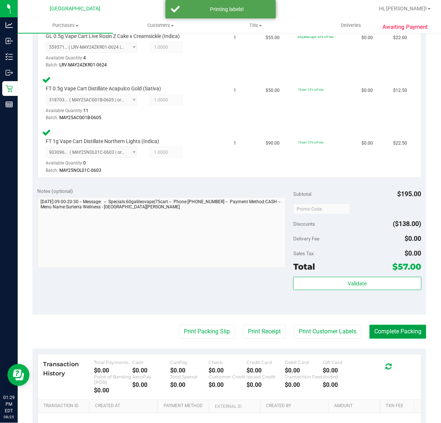
click at [402, 332] on button "Complete Packing" at bounding box center [398, 332] width 57 height 14
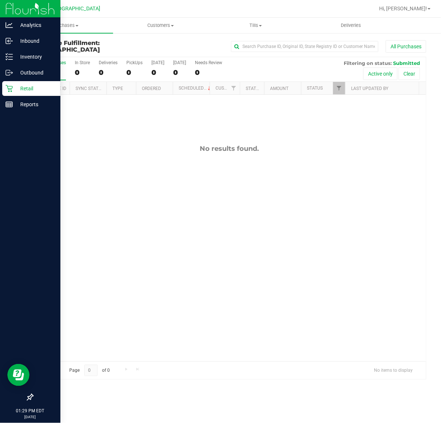
click at [21, 91] on p "Retail" at bounding box center [35, 88] width 44 height 9
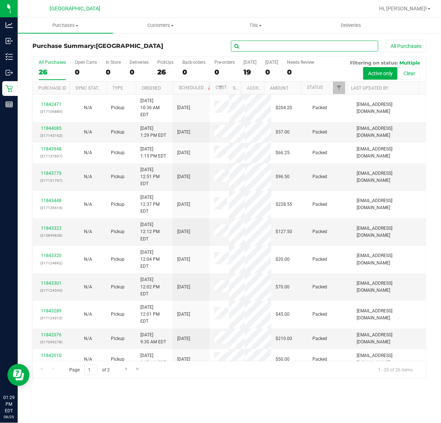
click at [264, 47] on input "text" at bounding box center [305, 46] width 148 height 11
type input "jen"
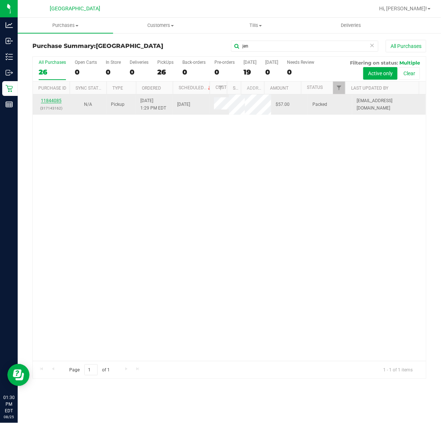
click at [47, 101] on link "11844085" at bounding box center [51, 100] width 21 height 5
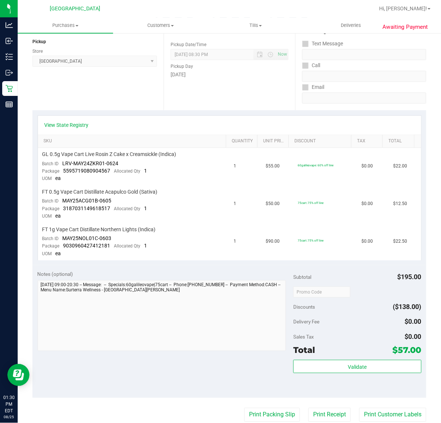
scroll to position [92, 0]
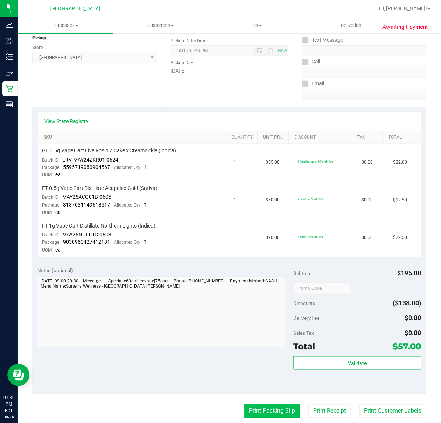
click at [256, 408] on button "Print Packing Slip" at bounding box center [273, 411] width 56 height 14
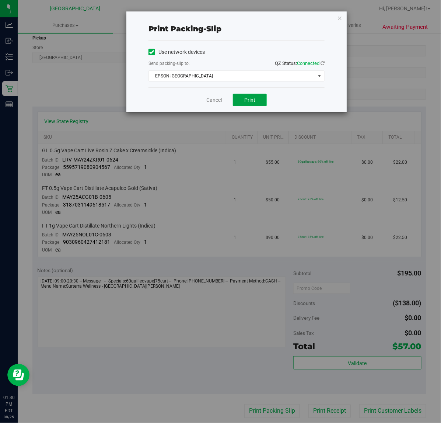
click at [261, 99] on button "Print" at bounding box center [250, 100] width 34 height 13
click at [208, 101] on link "Cancel" at bounding box center [214, 100] width 15 height 8
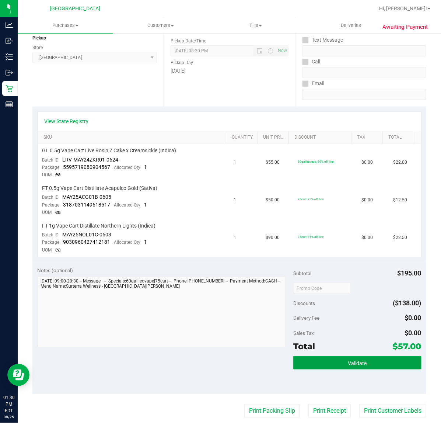
click at [313, 364] on button "Validate" at bounding box center [358, 362] width 128 height 13
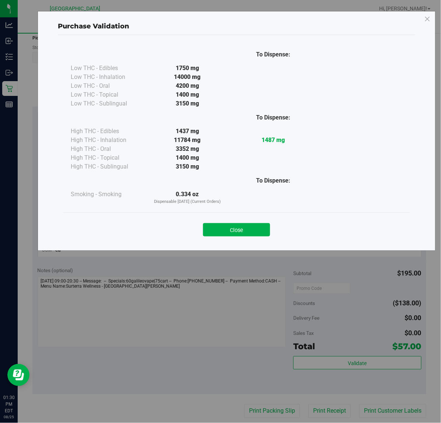
click at [247, 214] on div "Close" at bounding box center [236, 227] width 347 height 30
click at [307, 271] on div "Purchase Validation To Dispense: Low THC - Edibles 1750 mg" at bounding box center [223, 211] width 447 height 423
click at [250, 229] on button "Close" at bounding box center [236, 229] width 67 height 13
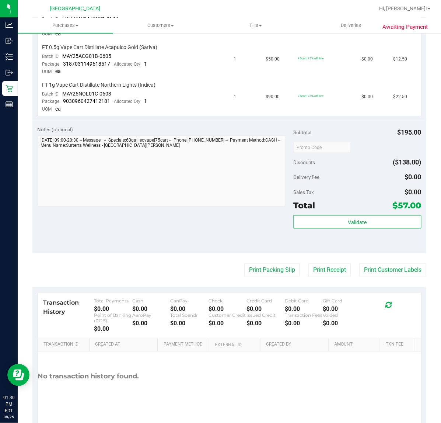
scroll to position [252, 0]
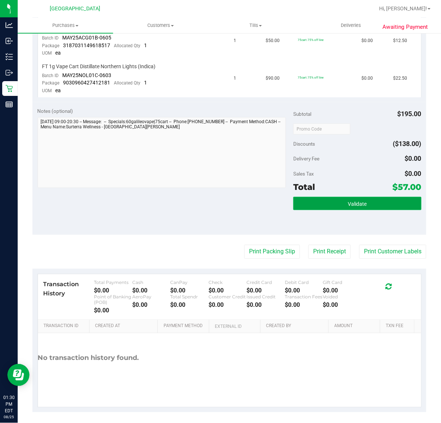
click at [364, 197] on button "Validate" at bounding box center [358, 203] width 128 height 13
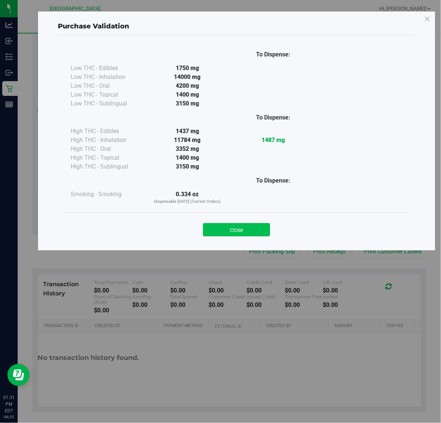
click at [224, 229] on button "Close" at bounding box center [236, 229] width 67 height 13
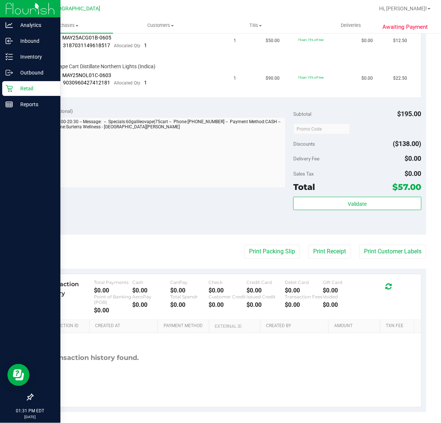
click at [10, 91] on icon at bounding box center [9, 88] width 7 height 7
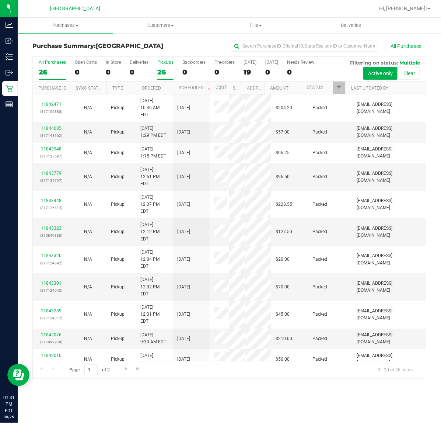
click at [161, 74] on div "26" at bounding box center [165, 72] width 16 height 8
click at [0, 0] on input "PickUps 26" at bounding box center [0, 0] width 0 height 0
click at [337, 85] on span "Filter" at bounding box center [339, 88] width 6 height 6
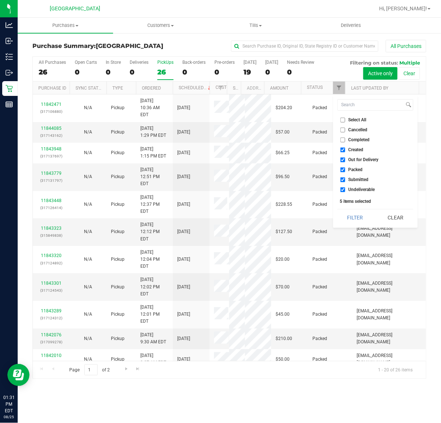
click at [359, 158] on span "Out for Delivery" at bounding box center [364, 159] width 30 height 4
click at [346, 158] on input "Out for Delivery" at bounding box center [343, 159] width 5 height 5
checkbox input "false"
click at [356, 169] on span "Packed" at bounding box center [356, 169] width 14 height 4
click at [346, 169] on input "Packed" at bounding box center [343, 169] width 5 height 5
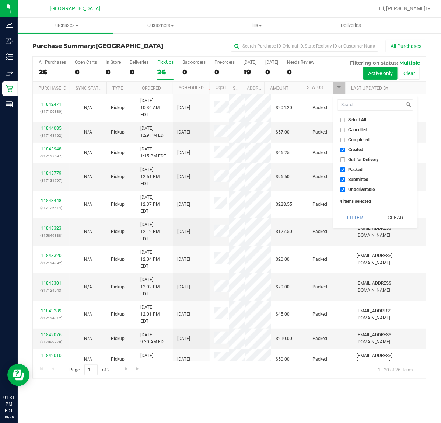
checkbox input "false"
click at [351, 194] on div "Select All Cancelled Completed Created Out for Delivery Packed Submitted Undeli…" at bounding box center [375, 161] width 85 height 133
click at [350, 194] on div "Select All Cancelled Completed Created Out for Delivery Packed Submitted Undeli…" at bounding box center [375, 161] width 85 height 133
click at [351, 192] on li "Undeliverable" at bounding box center [376, 190] width 76 height 8
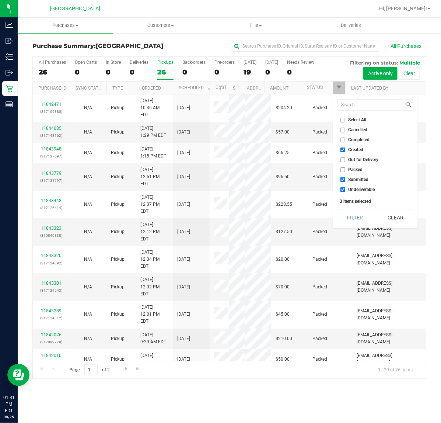
click at [349, 190] on span "Undeliverable" at bounding box center [362, 189] width 27 height 4
click at [346, 190] on input "Undeliverable" at bounding box center [343, 189] width 5 height 5
checkbox input "false"
click at [353, 216] on button "Filter" at bounding box center [355, 217] width 35 height 16
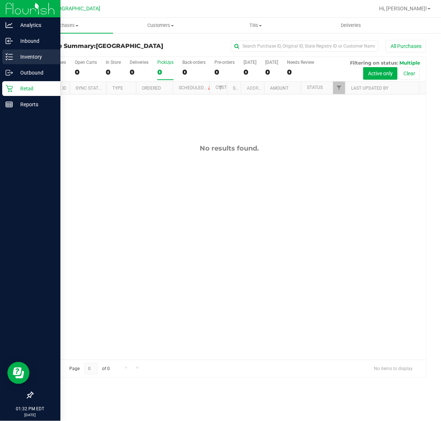
click at [12, 57] on line at bounding box center [10, 57] width 4 height 0
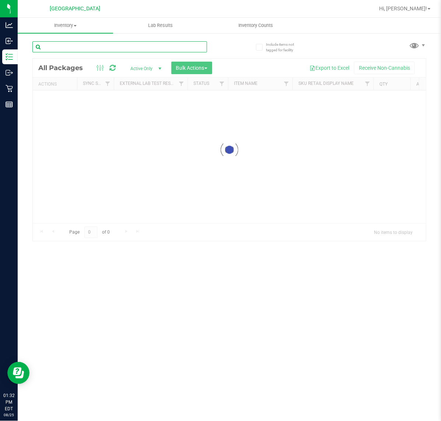
click at [91, 43] on input "text" at bounding box center [119, 46] width 175 height 11
type input "n"
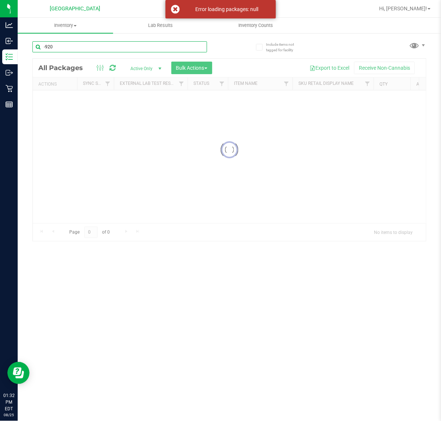
type input "-920"
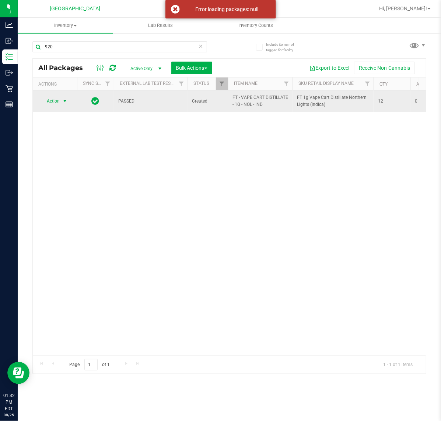
click at [55, 102] on span "Action" at bounding box center [50, 101] width 20 height 10
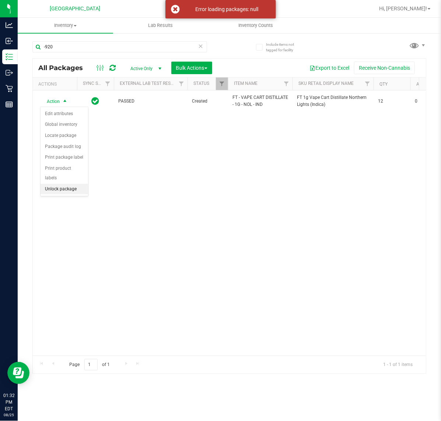
click at [57, 184] on li "Unlock package" at bounding box center [65, 189] width 48 height 11
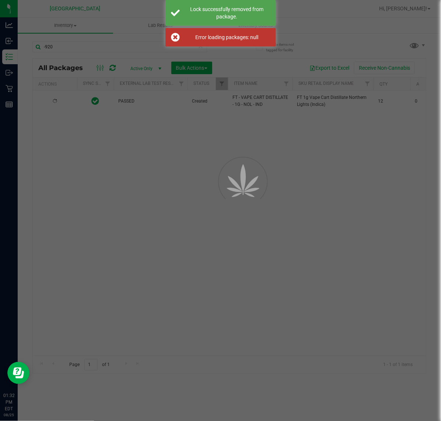
click at [207, 162] on div at bounding box center [220, 210] width 441 height 421
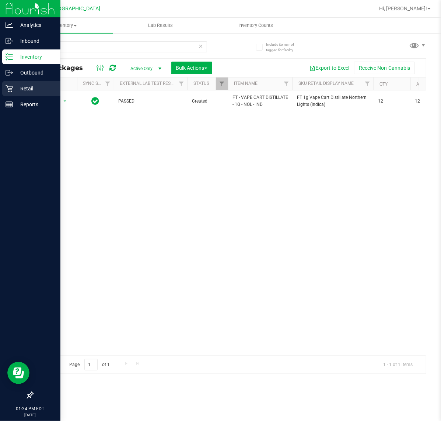
click at [30, 85] on p "Retail" at bounding box center [35, 88] width 44 height 9
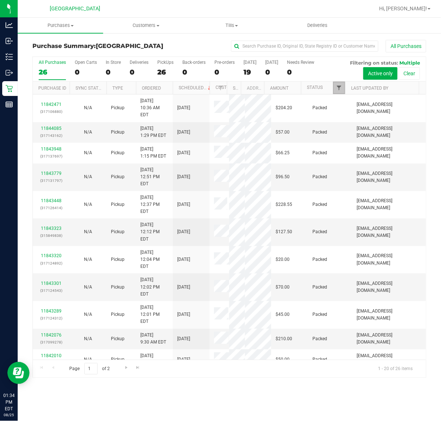
click at [339, 87] on span "Filter" at bounding box center [339, 88] width 6 height 6
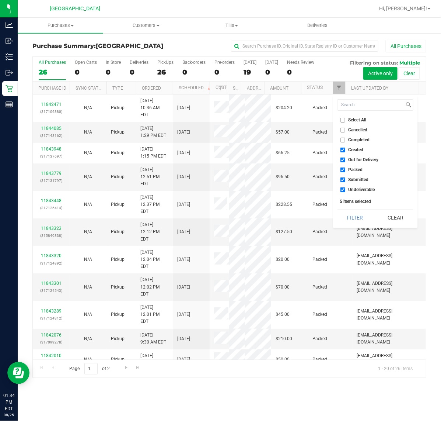
click at [343, 157] on input "Out for Delivery" at bounding box center [343, 159] width 5 height 5
checkbox input "false"
click at [342, 170] on input "Packed" at bounding box center [343, 169] width 5 height 5
checkbox input "false"
click at [342, 189] on input "Undeliverable" at bounding box center [343, 189] width 5 height 5
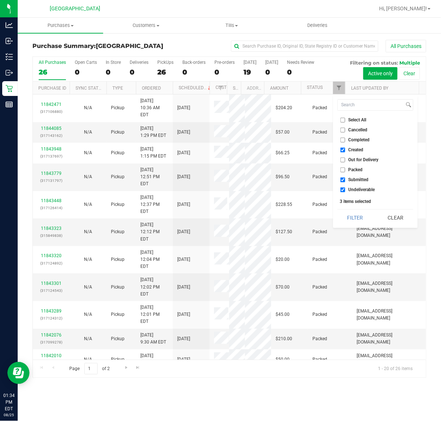
checkbox input "false"
click at [354, 216] on button "Filter" at bounding box center [355, 217] width 35 height 16
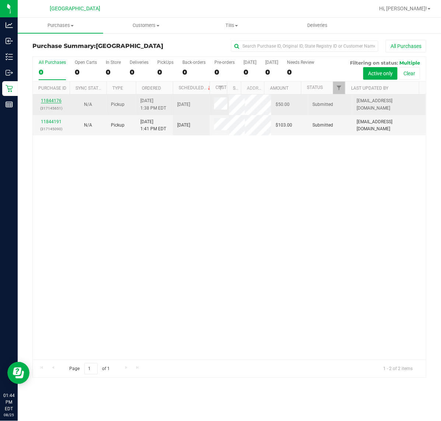
click at [53, 103] on link "11844176" at bounding box center [51, 100] width 21 height 5
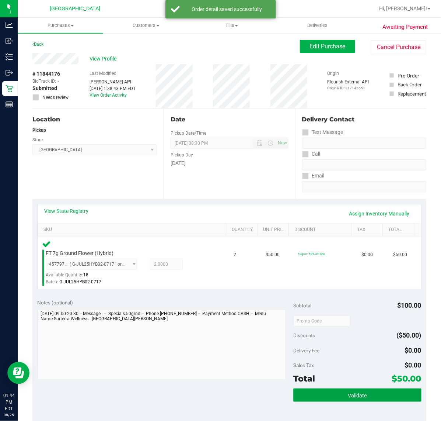
click at [335, 393] on button "Validate" at bounding box center [358, 394] width 128 height 13
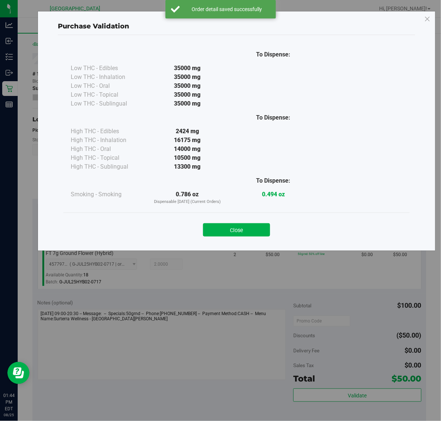
click at [240, 232] on button "Close" at bounding box center [236, 229] width 67 height 13
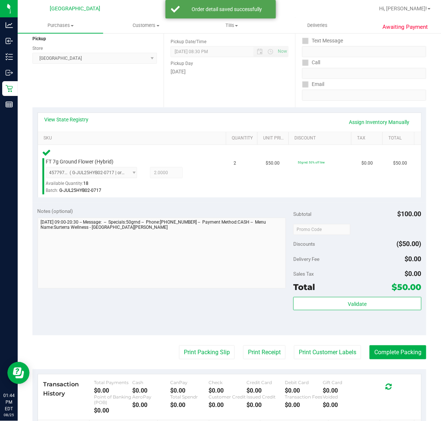
scroll to position [92, 0]
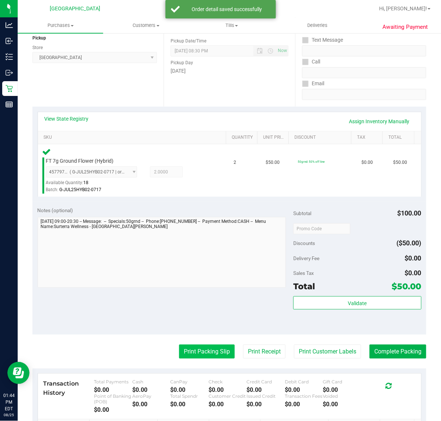
click at [196, 345] on button "Print Packing Slip" at bounding box center [207, 351] width 56 height 14
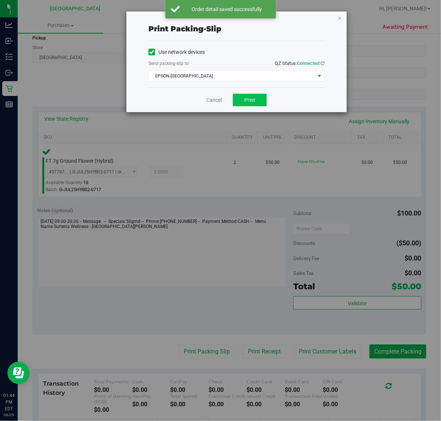
click at [250, 98] on div "Cancel Print" at bounding box center [237, 99] width 176 height 25
click at [250, 98] on span "Print" at bounding box center [250, 100] width 11 height 6
click at [209, 99] on link "Cancel" at bounding box center [214, 100] width 15 height 8
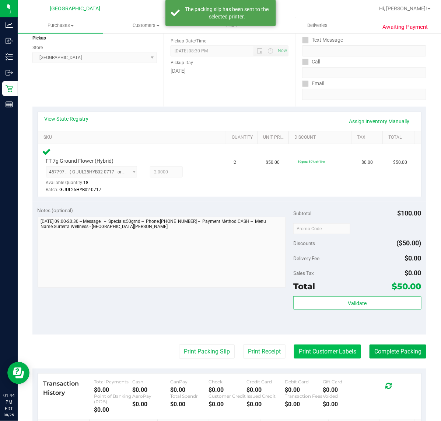
click at [314, 344] on button "Print Customer Labels" at bounding box center [327, 351] width 67 height 14
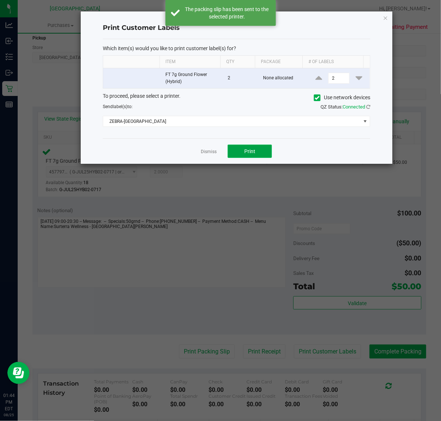
click at [237, 152] on button "Print" at bounding box center [250, 151] width 44 height 13
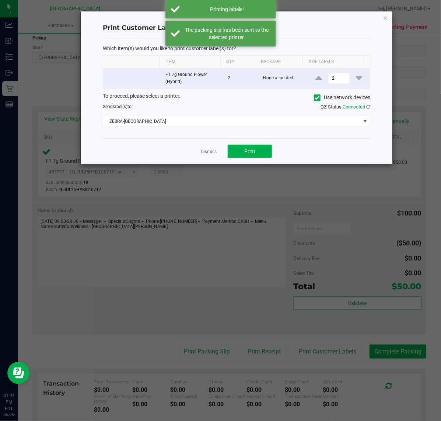
click at [204, 157] on div "Dismiss Print" at bounding box center [237, 150] width 268 height 25
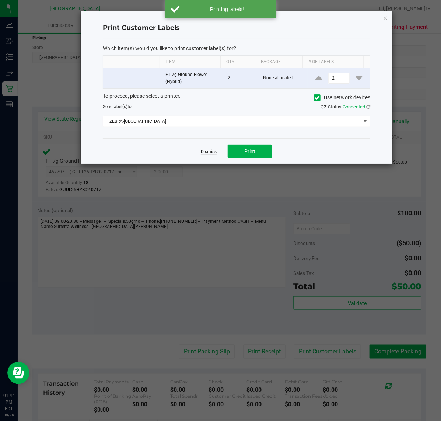
click at [206, 149] on link "Dismiss" at bounding box center [209, 152] width 16 height 6
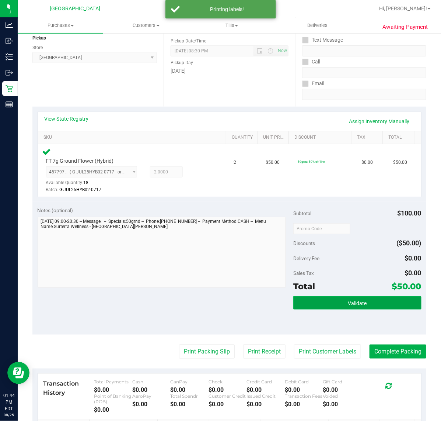
click at [339, 301] on button "Validate" at bounding box center [358, 302] width 128 height 13
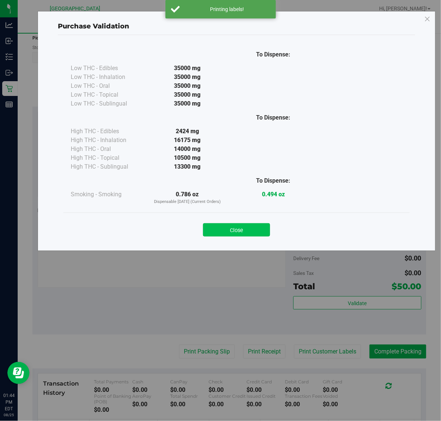
click at [235, 229] on button "Close" at bounding box center [236, 229] width 67 height 13
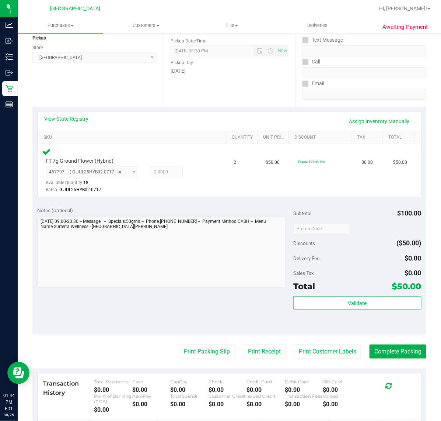
click at [323, 295] on div "Subtotal $100.00 Discounts ($50.00) Delivery Fee $0.00 Sales Tax $0.00 Total $5…" at bounding box center [358, 268] width 128 height 123
click at [319, 297] on button "Validate" at bounding box center [358, 302] width 128 height 13
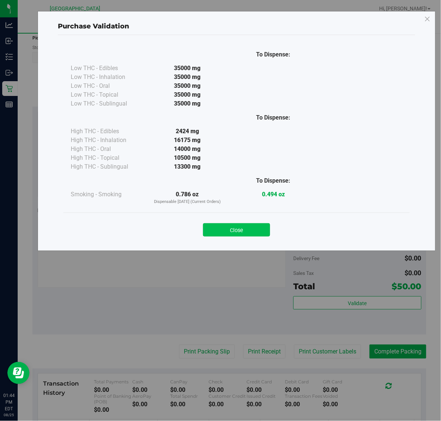
click at [216, 230] on button "Close" at bounding box center [236, 229] width 67 height 13
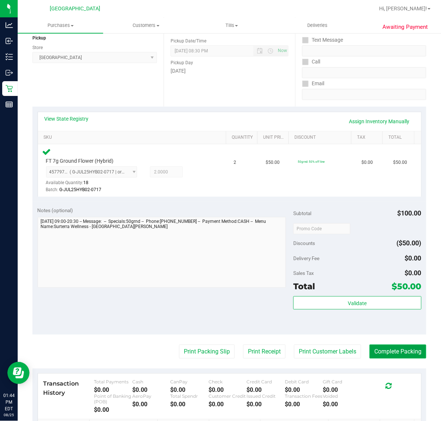
click at [387, 350] on button "Complete Packing" at bounding box center [398, 351] width 57 height 14
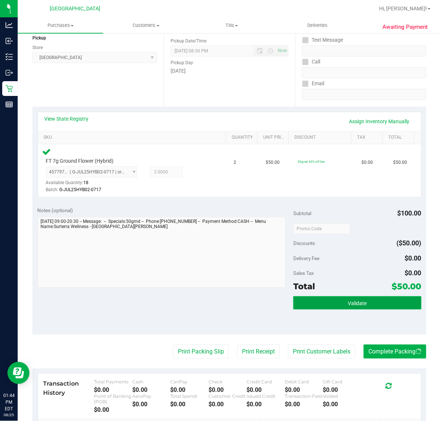
click at [338, 298] on button "Validate" at bounding box center [358, 302] width 128 height 13
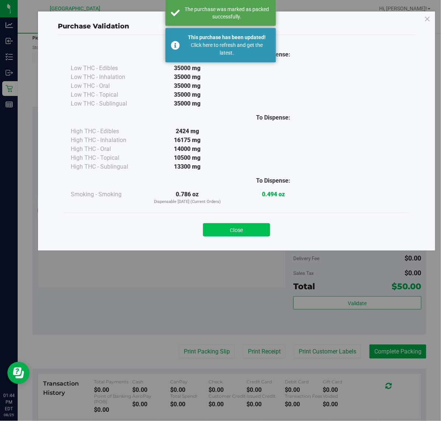
click at [227, 233] on button "Close" at bounding box center [236, 229] width 67 height 13
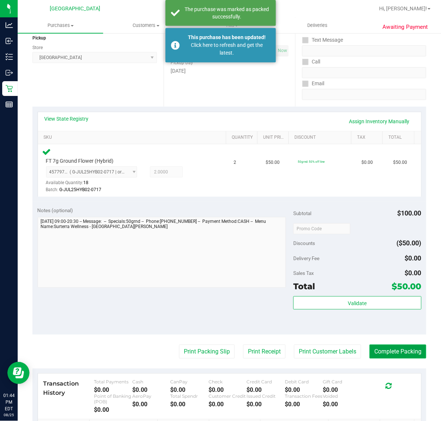
click at [393, 353] on button "Complete Packing" at bounding box center [398, 351] width 57 height 14
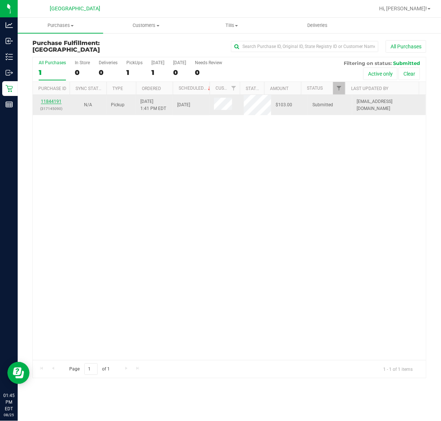
click at [51, 101] on link "11844191" at bounding box center [51, 101] width 21 height 5
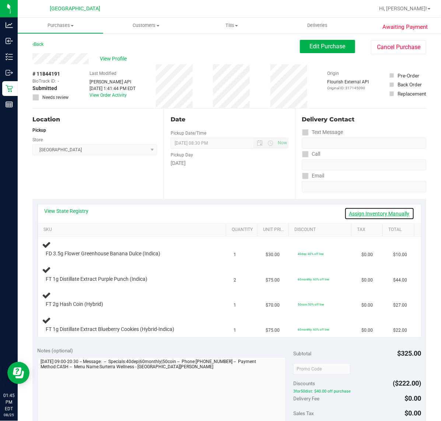
click at [372, 212] on link "Assign Inventory Manually" at bounding box center [380, 213] width 70 height 13
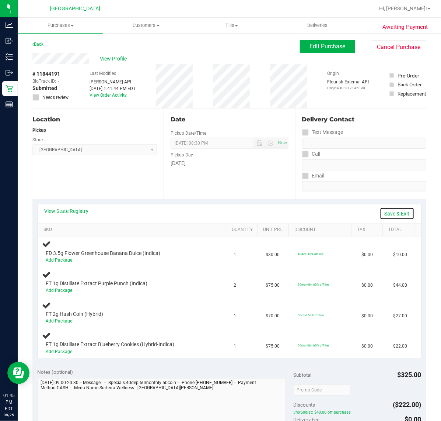
click at [384, 212] on link "Save & Exit" at bounding box center [397, 213] width 35 height 13
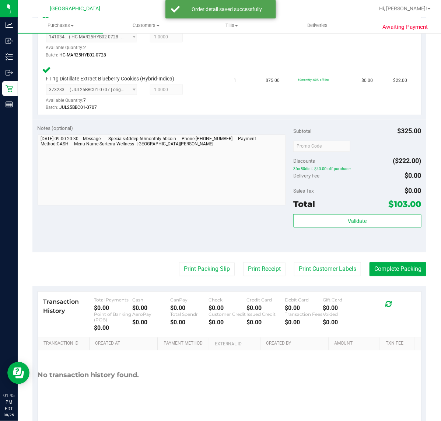
scroll to position [353, 0]
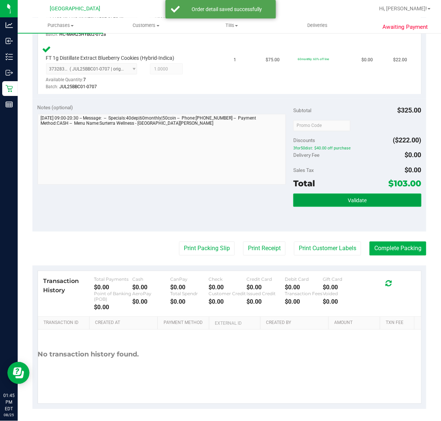
click at [353, 194] on button "Validate" at bounding box center [358, 200] width 128 height 13
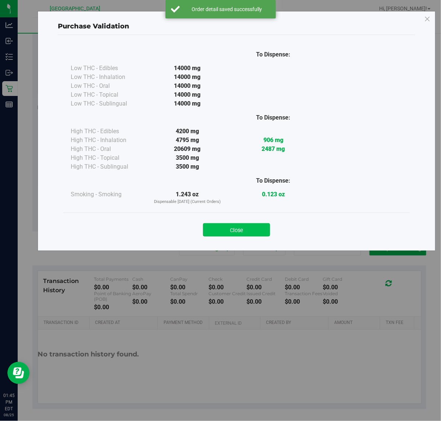
click at [212, 232] on button "Close" at bounding box center [236, 229] width 67 height 13
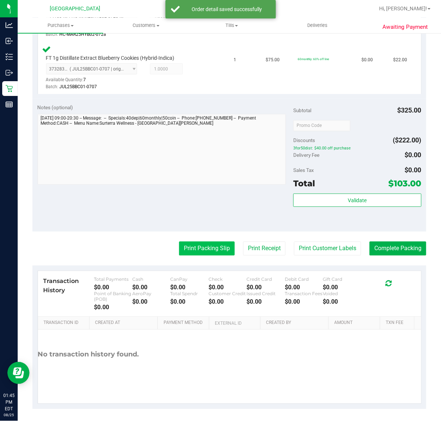
click at [207, 249] on button "Print Packing Slip" at bounding box center [207, 249] width 56 height 14
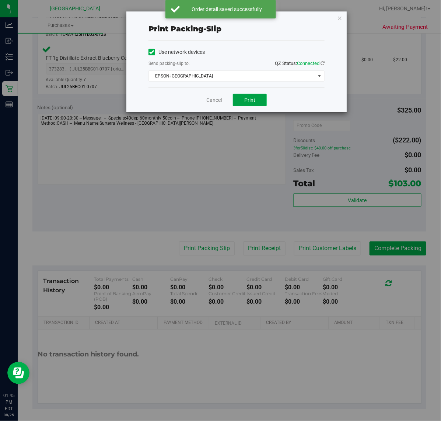
click at [262, 104] on button "Print" at bounding box center [250, 100] width 34 height 13
click at [211, 101] on link "Cancel" at bounding box center [214, 100] width 15 height 8
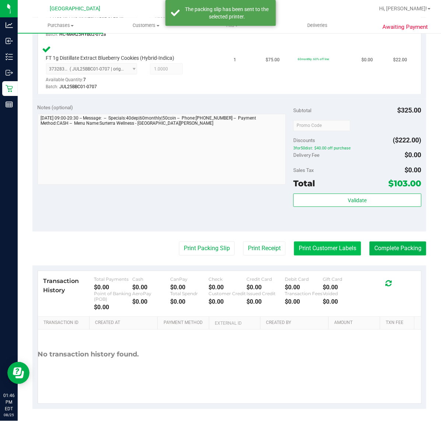
click at [346, 245] on button "Print Customer Labels" at bounding box center [327, 249] width 67 height 14
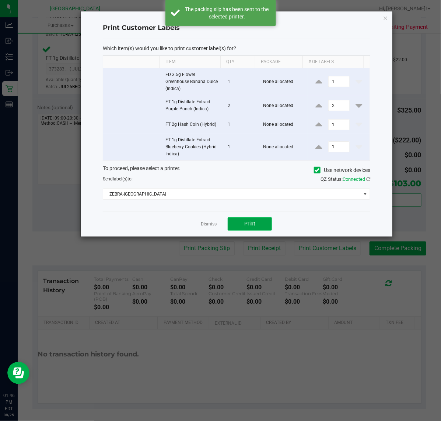
click at [243, 219] on button "Print" at bounding box center [250, 223] width 44 height 13
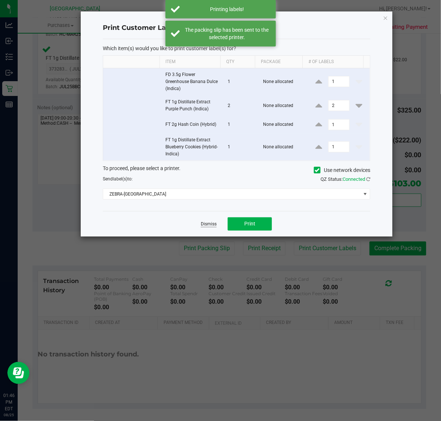
click at [209, 227] on link "Dismiss" at bounding box center [209, 224] width 16 height 6
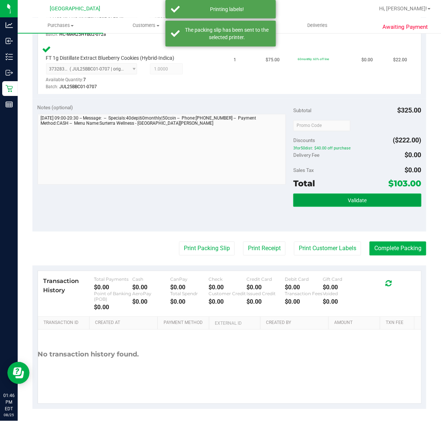
click at [332, 203] on button "Validate" at bounding box center [358, 200] width 128 height 13
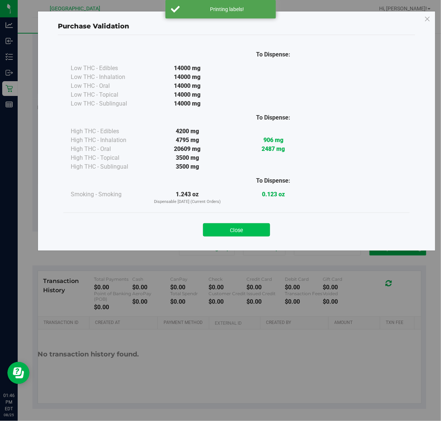
click at [222, 228] on button "Close" at bounding box center [236, 229] width 67 height 13
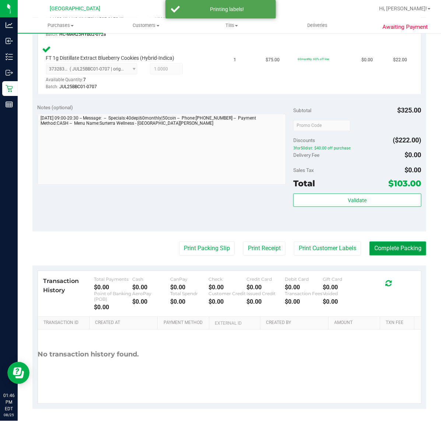
click at [399, 246] on button "Complete Packing" at bounding box center [398, 249] width 57 height 14
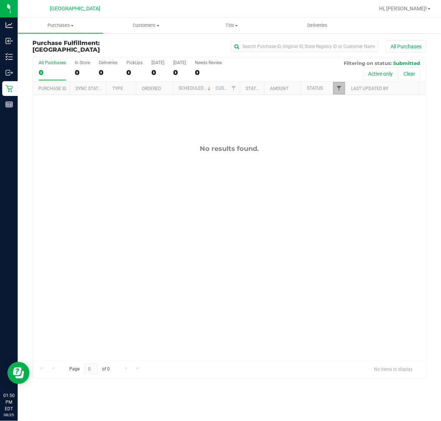
click at [337, 89] on span "Filter" at bounding box center [339, 88] width 6 height 6
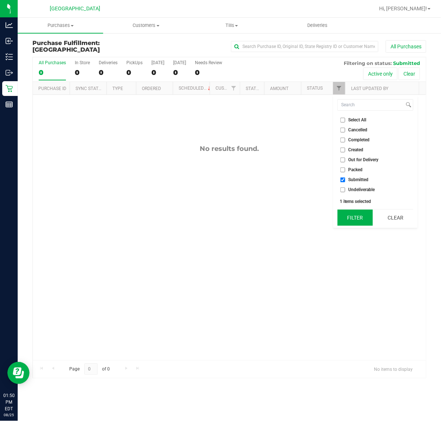
click at [354, 215] on button "Filter" at bounding box center [355, 217] width 35 height 16
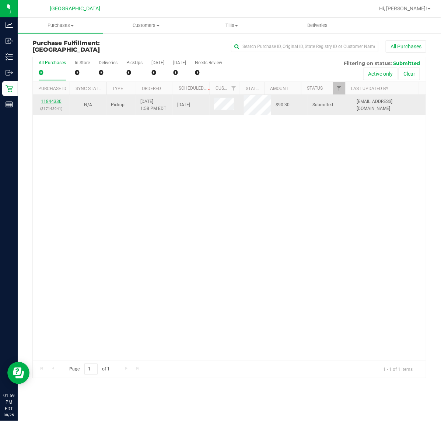
click at [53, 103] on link "11844330" at bounding box center [51, 101] width 21 height 5
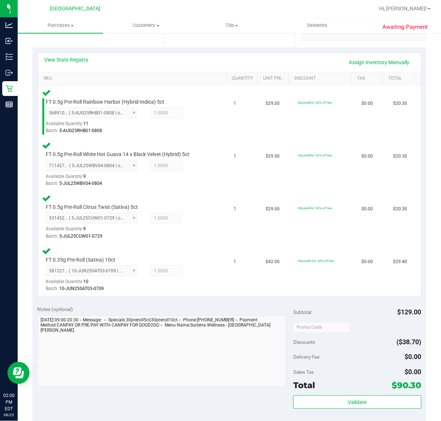
scroll to position [231, 0]
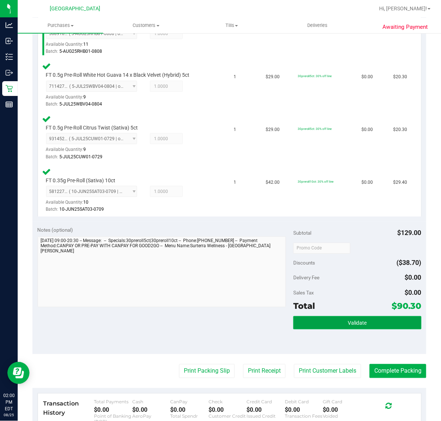
click at [334, 316] on button "Validate" at bounding box center [358, 322] width 128 height 13
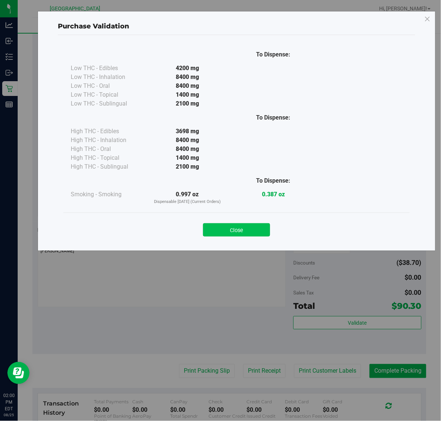
click at [236, 233] on button "Close" at bounding box center [236, 229] width 67 height 13
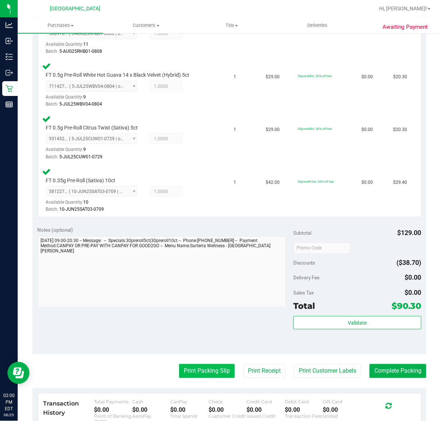
click at [190, 375] on button "Print Packing Slip" at bounding box center [207, 371] width 56 height 14
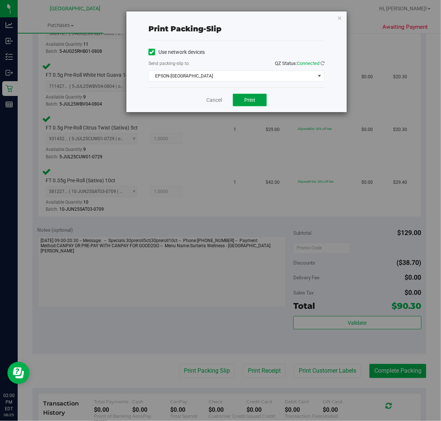
click at [252, 95] on button "Print" at bounding box center [250, 100] width 34 height 13
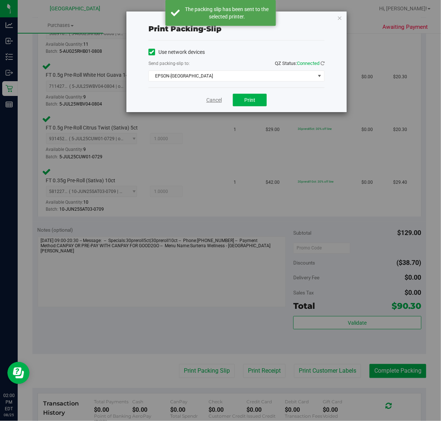
click at [219, 98] on link "Cancel" at bounding box center [214, 100] width 15 height 8
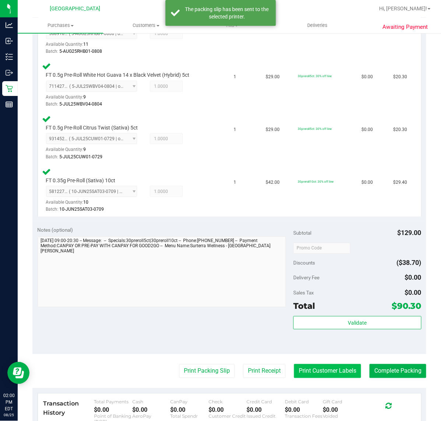
click at [329, 371] on button "Print Customer Labels" at bounding box center [327, 371] width 67 height 14
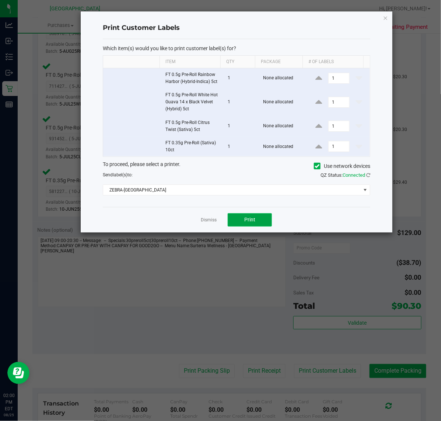
click at [255, 225] on button "Print" at bounding box center [250, 219] width 44 height 13
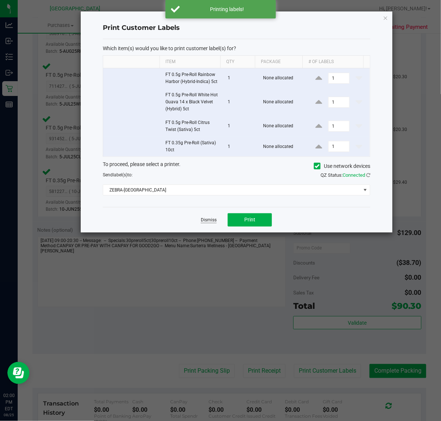
click at [211, 223] on link "Dismiss" at bounding box center [209, 220] width 16 height 6
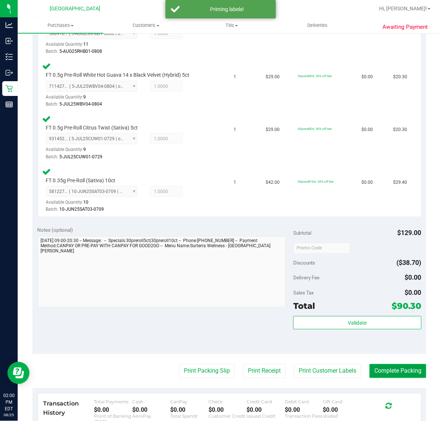
click at [391, 374] on button "Complete Packing" at bounding box center [398, 371] width 57 height 14
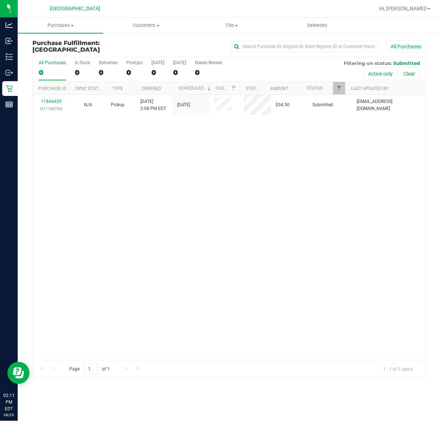
click at [65, 153] on div "11844429 (317150734) N/A Pickup 8/25/2025 2:08 PM EDT 8/25/2025 $54.50 Submitte…" at bounding box center [230, 227] width 394 height 265
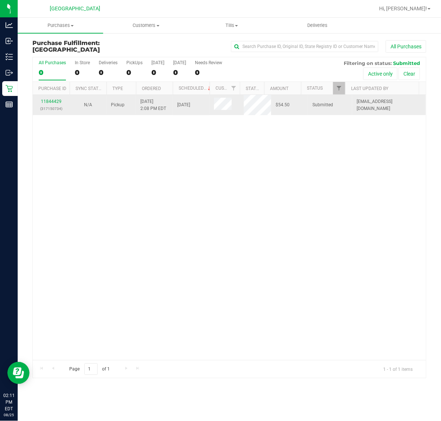
click at [59, 112] on td "11844429 (317150734)" at bounding box center [51, 105] width 37 height 20
click at [60, 102] on link "11844429" at bounding box center [51, 101] width 21 height 5
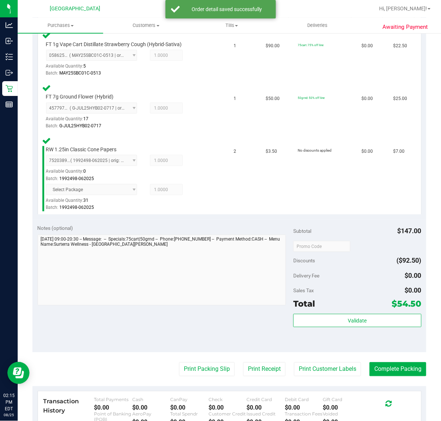
scroll to position [330, 0]
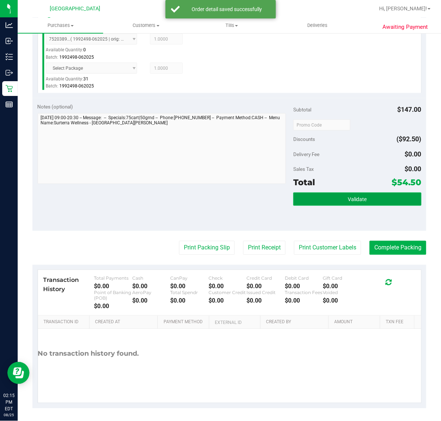
click at [315, 197] on button "Validate" at bounding box center [358, 199] width 128 height 13
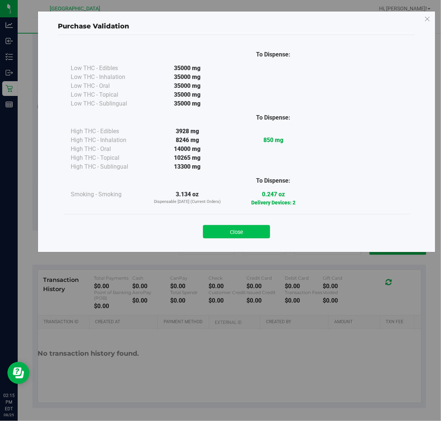
click at [256, 235] on button "Close" at bounding box center [236, 231] width 67 height 13
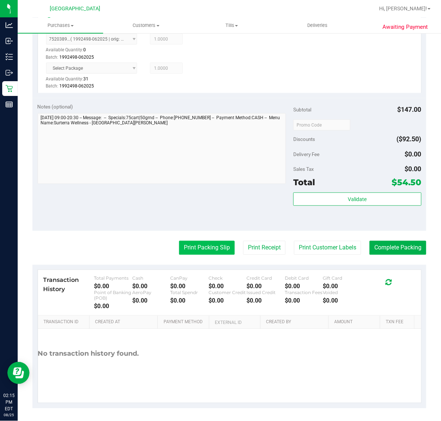
click at [213, 246] on button "Print Packing Slip" at bounding box center [207, 248] width 56 height 14
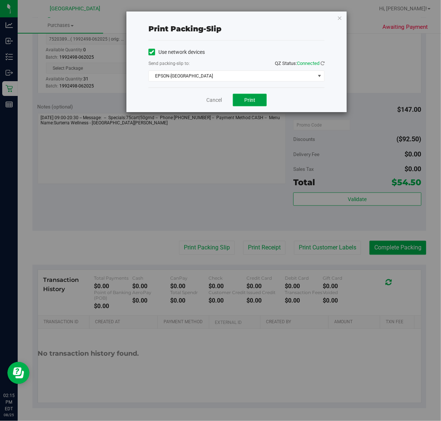
click at [250, 105] on button "Print" at bounding box center [250, 100] width 34 height 13
click at [211, 102] on link "Cancel" at bounding box center [214, 100] width 15 height 8
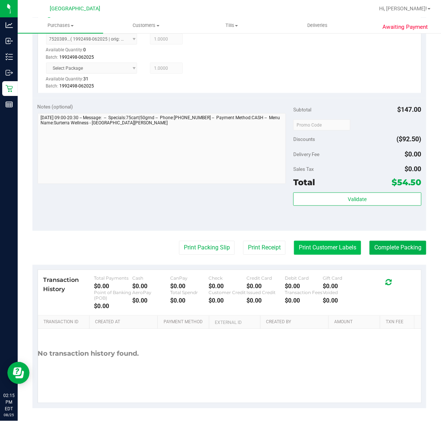
click at [328, 245] on button "Print Customer Labels" at bounding box center [327, 248] width 67 height 14
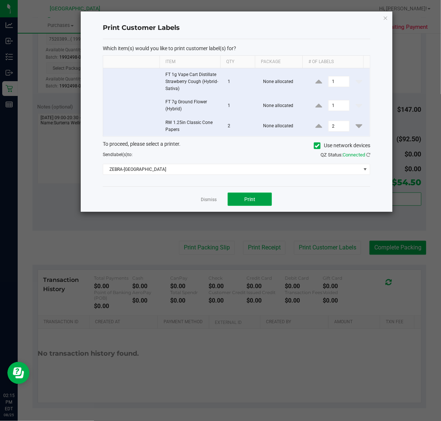
click at [261, 204] on button "Print" at bounding box center [250, 199] width 44 height 13
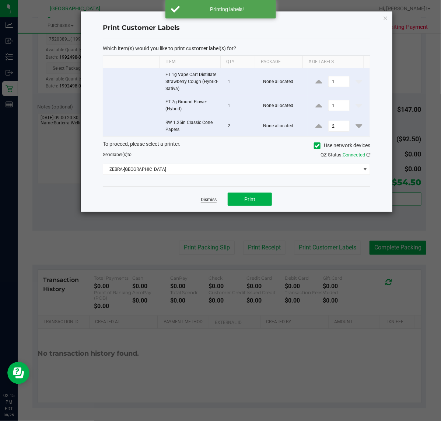
click at [203, 198] on link "Dismiss" at bounding box center [209, 200] width 16 height 6
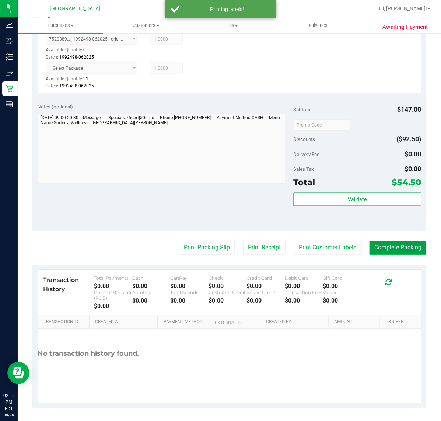
click at [380, 242] on button "Complete Packing" at bounding box center [398, 248] width 57 height 14
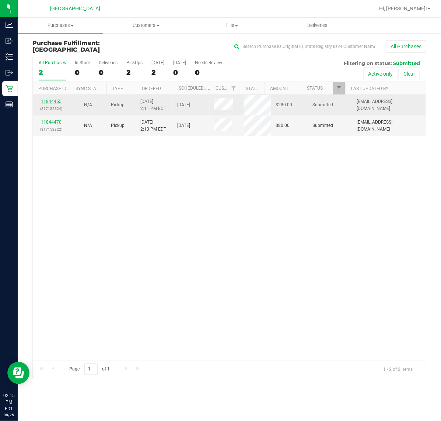
click at [52, 100] on link "11844455" at bounding box center [51, 101] width 21 height 5
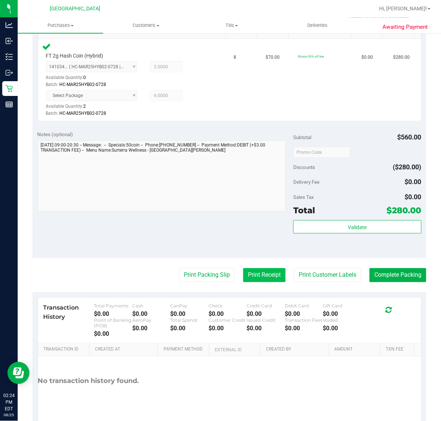
scroll to position [225, 0]
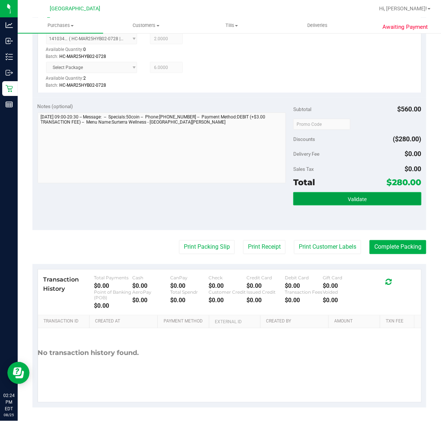
click at [372, 196] on button "Validate" at bounding box center [358, 198] width 128 height 13
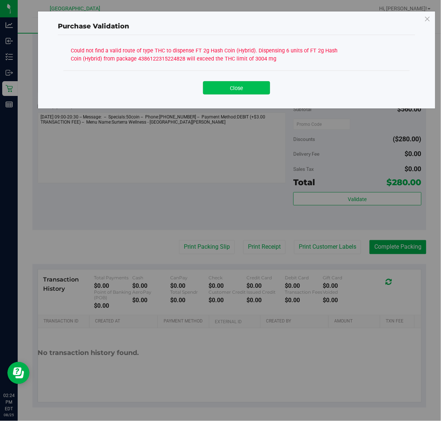
click at [245, 89] on button "Close" at bounding box center [236, 87] width 67 height 13
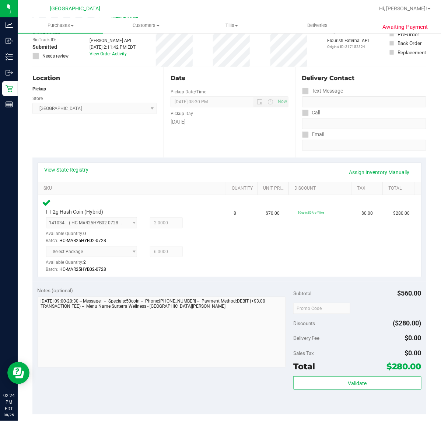
scroll to position [41, 0]
click at [67, 172] on link "View State Registry" at bounding box center [67, 169] width 44 height 7
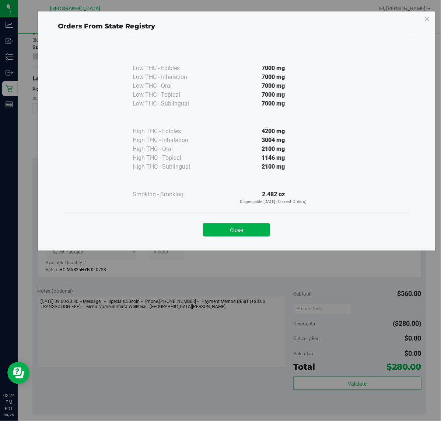
click at [236, 237] on div "Close" at bounding box center [236, 227] width 347 height 30
click at [240, 231] on button "Close" at bounding box center [236, 229] width 67 height 13
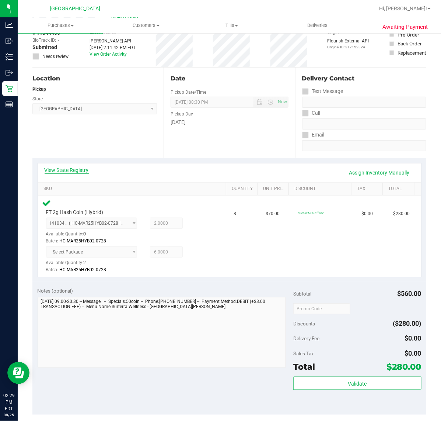
click at [64, 168] on link "View State Registry" at bounding box center [67, 169] width 44 height 7
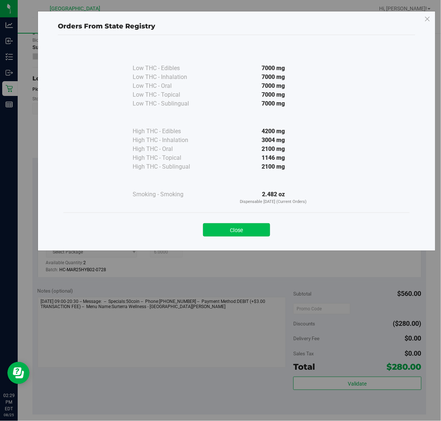
click at [246, 226] on button "Close" at bounding box center [236, 229] width 67 height 13
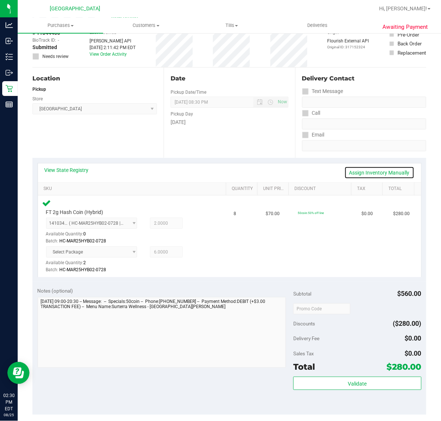
click at [380, 170] on link "Assign Inventory Manually" at bounding box center [380, 172] width 70 height 13
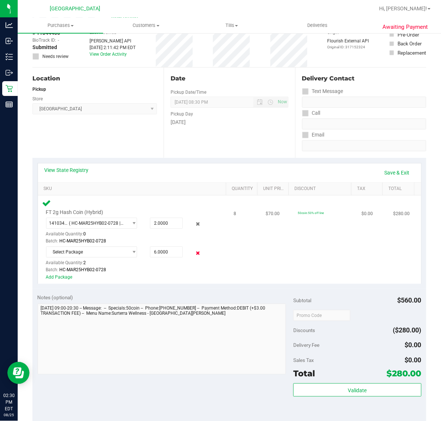
click at [195, 249] on icon at bounding box center [198, 253] width 8 height 8
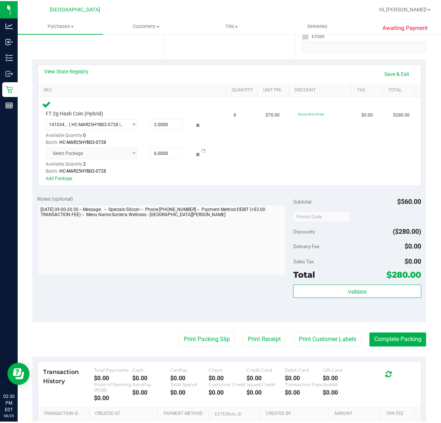
scroll to position [0, 0]
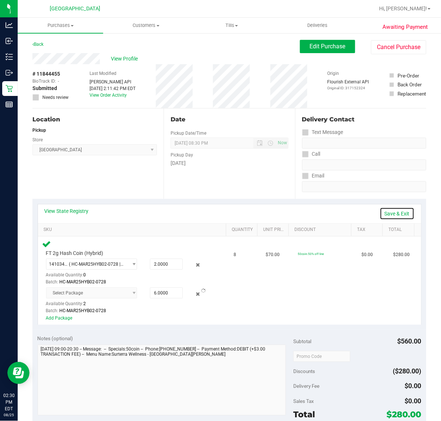
click at [399, 217] on link "Save & Exit" at bounding box center [397, 213] width 35 height 13
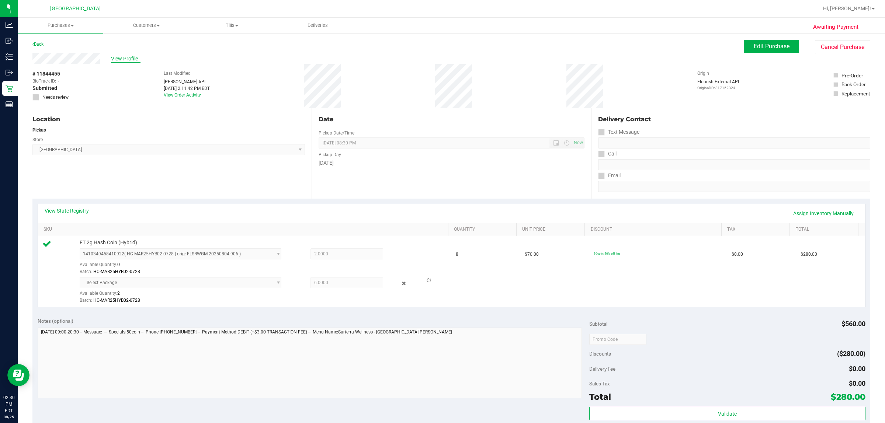
click at [119, 62] on span "View Profile" at bounding box center [126, 59] width 30 height 8
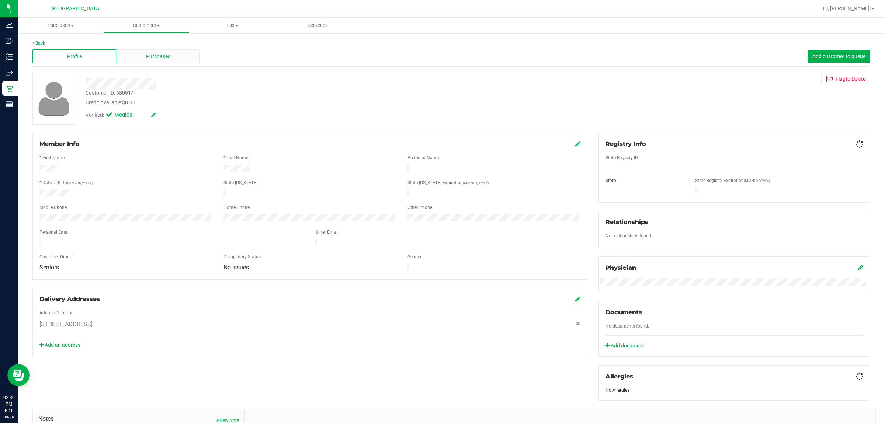
click at [159, 56] on span "Purchases" at bounding box center [158, 57] width 24 height 8
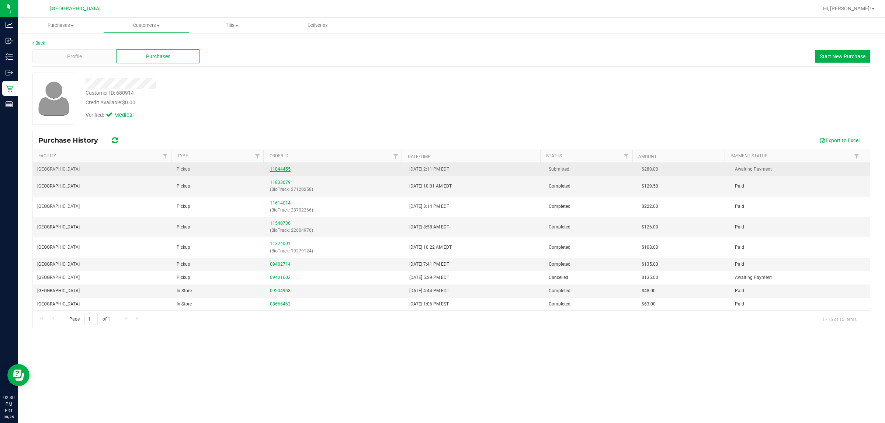
click at [272, 170] on link "11844455" at bounding box center [280, 169] width 21 height 5
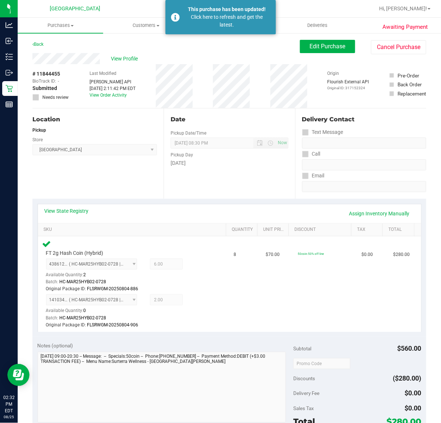
drag, startPoint x: 242, startPoint y: 19, endPoint x: 235, endPoint y: 19, distance: 7.0
click at [242, 19] on div "Click here to refresh and get the latest." at bounding box center [227, 20] width 87 height 15
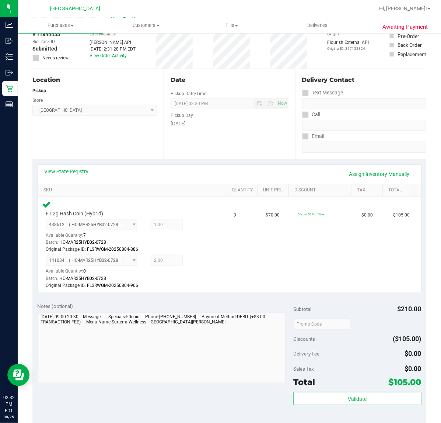
scroll to position [184, 0]
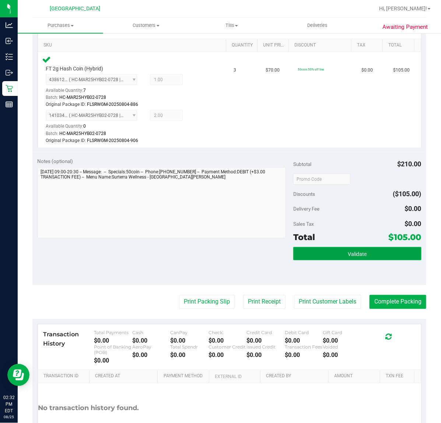
click at [353, 254] on span "Validate" at bounding box center [357, 254] width 19 height 6
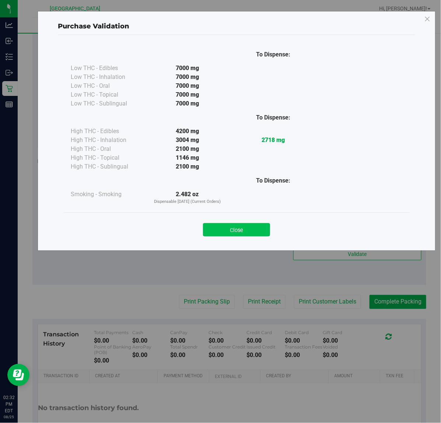
click at [242, 232] on button "Close" at bounding box center [236, 229] width 67 height 13
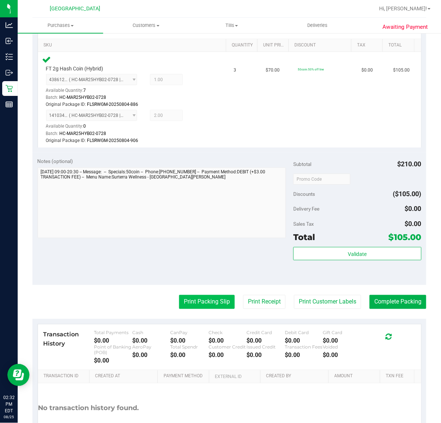
click at [189, 300] on button "Print Packing Slip" at bounding box center [207, 302] width 56 height 14
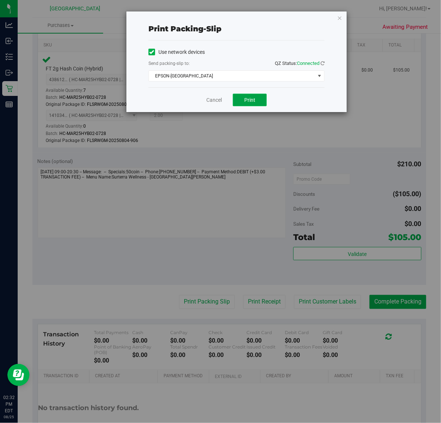
click at [245, 98] on span "Print" at bounding box center [250, 100] width 11 height 6
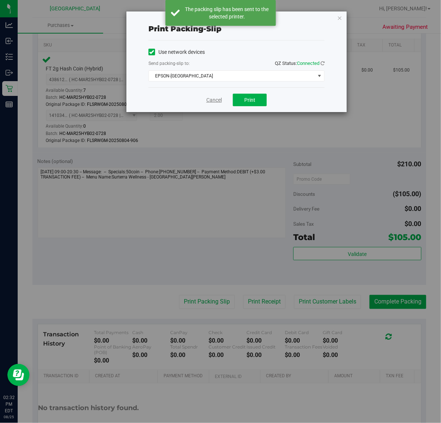
click at [211, 96] on link "Cancel" at bounding box center [214, 100] width 15 height 8
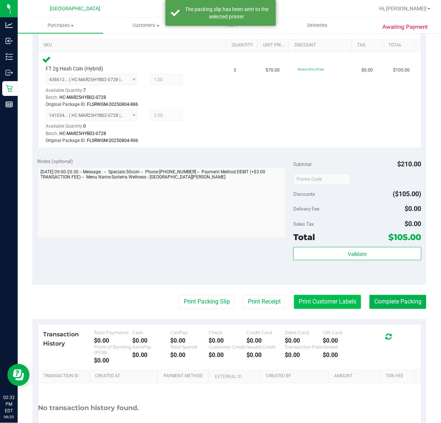
click at [312, 307] on button "Print Customer Labels" at bounding box center [327, 302] width 67 height 14
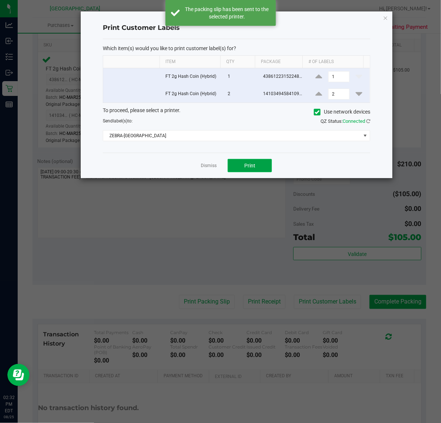
click at [250, 168] on span "Print" at bounding box center [250, 166] width 11 height 6
click at [209, 168] on link "Dismiss" at bounding box center [209, 166] width 16 height 6
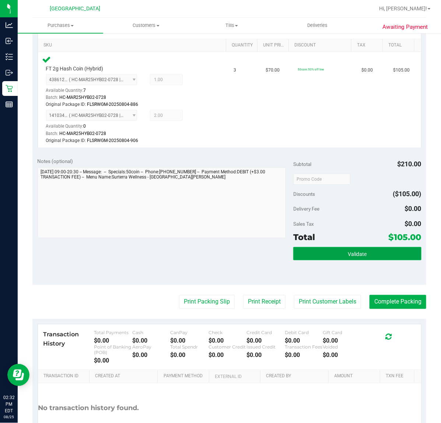
click at [348, 253] on span "Validate" at bounding box center [357, 254] width 19 height 6
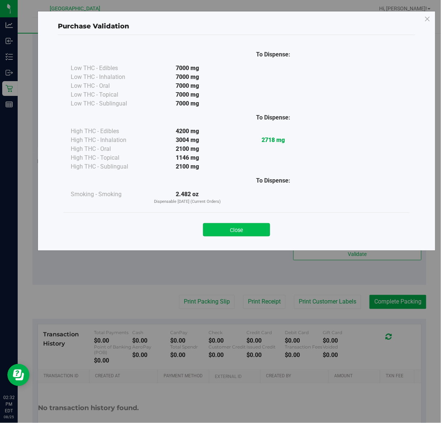
click at [222, 236] on button "Close" at bounding box center [236, 229] width 67 height 13
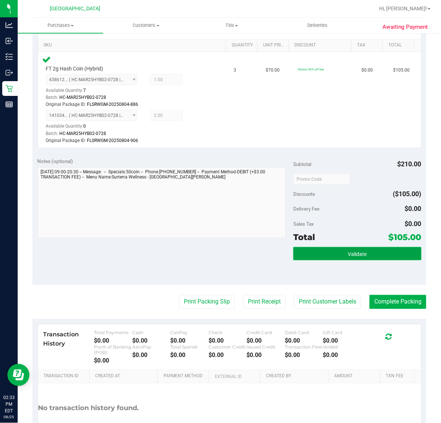
click at [338, 253] on button "Validate" at bounding box center [358, 253] width 128 height 13
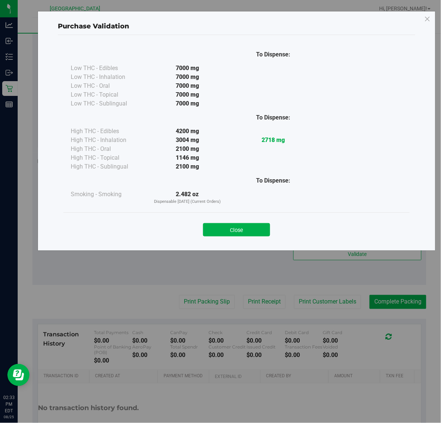
click at [209, 209] on div "To Dispense: Low THC - Edibles 7000 mg" at bounding box center [236, 128] width 347 height 167
click at [236, 231] on button "Close" at bounding box center [236, 229] width 67 height 13
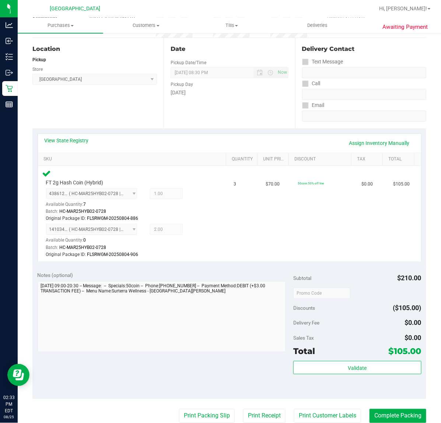
scroll to position [69, 0]
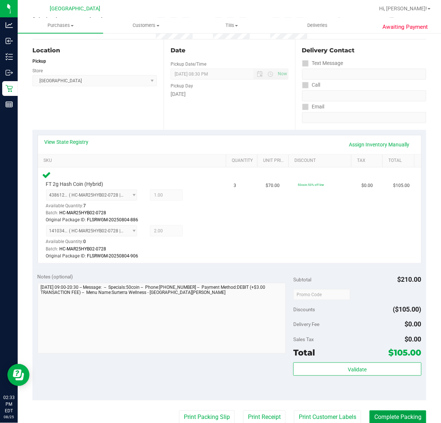
click at [396, 412] on button "Complete Packing" at bounding box center [398, 418] width 57 height 14
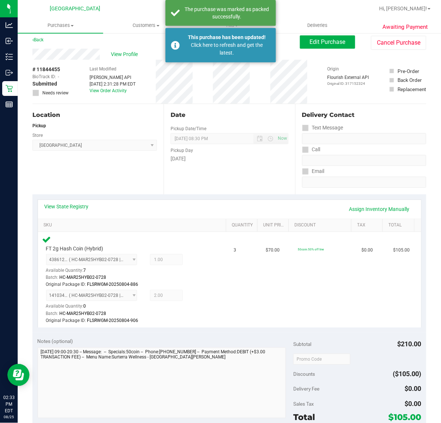
scroll to position [0, 0]
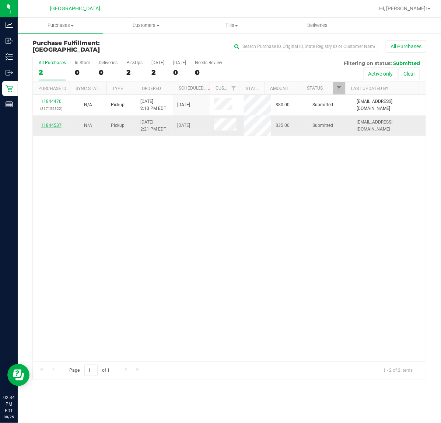
click at [51, 126] on link "11844537" at bounding box center [51, 125] width 21 height 5
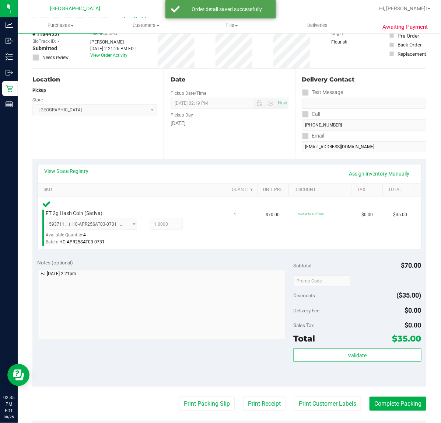
scroll to position [41, 0]
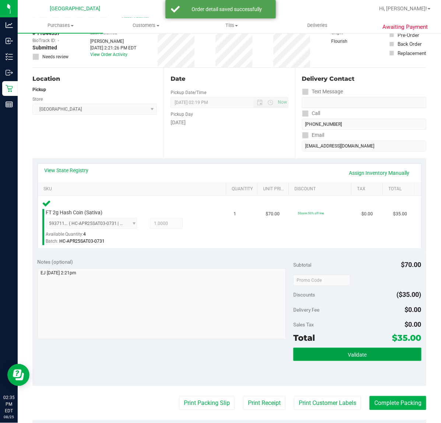
click at [299, 349] on button "Validate" at bounding box center [358, 354] width 128 height 13
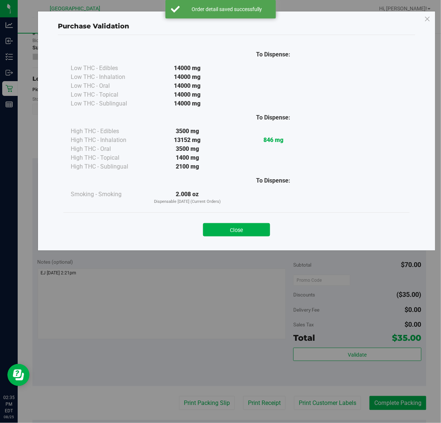
click at [230, 252] on div "Purchase Validation To Dispense: Low THC - Edibles 14000 mg" at bounding box center [223, 211] width 447 height 423
click at [233, 229] on button "Close" at bounding box center [236, 229] width 67 height 13
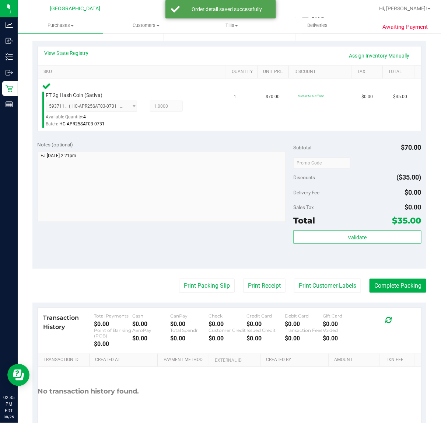
scroll to position [194, 0]
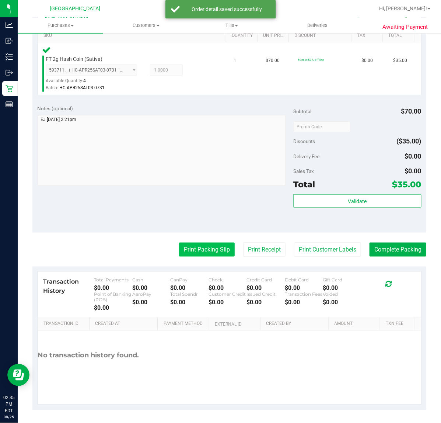
click at [209, 245] on button "Print Packing Slip" at bounding box center [207, 250] width 56 height 14
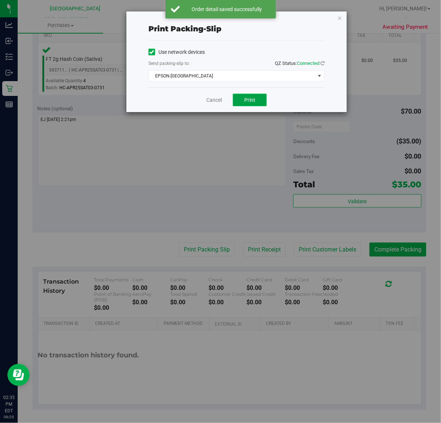
click at [254, 98] on span "Print" at bounding box center [250, 100] width 11 height 6
click at [217, 101] on link "Cancel" at bounding box center [214, 100] width 15 height 8
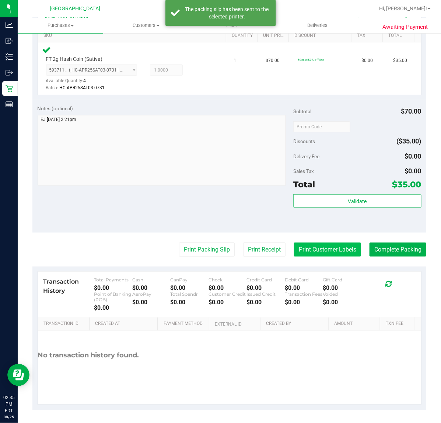
click at [337, 251] on button "Print Customer Labels" at bounding box center [327, 250] width 67 height 14
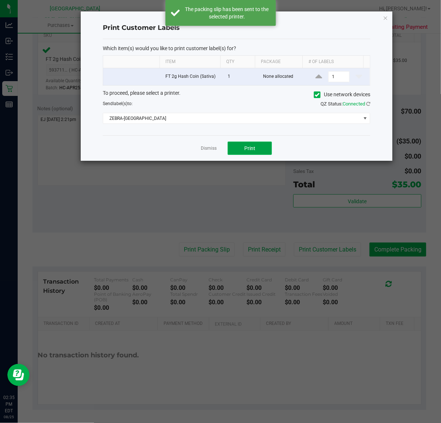
click at [262, 153] on button "Print" at bounding box center [250, 148] width 44 height 13
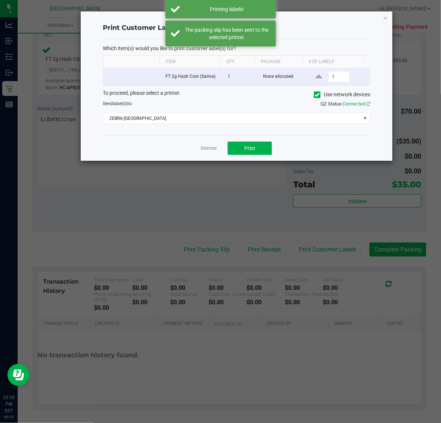
click at [312, 204] on ngb-modal-window "Print Customer Labels Which item(s) would you like to print customer label(s) f…" at bounding box center [223, 211] width 447 height 423
click at [215, 149] on link "Dismiss" at bounding box center [209, 148] width 16 height 6
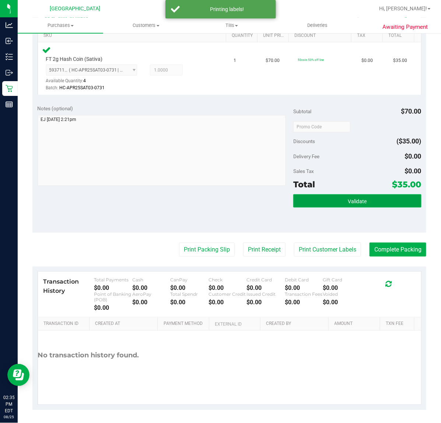
click at [332, 199] on button "Validate" at bounding box center [358, 200] width 128 height 13
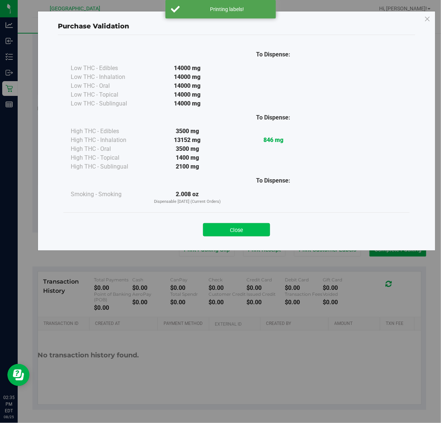
click at [225, 226] on button "Close" at bounding box center [236, 229] width 67 height 13
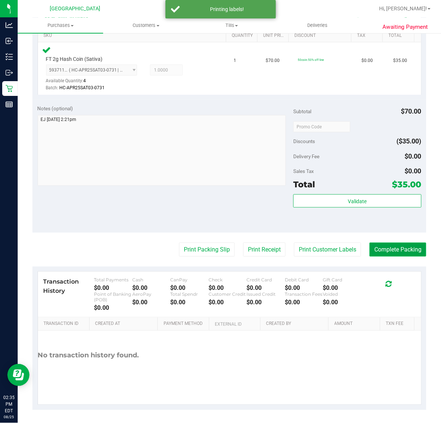
click at [388, 250] on button "Complete Packing" at bounding box center [398, 250] width 57 height 14
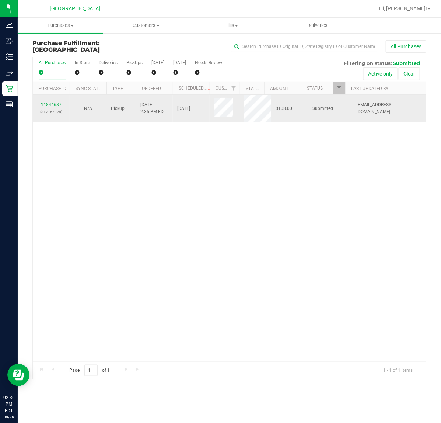
click at [54, 104] on link "11844687" at bounding box center [51, 104] width 21 height 5
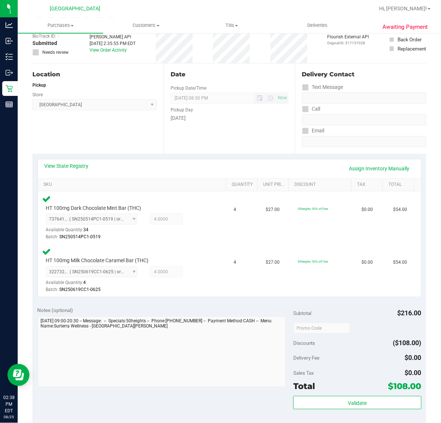
scroll to position [138, 0]
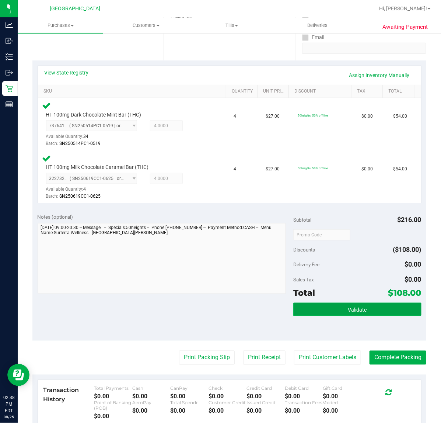
click at [344, 304] on button "Validate" at bounding box center [358, 309] width 128 height 13
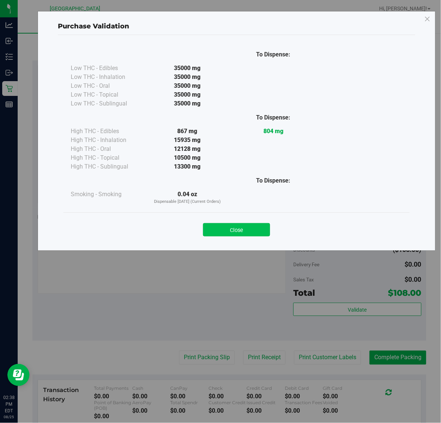
click at [240, 229] on button "Close" at bounding box center [236, 229] width 67 height 13
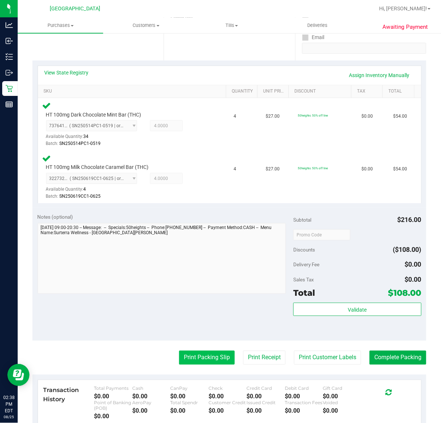
click at [209, 353] on button "Print Packing Slip" at bounding box center [207, 358] width 56 height 14
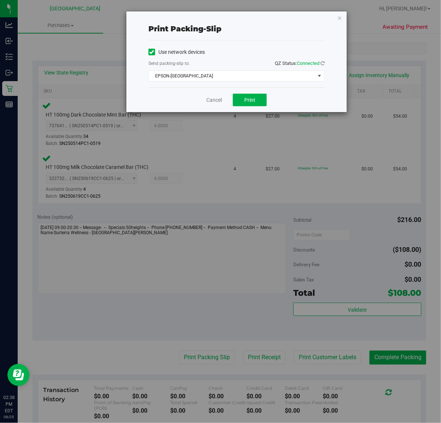
click at [246, 93] on div "Cancel Print" at bounding box center [237, 99] width 176 height 25
click at [246, 103] on span "Print" at bounding box center [250, 100] width 11 height 6
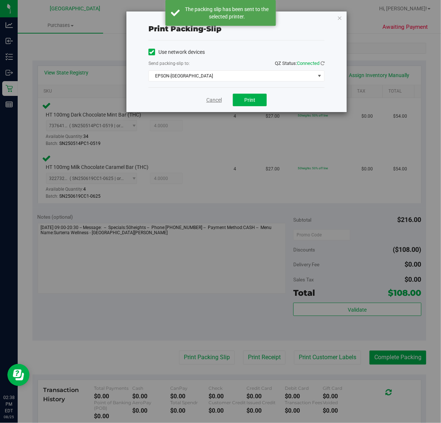
click at [221, 101] on link "Cancel" at bounding box center [214, 100] width 15 height 8
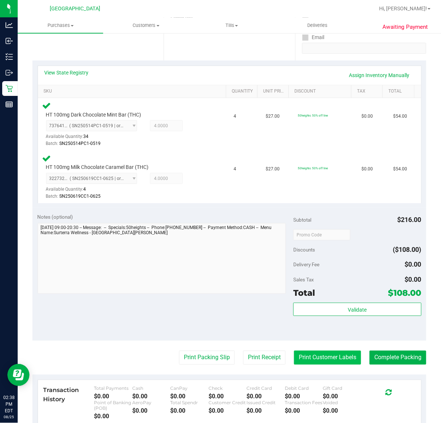
click at [314, 354] on button "Print Customer Labels" at bounding box center [327, 358] width 67 height 14
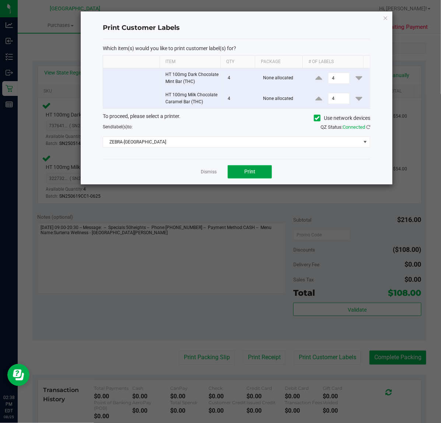
click at [256, 176] on button "Print" at bounding box center [250, 171] width 44 height 13
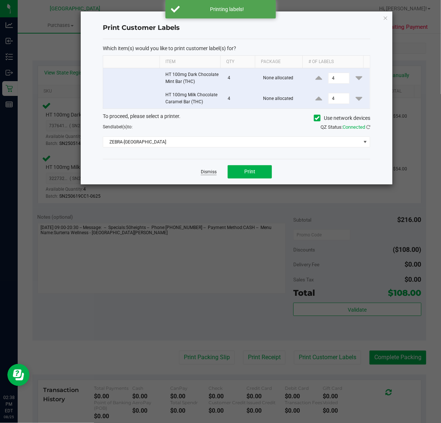
click at [203, 174] on link "Dismiss" at bounding box center [209, 172] width 16 height 6
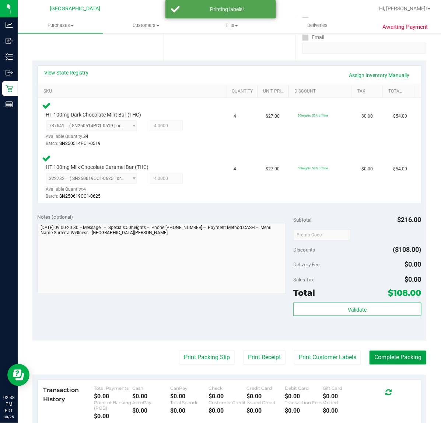
click at [398, 356] on button "Complete Packing" at bounding box center [398, 358] width 57 height 14
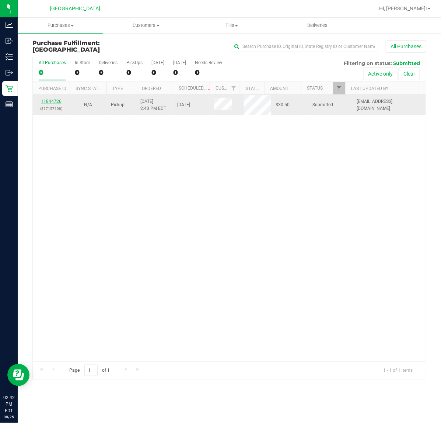
click at [55, 101] on link "11844726" at bounding box center [51, 101] width 21 height 5
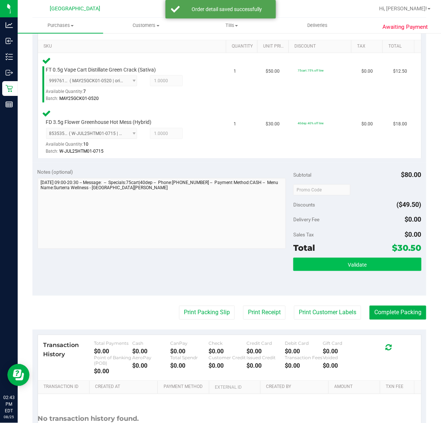
scroll to position [184, 0]
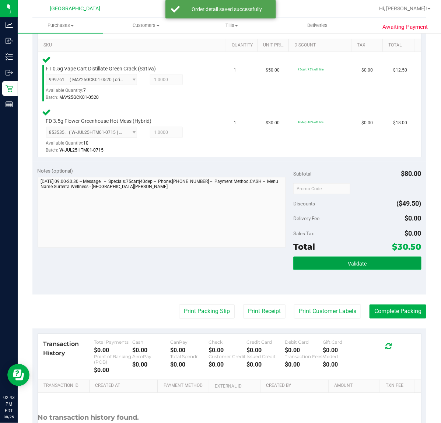
click at [329, 261] on button "Validate" at bounding box center [358, 263] width 128 height 13
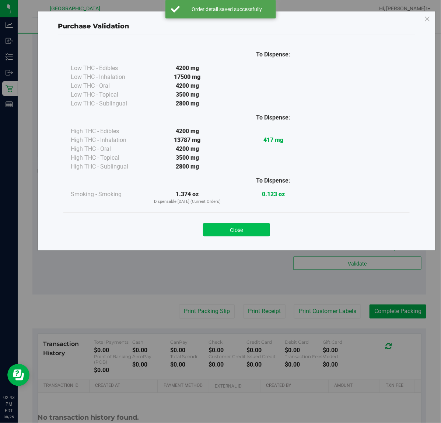
click at [246, 225] on button "Close" at bounding box center [236, 229] width 67 height 13
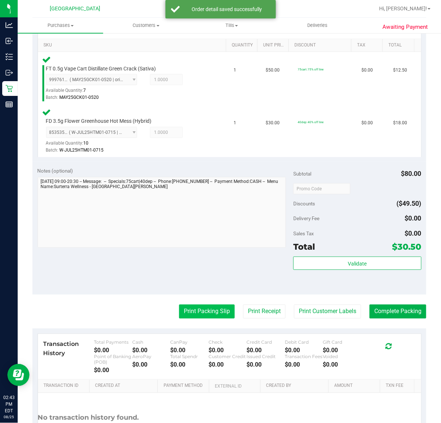
click at [198, 314] on button "Print Packing Slip" at bounding box center [207, 312] width 56 height 14
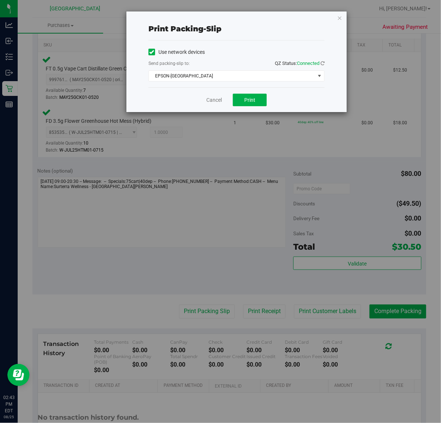
click at [249, 93] on div "Cancel Print" at bounding box center [237, 99] width 176 height 25
click at [252, 102] on span "Print" at bounding box center [250, 100] width 11 height 6
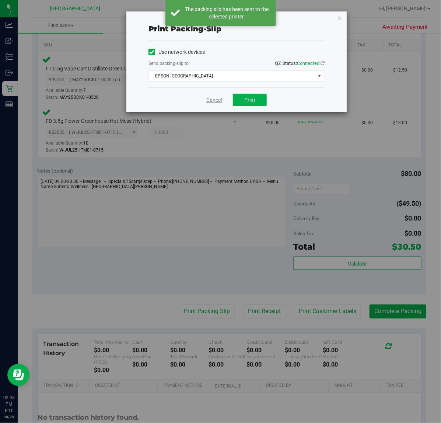
click at [219, 99] on link "Cancel" at bounding box center [214, 100] width 15 height 8
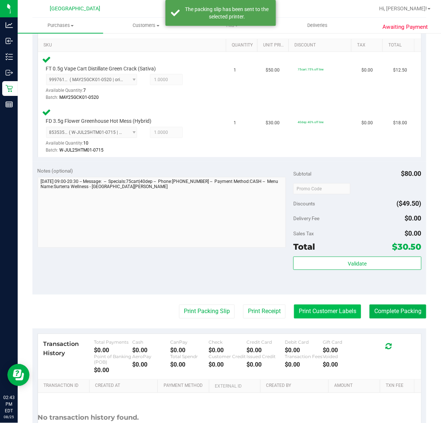
click at [332, 310] on button "Print Customer Labels" at bounding box center [327, 312] width 67 height 14
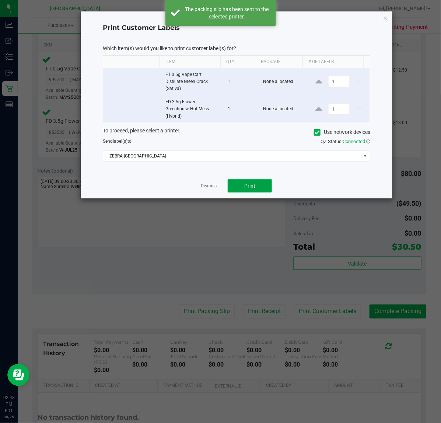
click at [256, 185] on button "Print" at bounding box center [250, 185] width 44 height 13
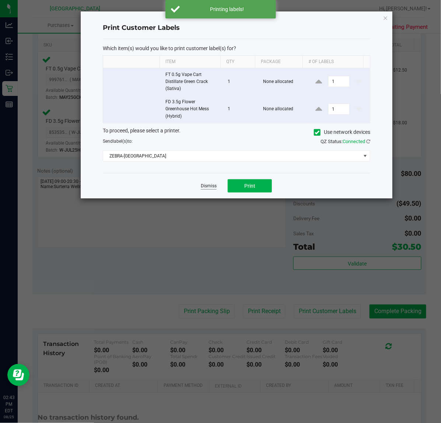
click at [212, 188] on link "Dismiss" at bounding box center [209, 186] width 16 height 6
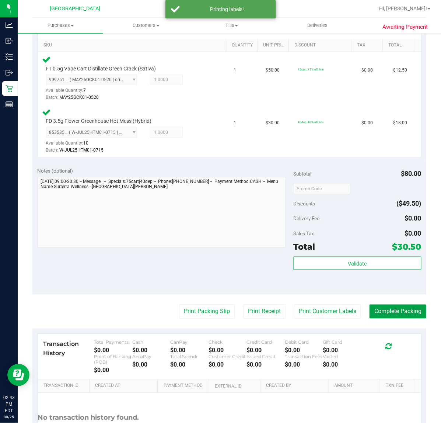
click at [370, 305] on button "Complete Packing" at bounding box center [398, 312] width 57 height 14
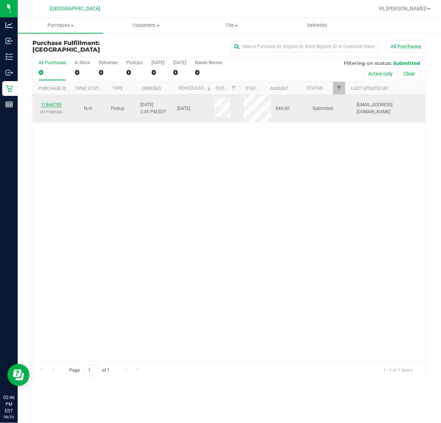
click at [48, 105] on link "11844785" at bounding box center [51, 104] width 21 height 5
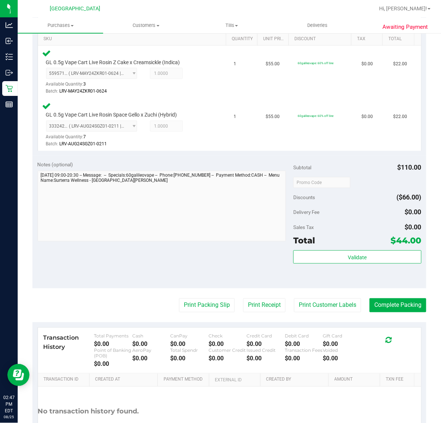
scroll to position [192, 0]
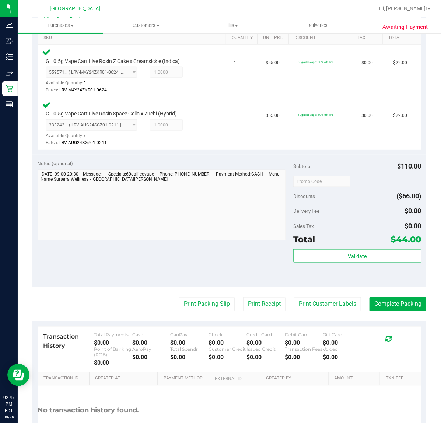
click at [335, 273] on div "Validate" at bounding box center [358, 265] width 128 height 33
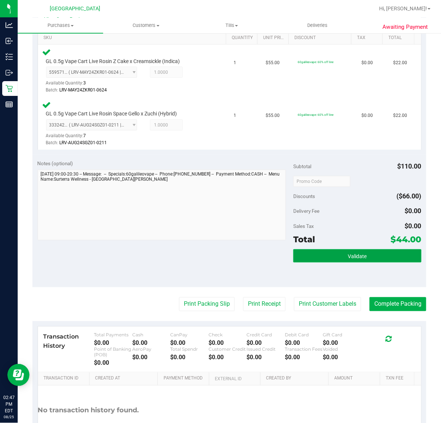
click at [348, 257] on span "Validate" at bounding box center [357, 256] width 19 height 6
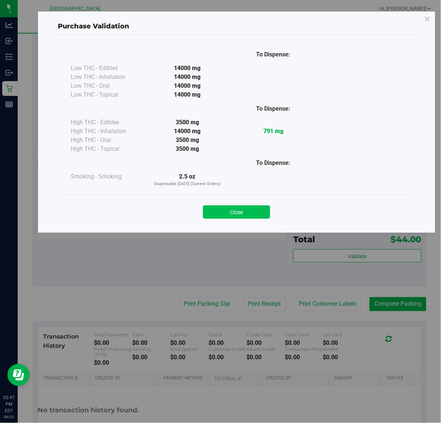
click at [242, 207] on button "Close" at bounding box center [236, 211] width 67 height 13
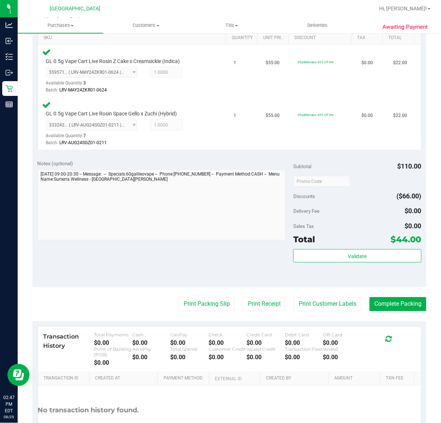
click at [209, 327] on div "Transaction History Total Payments $0.00 Cash $0.00 CanPay $0.00 Check $0.00 Cr…" at bounding box center [230, 350] width 384 height 46
click at [190, 299] on button "Print Packing Slip" at bounding box center [207, 304] width 56 height 14
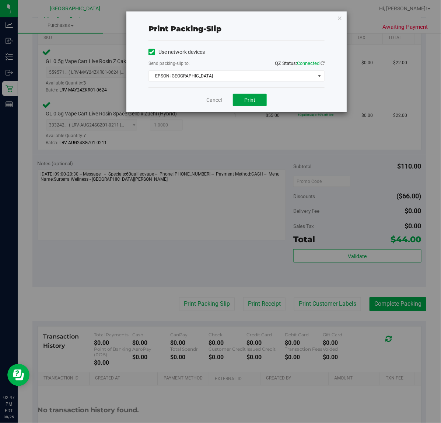
click at [253, 99] on span "Print" at bounding box center [250, 100] width 11 height 6
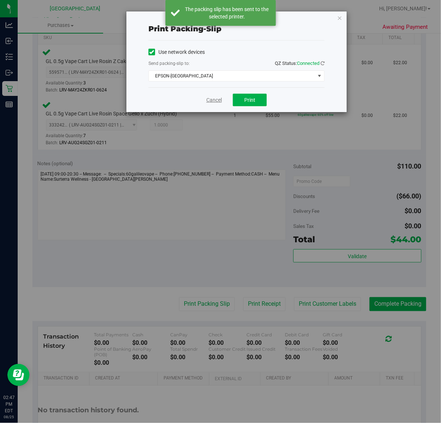
click at [209, 100] on link "Cancel" at bounding box center [214, 100] width 15 height 8
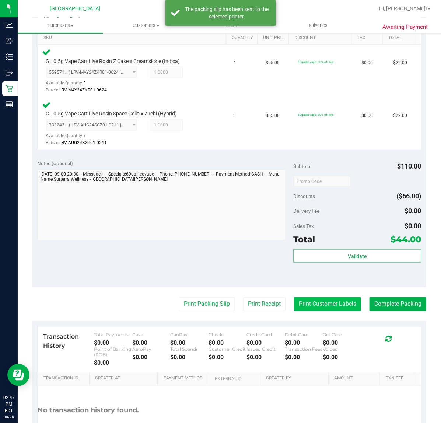
click at [330, 303] on button "Print Customer Labels" at bounding box center [327, 304] width 67 height 14
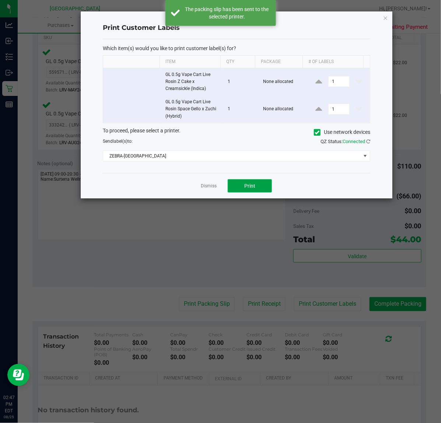
click at [264, 183] on button "Print" at bounding box center [250, 185] width 44 height 13
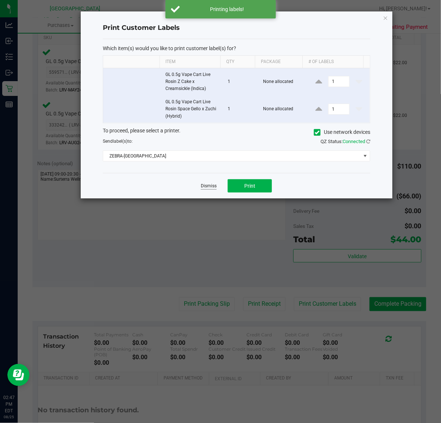
click at [206, 187] on link "Dismiss" at bounding box center [209, 186] width 16 height 6
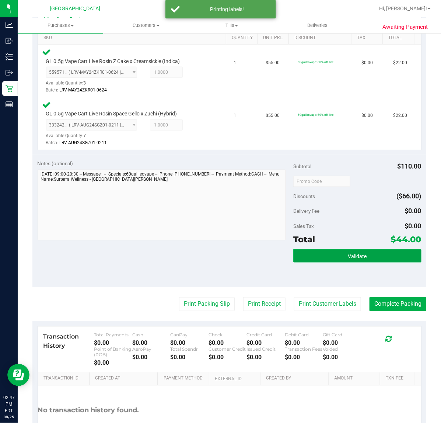
click at [330, 254] on button "Validate" at bounding box center [358, 255] width 128 height 13
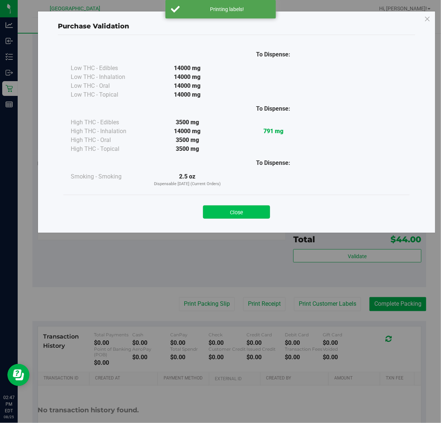
click at [227, 215] on button "Close" at bounding box center [236, 211] width 67 height 13
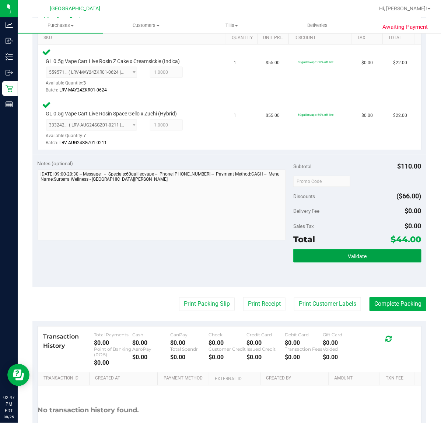
click at [342, 262] on button "Validate" at bounding box center [358, 255] width 128 height 13
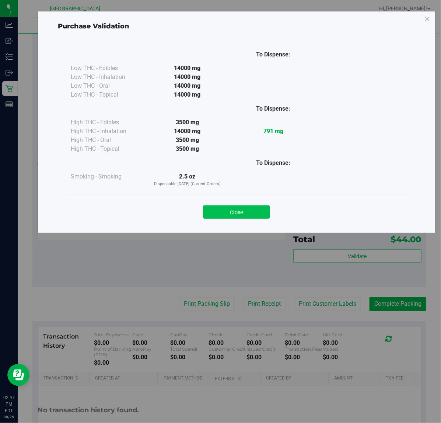
click at [211, 208] on button "Close" at bounding box center [236, 211] width 67 height 13
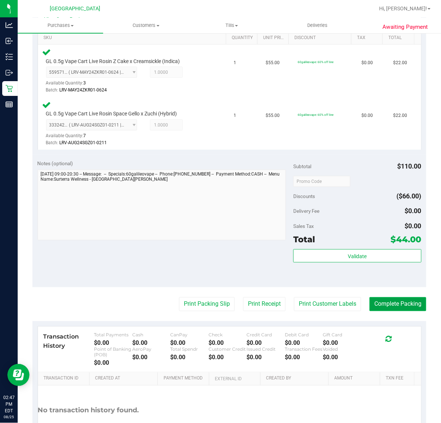
click at [397, 301] on button "Complete Packing" at bounding box center [398, 304] width 57 height 14
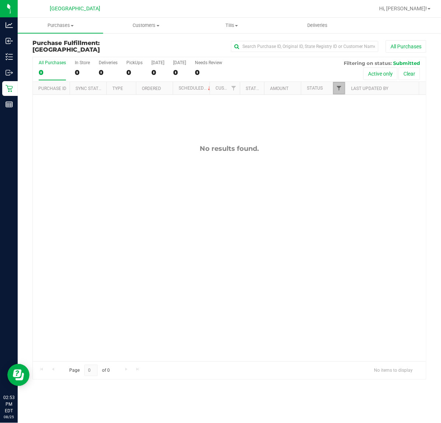
click at [336, 89] on span "Filter" at bounding box center [339, 88] width 6 height 6
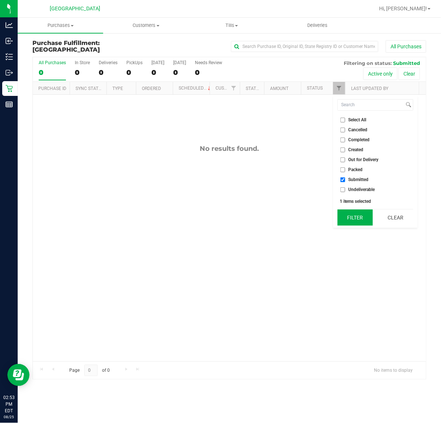
click at [353, 217] on button "Filter" at bounding box center [355, 217] width 35 height 16
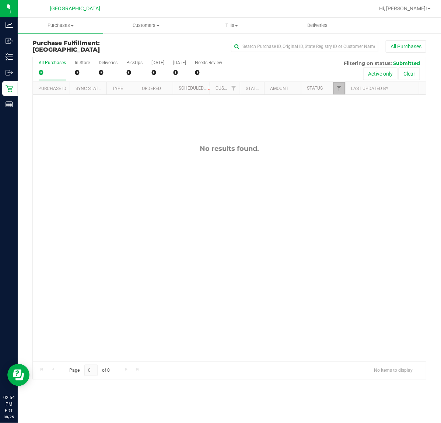
click at [337, 92] on link "Filter" at bounding box center [339, 88] width 12 height 13
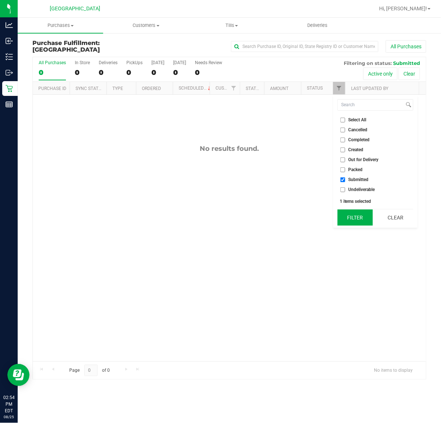
click at [354, 214] on button "Filter" at bounding box center [355, 217] width 35 height 16
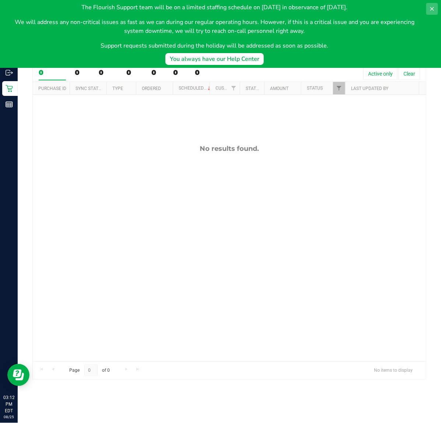
click at [430, 9] on icon at bounding box center [433, 9] width 6 height 6
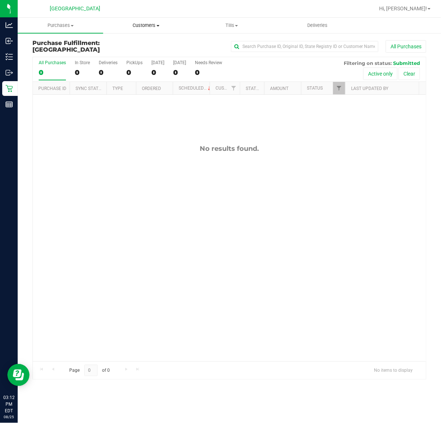
click at [146, 27] on span "Customers" at bounding box center [146, 25] width 85 height 7
click at [149, 43] on span "All customers" at bounding box center [129, 44] width 53 height 6
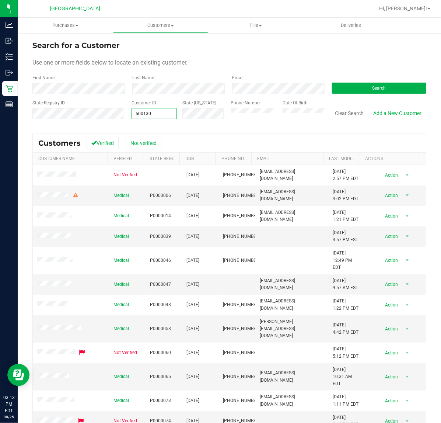
type input "500130"
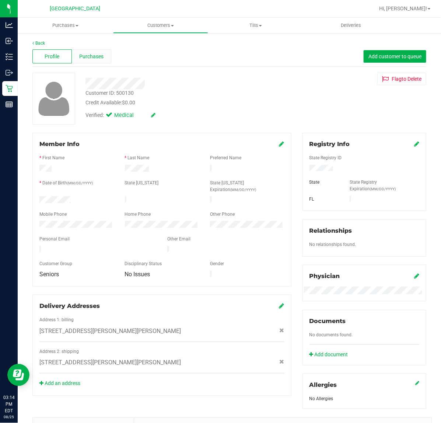
click at [80, 58] on span "Purchases" at bounding box center [91, 57] width 24 height 8
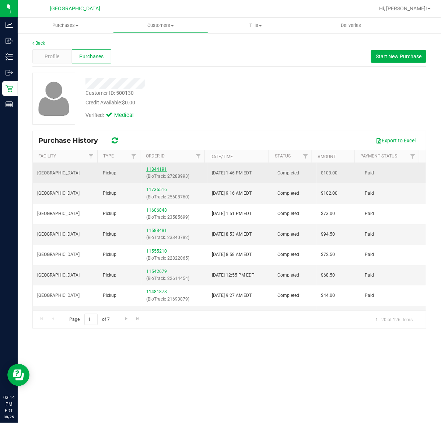
click at [159, 170] on link "11844191" at bounding box center [156, 169] width 21 height 5
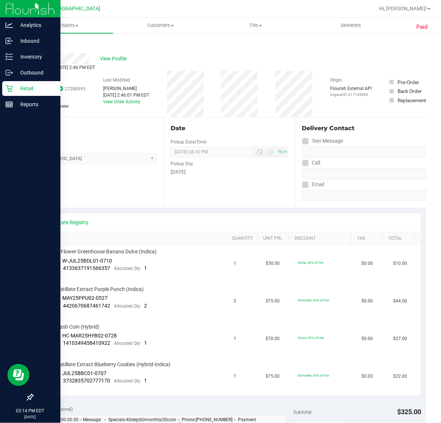
click at [11, 87] on icon at bounding box center [9, 88] width 7 height 7
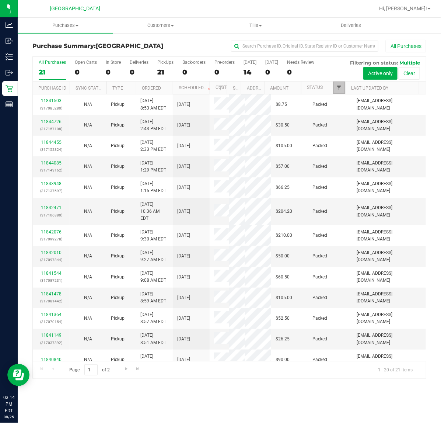
click at [340, 89] on span "Filter" at bounding box center [339, 88] width 6 height 6
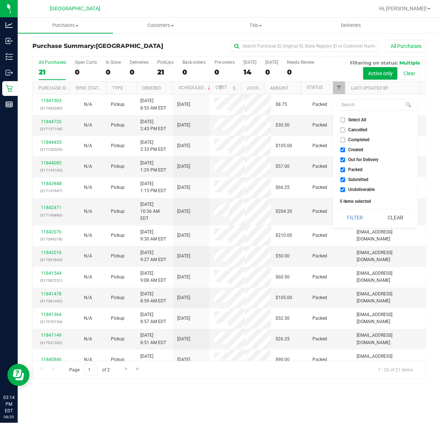
click at [357, 167] on span "Packed" at bounding box center [356, 169] width 14 height 4
click at [346, 167] on input "Packed" at bounding box center [343, 169] width 5 height 5
checkbox input "false"
click at [350, 216] on button "Filter" at bounding box center [355, 217] width 35 height 16
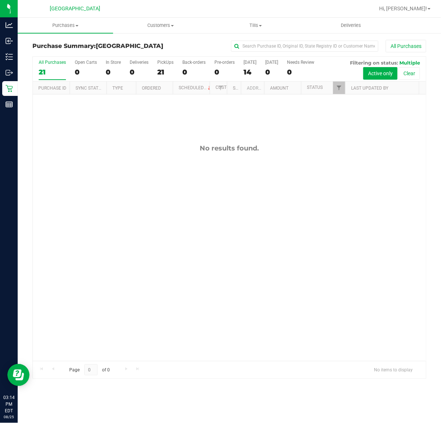
click at [343, 205] on div "No results found." at bounding box center [230, 252] width 394 height 316
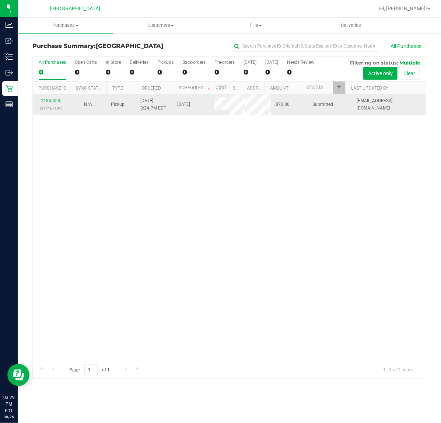
click at [49, 101] on link "11845095" at bounding box center [51, 100] width 21 height 5
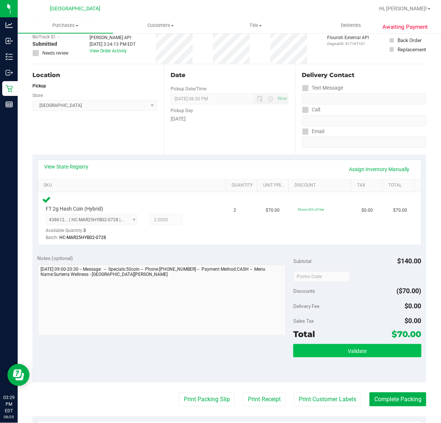
scroll to position [138, 0]
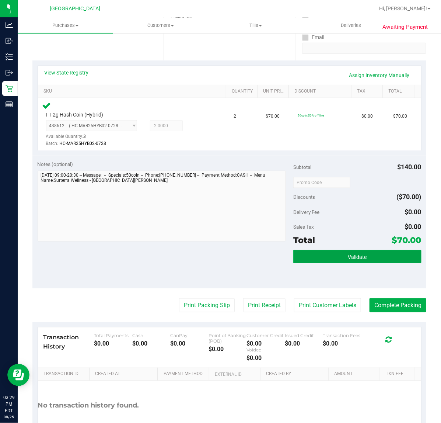
click at [348, 256] on span "Validate" at bounding box center [357, 257] width 19 height 6
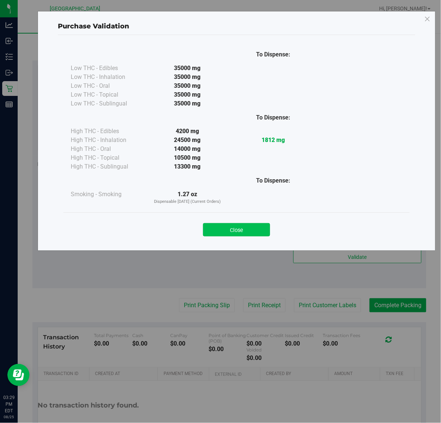
click at [230, 232] on button "Close" at bounding box center [236, 229] width 67 height 13
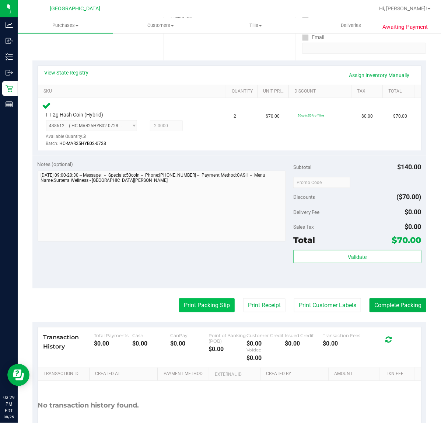
click at [205, 304] on button "Print Packing Slip" at bounding box center [207, 305] width 56 height 14
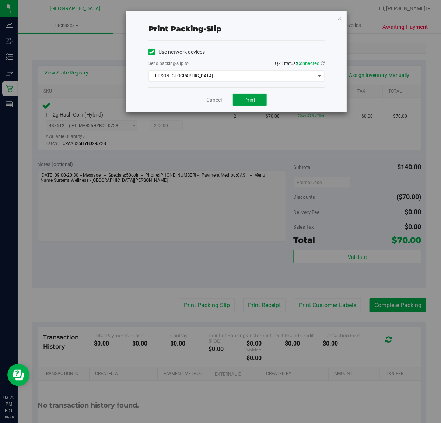
click at [246, 95] on button "Print" at bounding box center [250, 100] width 34 height 13
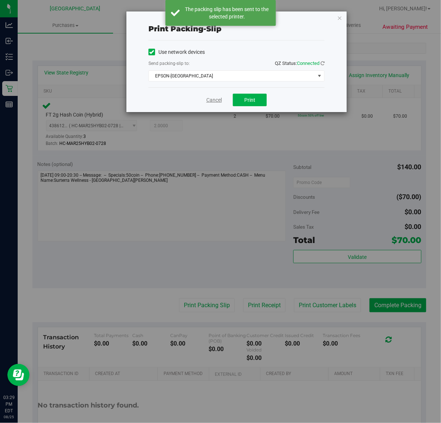
click at [211, 98] on link "Cancel" at bounding box center [214, 100] width 15 height 8
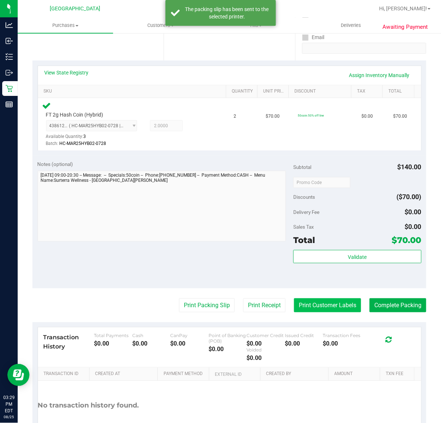
click at [317, 307] on button "Print Customer Labels" at bounding box center [327, 305] width 67 height 14
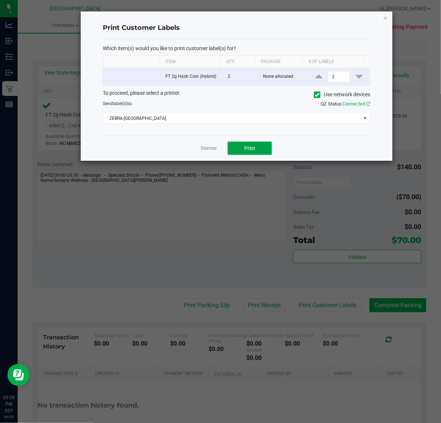
click at [264, 145] on button "Print" at bounding box center [250, 148] width 44 height 13
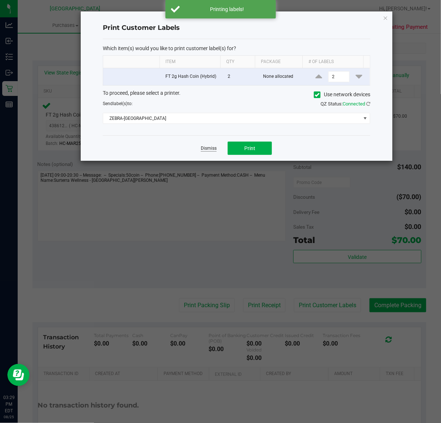
click at [212, 148] on link "Dismiss" at bounding box center [209, 148] width 16 height 6
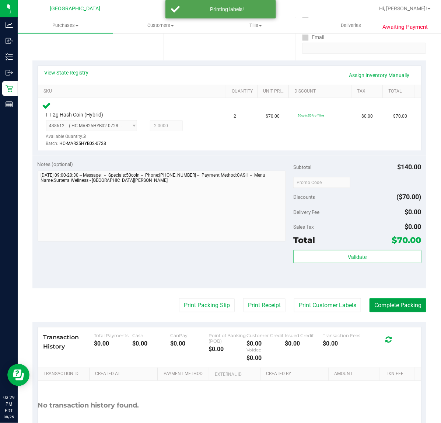
click at [380, 303] on button "Complete Packing" at bounding box center [398, 305] width 57 height 14
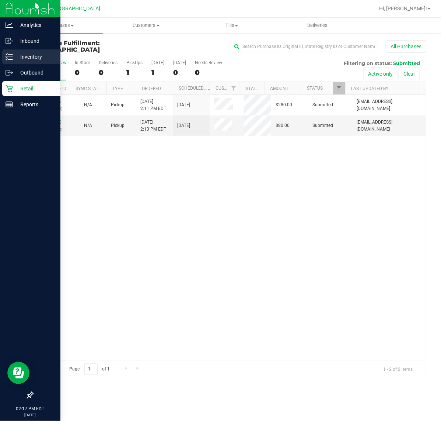
click at [8, 61] on div "Inventory" at bounding box center [31, 56] width 58 height 15
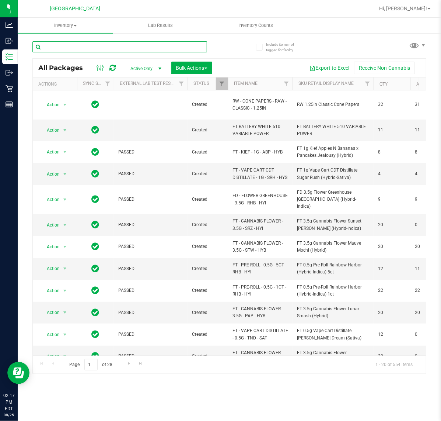
click at [128, 46] on input "text" at bounding box center [119, 46] width 175 height 11
type input "4386122315224828"
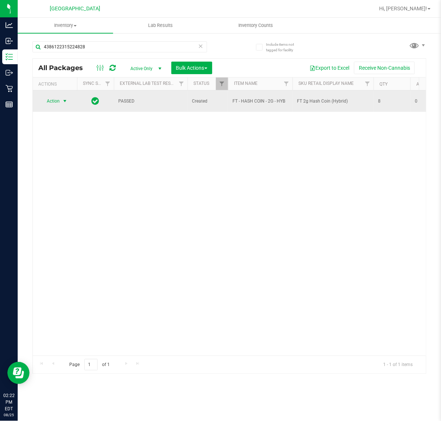
click at [52, 101] on span "Action" at bounding box center [50, 101] width 20 height 10
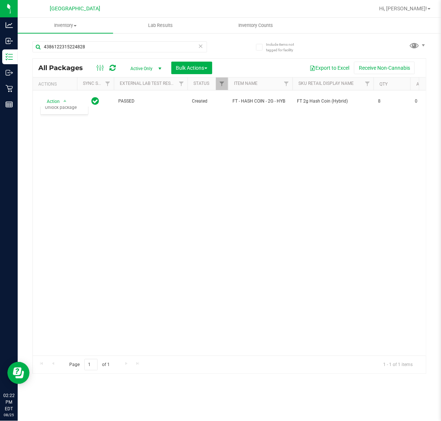
click at [276, 258] on div "Action Action Edit attributes Global inventory Locate package Package audit log…" at bounding box center [230, 222] width 394 height 265
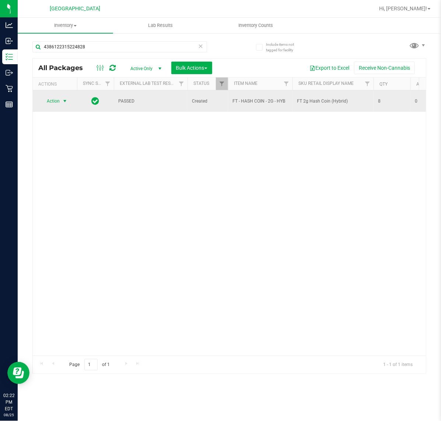
click at [62, 101] on span "select" at bounding box center [65, 101] width 6 height 6
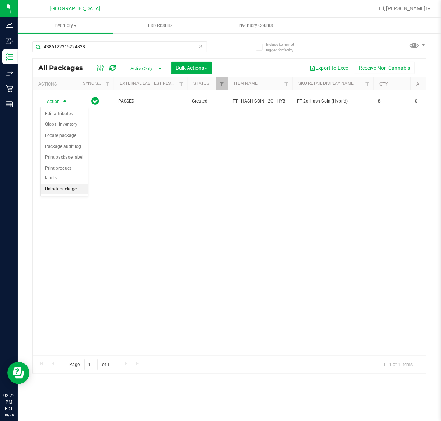
click at [60, 184] on li "Unlock package" at bounding box center [65, 189] width 48 height 11
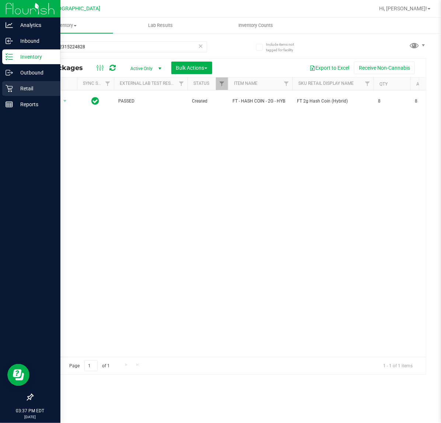
click at [11, 88] on icon at bounding box center [9, 88] width 7 height 7
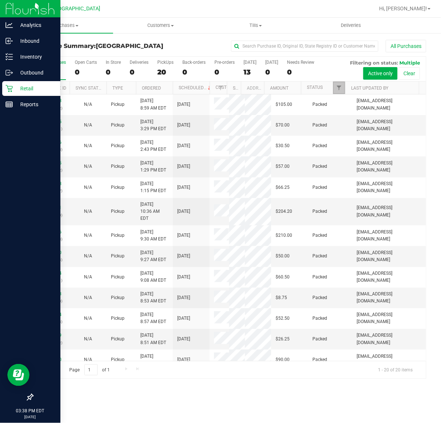
click at [336, 83] on link "Filter" at bounding box center [339, 88] width 12 height 13
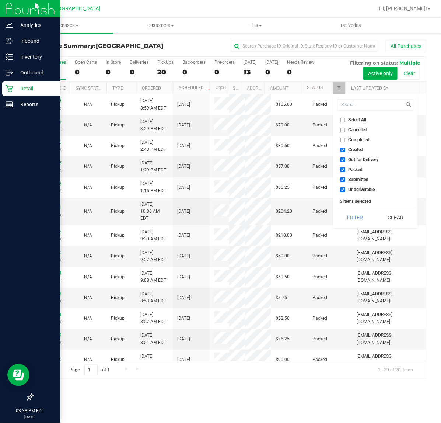
click at [342, 150] on input "Created" at bounding box center [343, 150] width 5 height 5
checkbox input "false"
click at [347, 159] on label "Out for Delivery" at bounding box center [360, 159] width 38 height 5
click at [346, 159] on input "Out for Delivery" at bounding box center [343, 159] width 5 height 5
checkbox input "false"
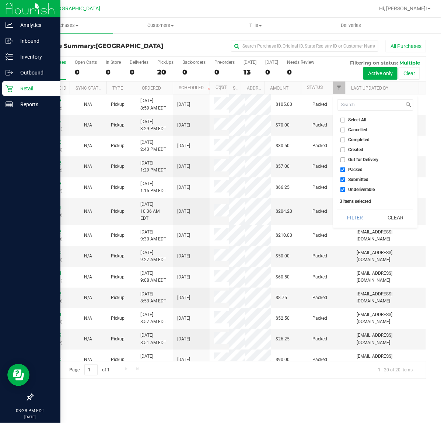
click at [344, 169] on input "Packed" at bounding box center [343, 169] width 5 height 5
checkbox input "false"
click at [343, 190] on input "Undeliverable" at bounding box center [343, 189] width 5 height 5
checkbox input "false"
click at [352, 217] on button "Filter" at bounding box center [355, 217] width 35 height 16
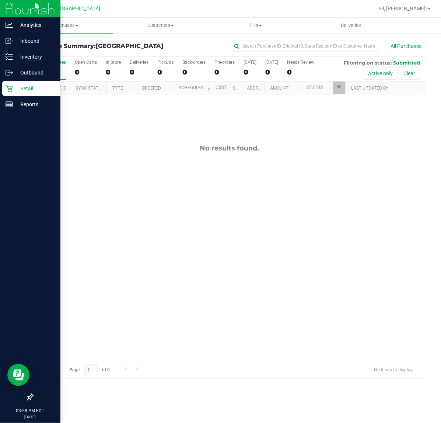
click at [165, 145] on div "No results found." at bounding box center [230, 148] width 394 height 8
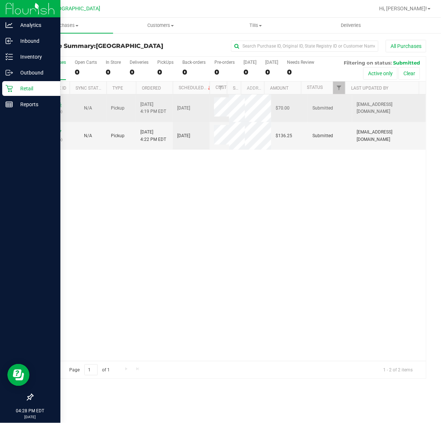
drag, startPoint x: 53, startPoint y: 102, endPoint x: 49, endPoint y: 107, distance: 7.0
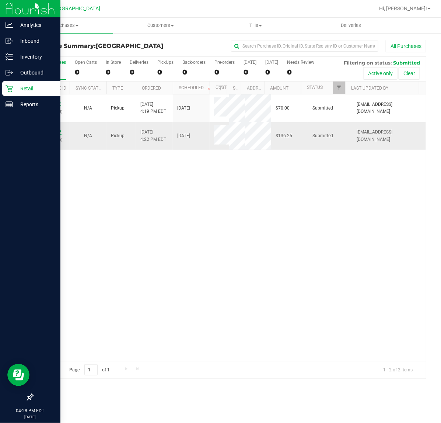
click at [55, 133] on link "11845547" at bounding box center [51, 131] width 21 height 5
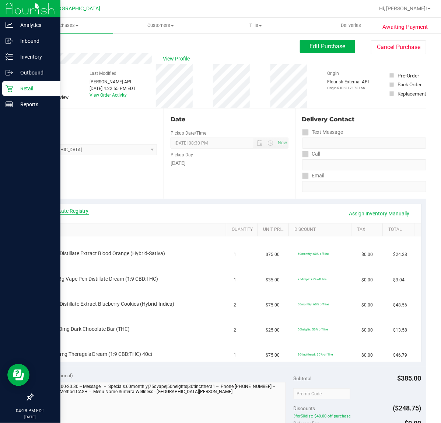
click at [54, 211] on link "View State Registry" at bounding box center [67, 210] width 44 height 7
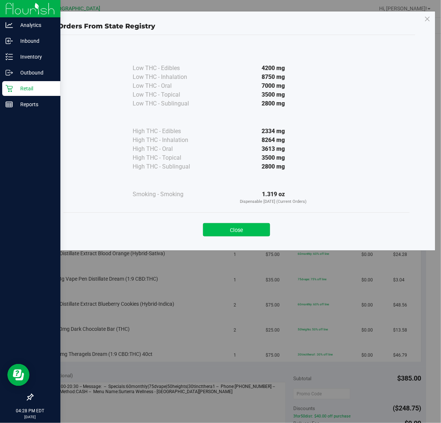
click at [231, 232] on button "Close" at bounding box center [236, 229] width 67 height 13
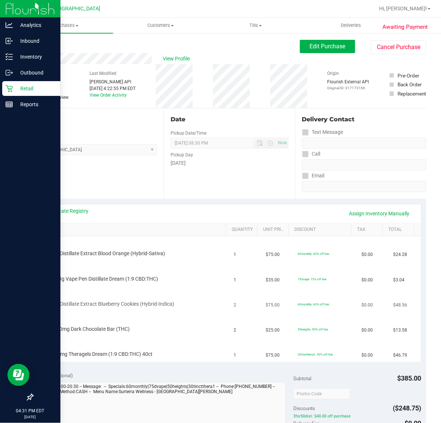
click at [176, 304] on div "FT 1g Distillate Extract Blueberry Cookies (Hybrid-Indica)" at bounding box center [126, 304] width 168 height 7
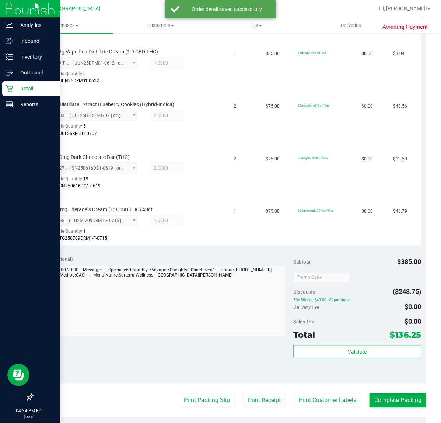
scroll to position [253, 0]
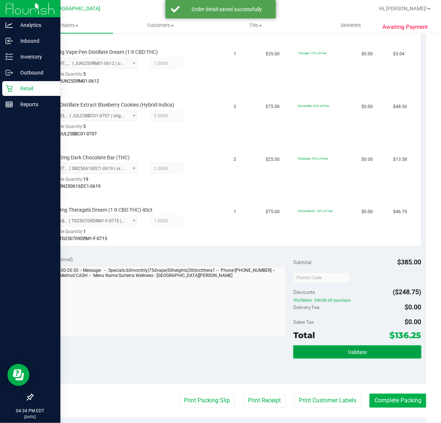
click at [348, 350] on span "Validate" at bounding box center [357, 353] width 19 height 6
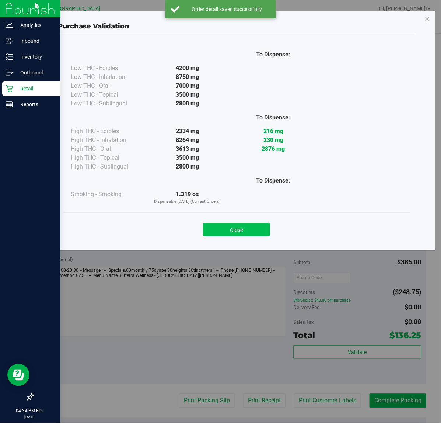
click at [244, 228] on button "Close" at bounding box center [236, 229] width 67 height 13
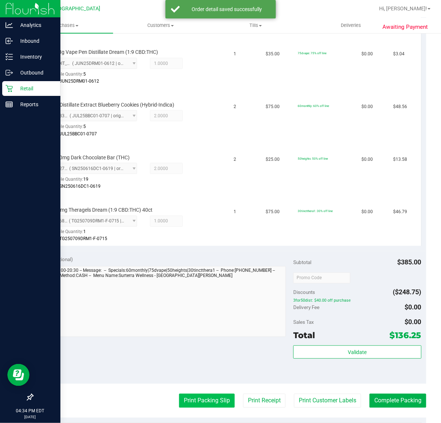
click at [219, 395] on button "Print Packing Slip" at bounding box center [207, 401] width 56 height 14
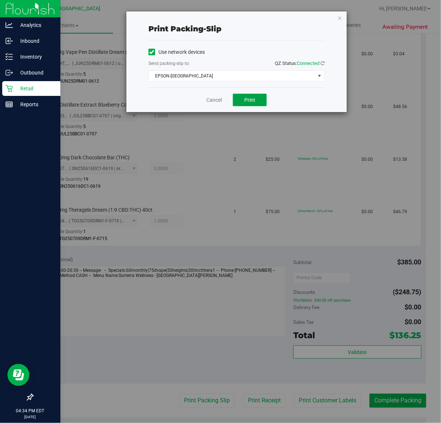
click at [259, 99] on button "Print" at bounding box center [250, 100] width 34 height 13
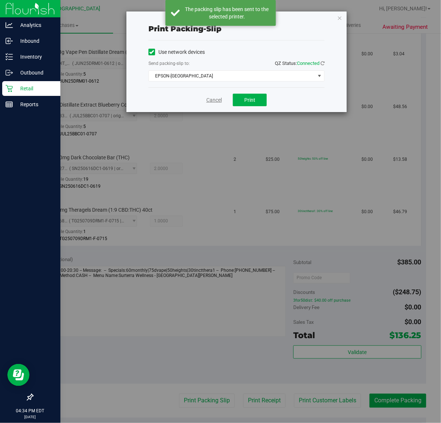
click at [212, 100] on link "Cancel" at bounding box center [214, 100] width 15 height 8
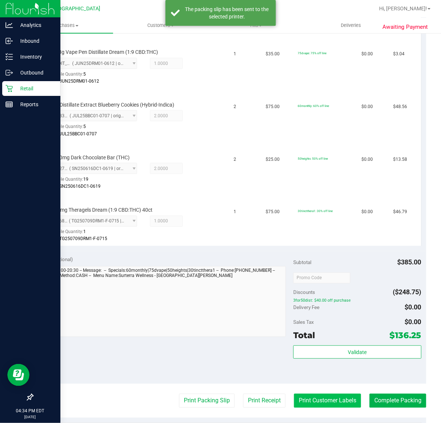
click at [318, 399] on button "Print Customer Labels" at bounding box center [327, 401] width 67 height 14
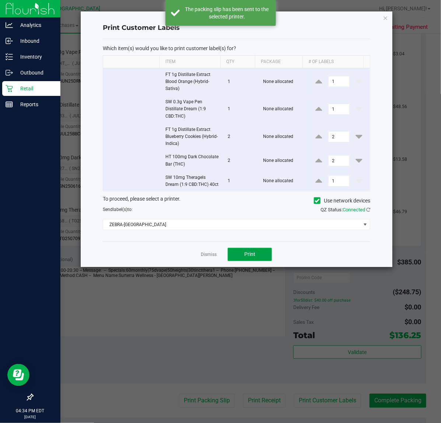
click at [258, 259] on button "Print" at bounding box center [250, 254] width 44 height 13
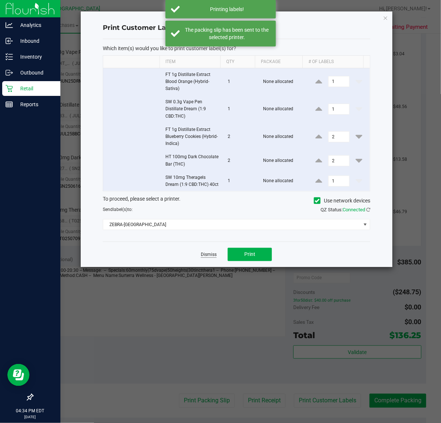
click at [204, 258] on link "Dismiss" at bounding box center [209, 255] width 16 height 6
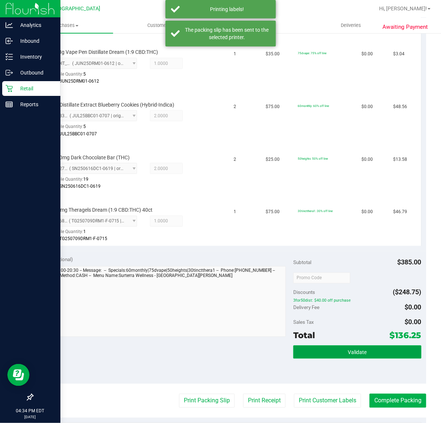
click at [323, 351] on button "Validate" at bounding box center [358, 352] width 128 height 13
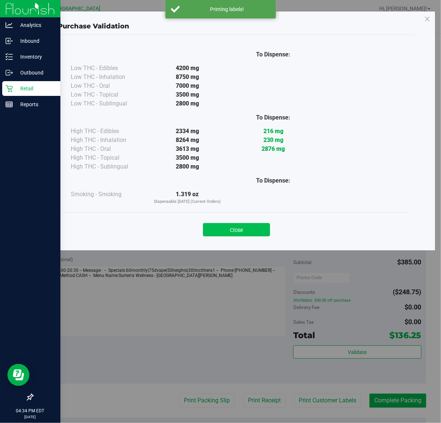
click at [242, 232] on button "Close" at bounding box center [236, 229] width 67 height 13
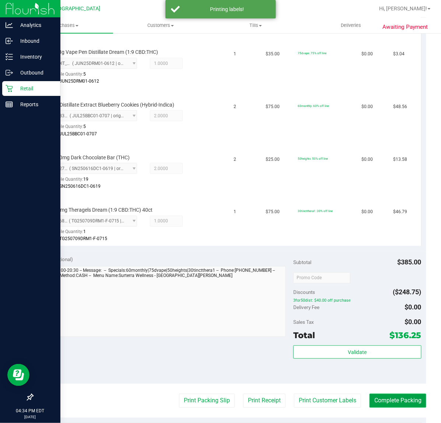
click at [378, 400] on button "Complete Packing" at bounding box center [398, 401] width 57 height 14
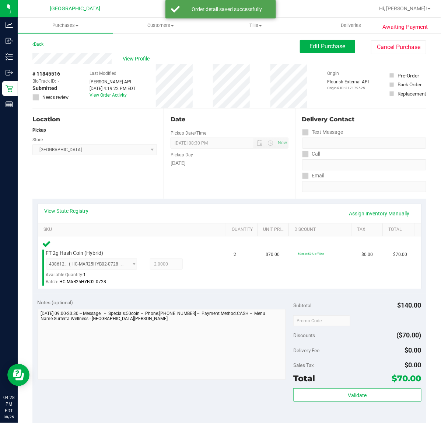
scroll to position [37, 0]
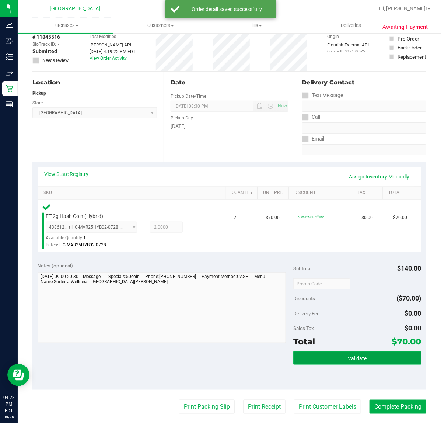
click at [350, 360] on span "Validate" at bounding box center [357, 359] width 19 height 6
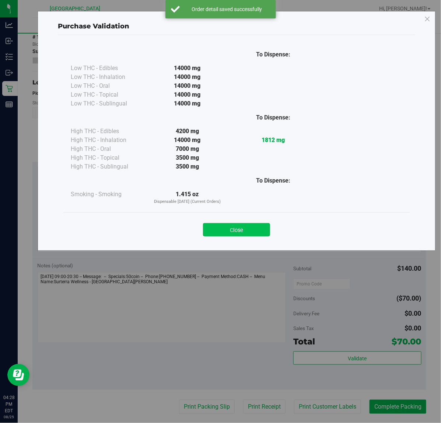
click at [232, 233] on button "Close" at bounding box center [236, 229] width 67 height 13
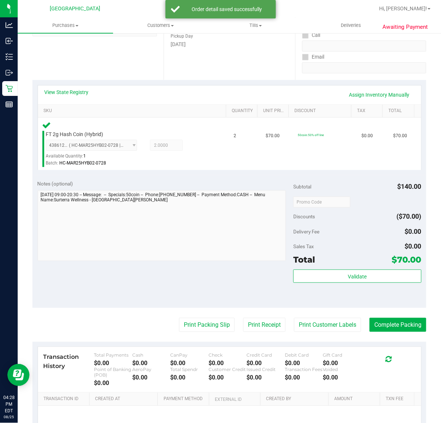
scroll to position [150, 0]
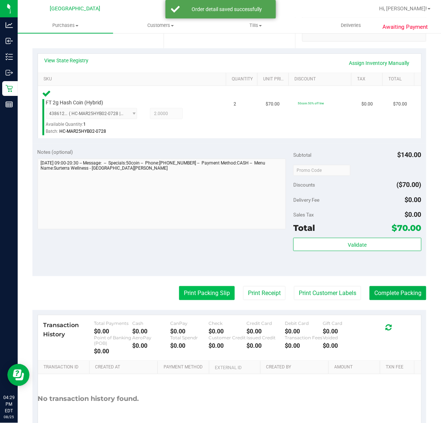
click at [186, 294] on button "Print Packing Slip" at bounding box center [207, 293] width 56 height 14
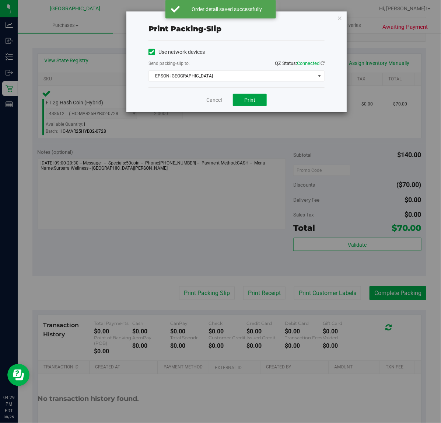
click at [257, 104] on button "Print" at bounding box center [250, 100] width 34 height 13
click at [219, 100] on link "Cancel" at bounding box center [214, 100] width 15 height 8
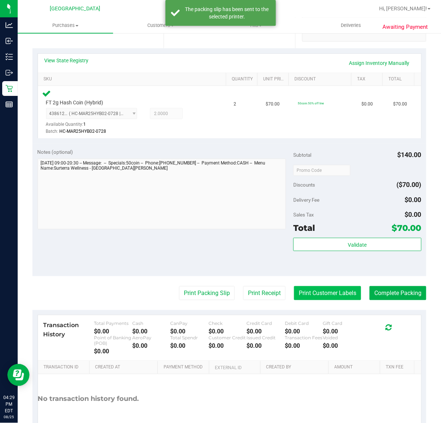
click at [331, 286] on button "Print Customer Labels" at bounding box center [327, 293] width 67 height 14
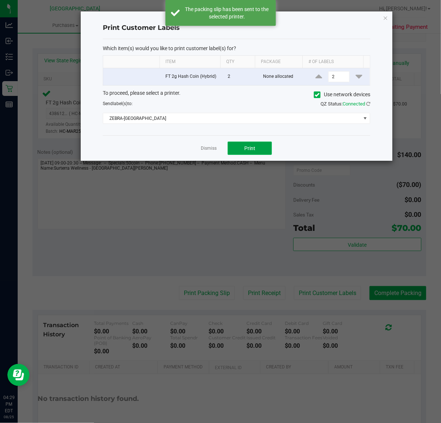
click at [257, 147] on button "Print" at bounding box center [250, 148] width 44 height 13
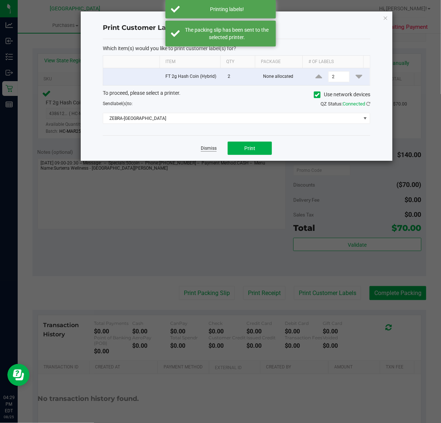
click at [212, 152] on link "Dismiss" at bounding box center [209, 148] width 16 height 6
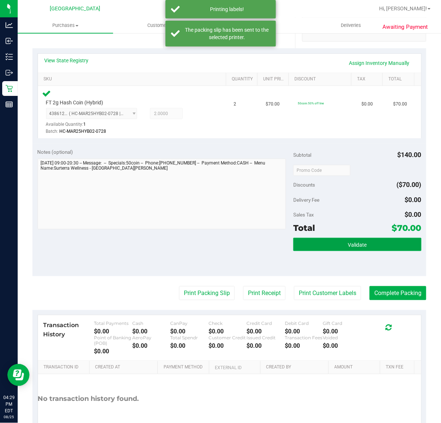
click at [336, 250] on button "Validate" at bounding box center [358, 244] width 128 height 13
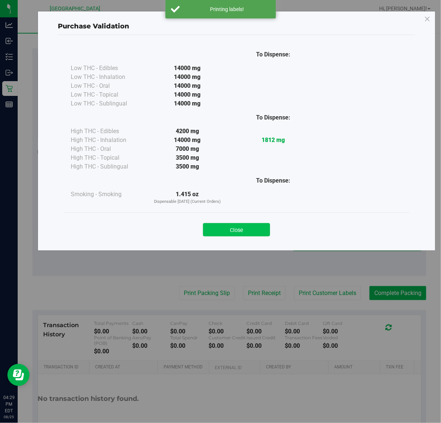
click at [228, 229] on button "Close" at bounding box center [236, 229] width 67 height 13
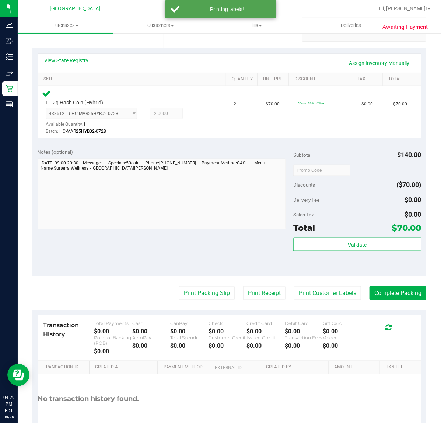
click at [353, 263] on div "Validate" at bounding box center [358, 254] width 128 height 33
click at [329, 239] on button "Validate" at bounding box center [358, 244] width 128 height 13
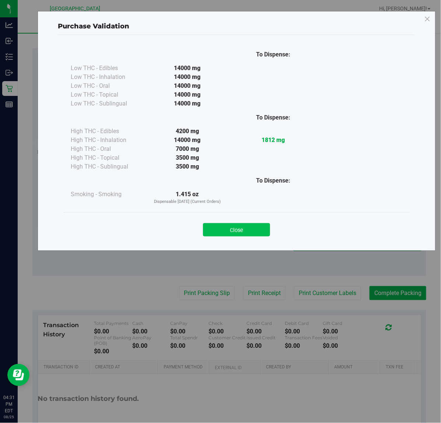
click at [231, 232] on button "Close" at bounding box center [236, 229] width 67 height 13
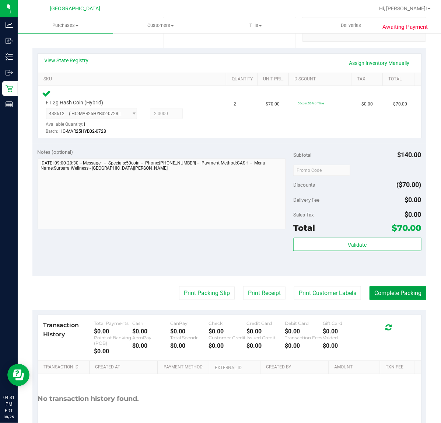
click at [389, 296] on button "Complete Packing" at bounding box center [398, 293] width 57 height 14
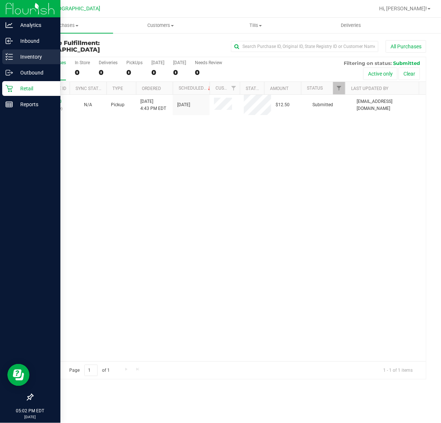
click at [26, 55] on p "Inventory" at bounding box center [35, 56] width 44 height 9
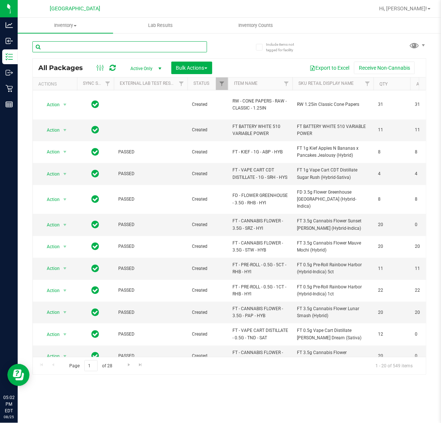
click at [63, 46] on input "text" at bounding box center [119, 46] width 175 height 11
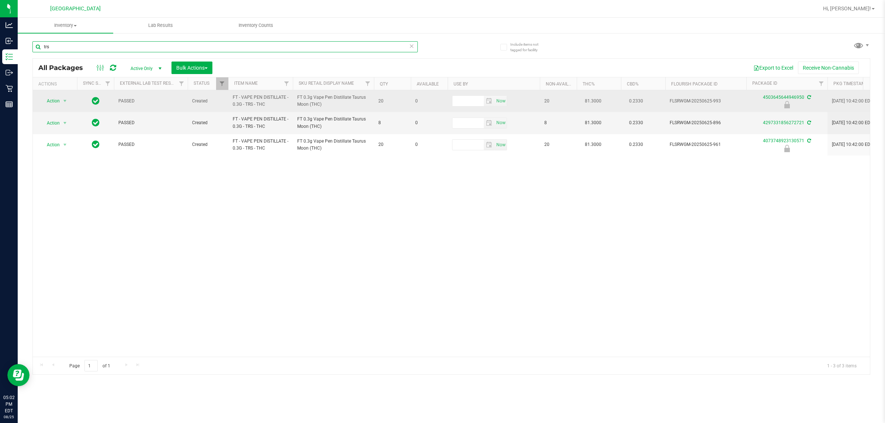
type input "trs"
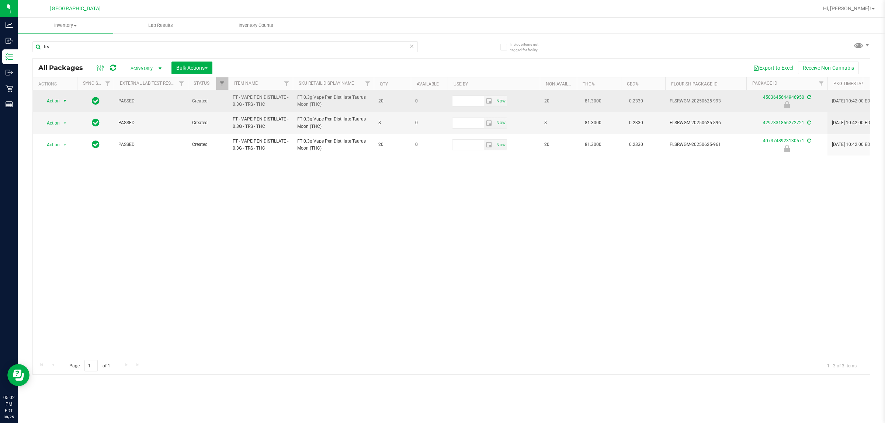
drag, startPoint x: 70, startPoint y: 102, endPoint x: 66, endPoint y: 102, distance: 4.1
click at [67, 102] on div "Action Action Edit attributes Global inventory Locate package Package audit log…" at bounding box center [54, 101] width 35 height 10
click at [66, 102] on span "select" at bounding box center [65, 101] width 6 height 6
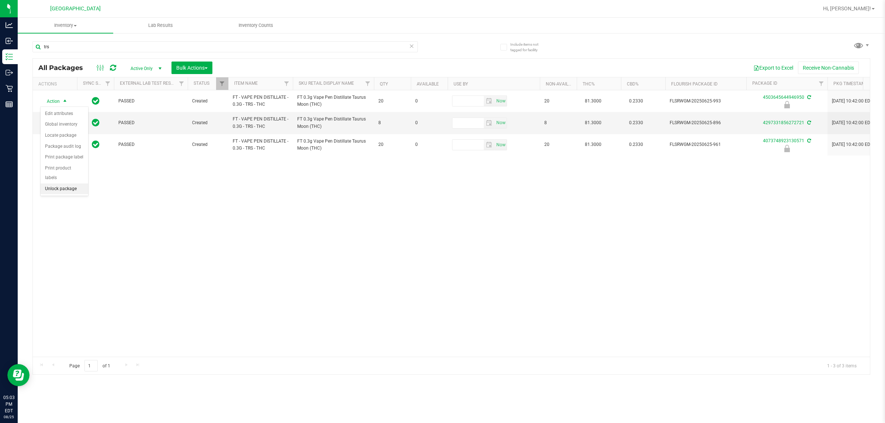
click at [67, 184] on li "Unlock package" at bounding box center [65, 189] width 48 height 11
